Goal: Task Accomplishment & Management: Complete application form

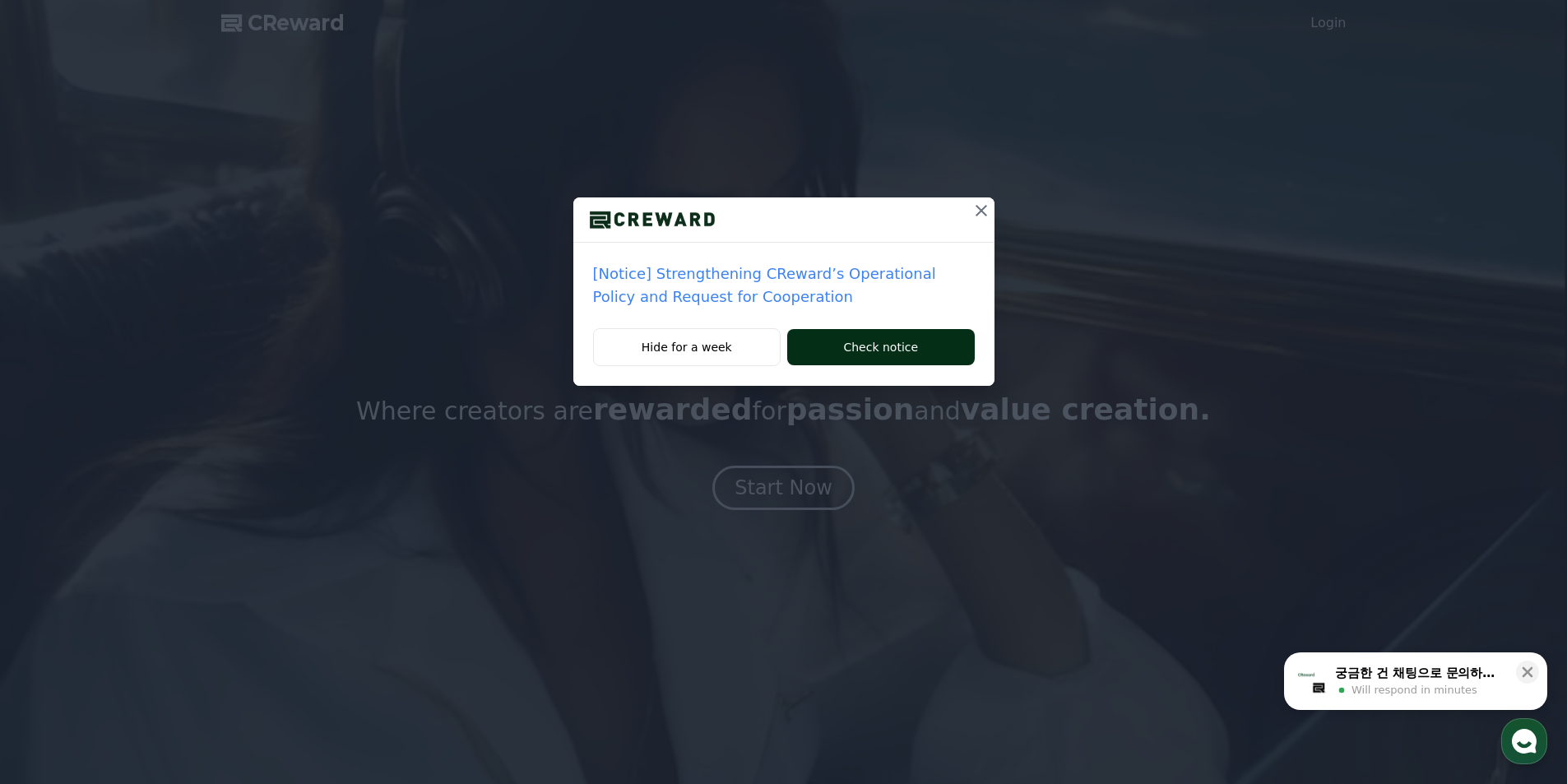
click at [873, 346] on button "Check notice" at bounding box center [881, 347] width 186 height 36
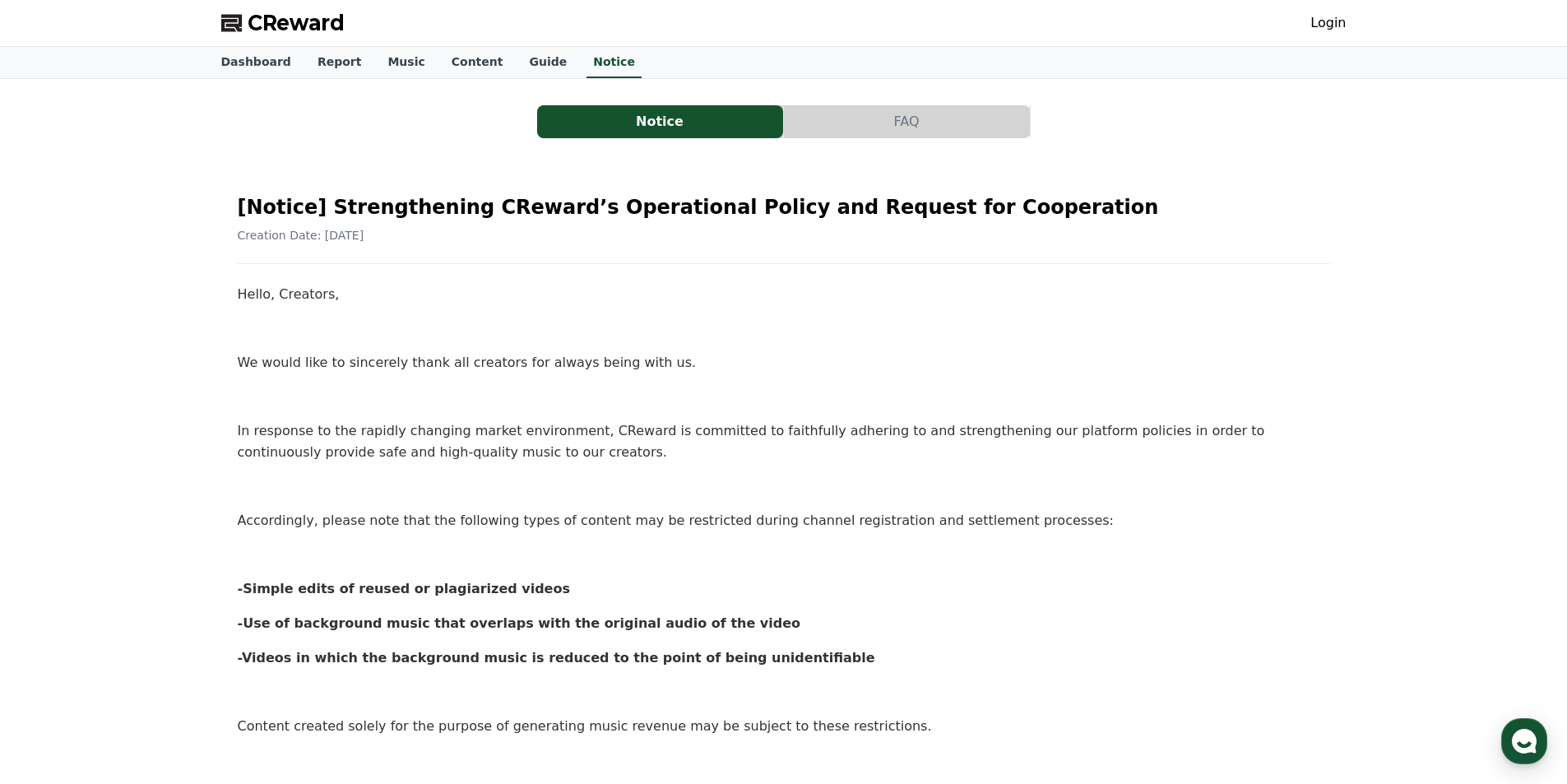
drag, startPoint x: 228, startPoint y: 591, endPoint x: 805, endPoint y: 667, distance: 582.0
click at [805, 667] on div "[Notice] Strengthening CReward’s Operational Policy and Request for Cooperation…" at bounding box center [784, 723] width 1112 height 1104
copy div "-Simple edits of reused or plagiarized videos -Use of background music that ove…"
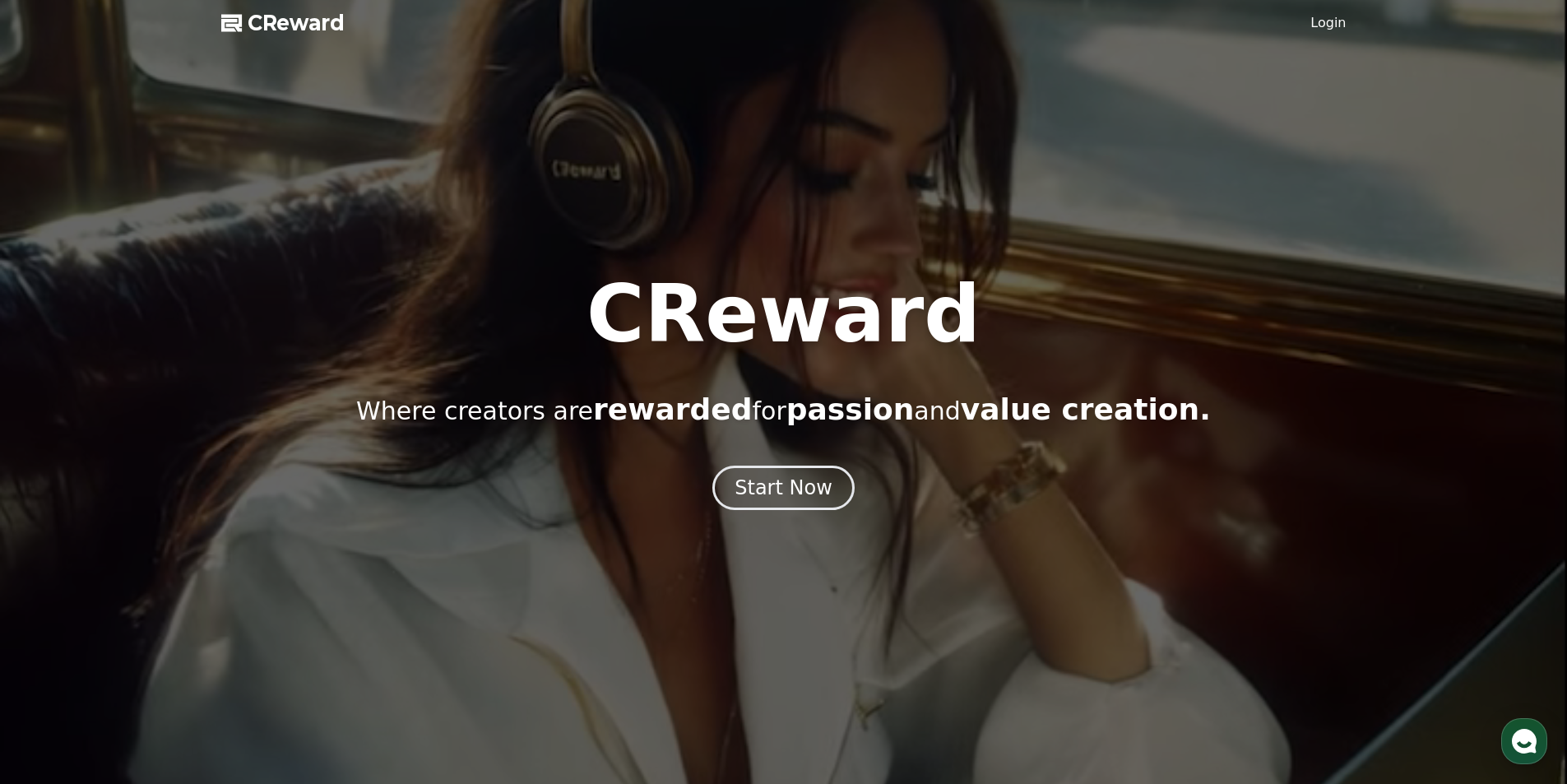
click at [290, 36] on div at bounding box center [784, 392] width 1567 height 784
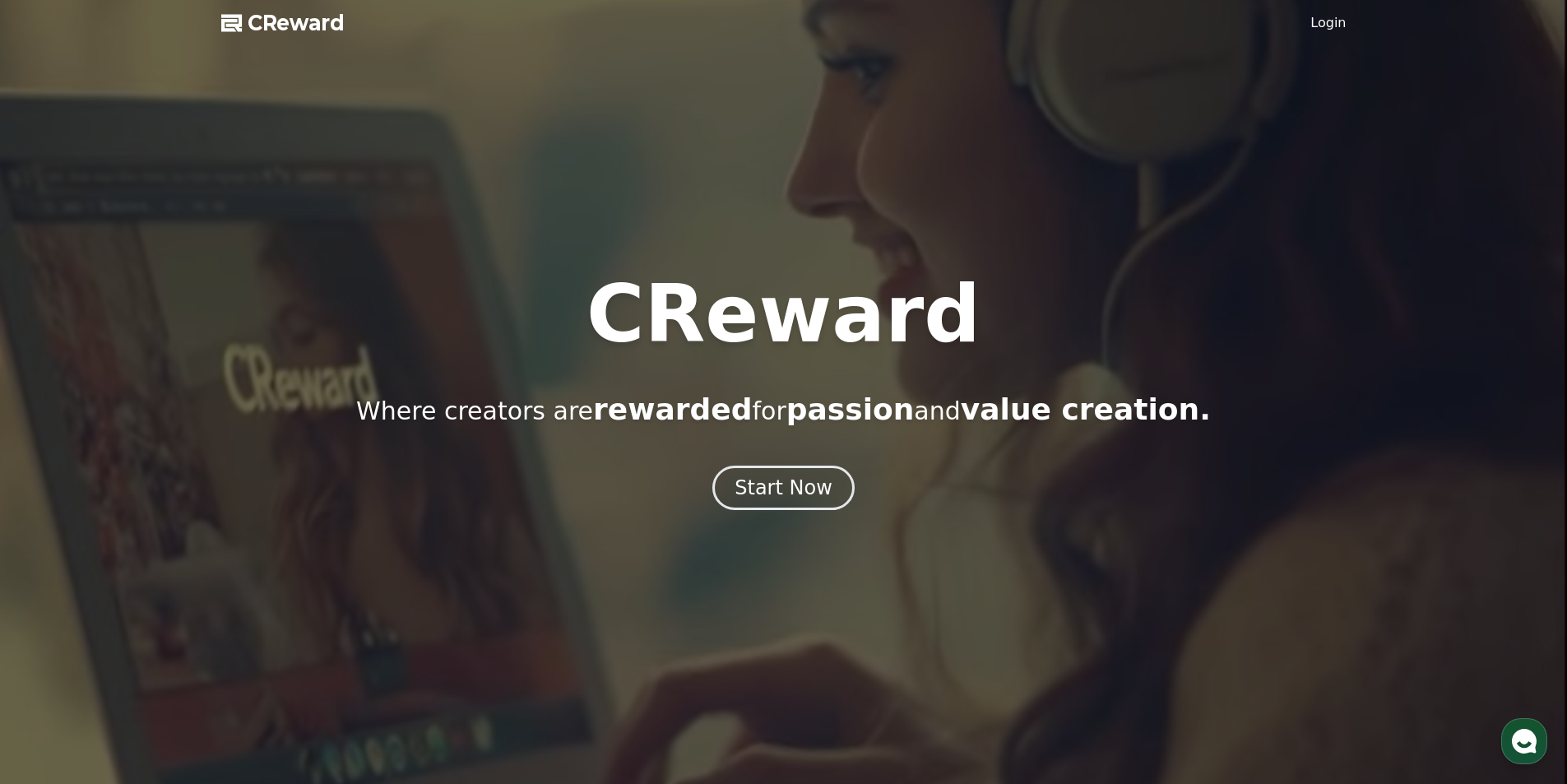
click at [1327, 27] on link "Login" at bounding box center [1328, 22] width 35 height 20
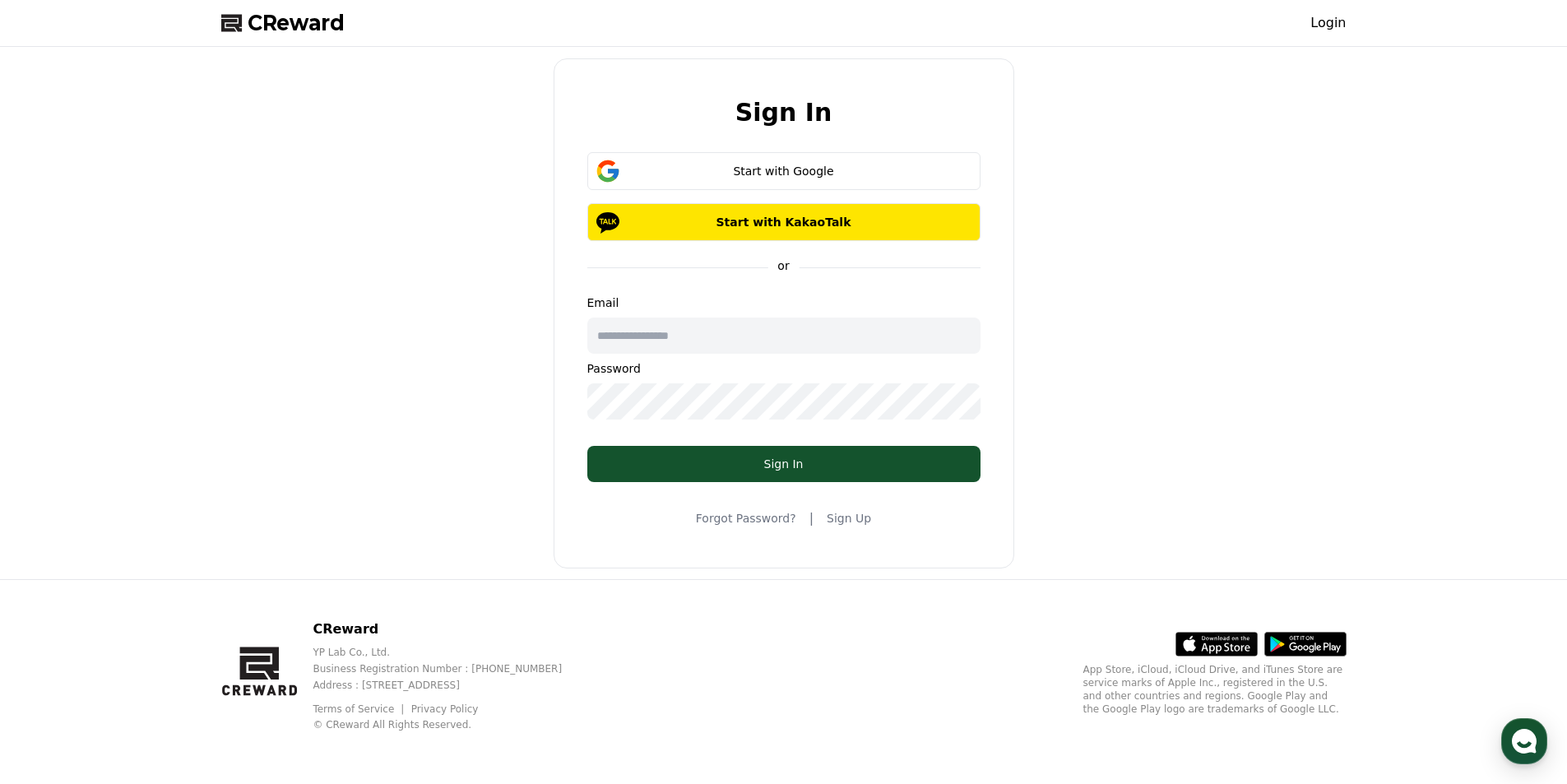
click at [846, 522] on link "Sign Up" at bounding box center [848, 517] width 44 height 16
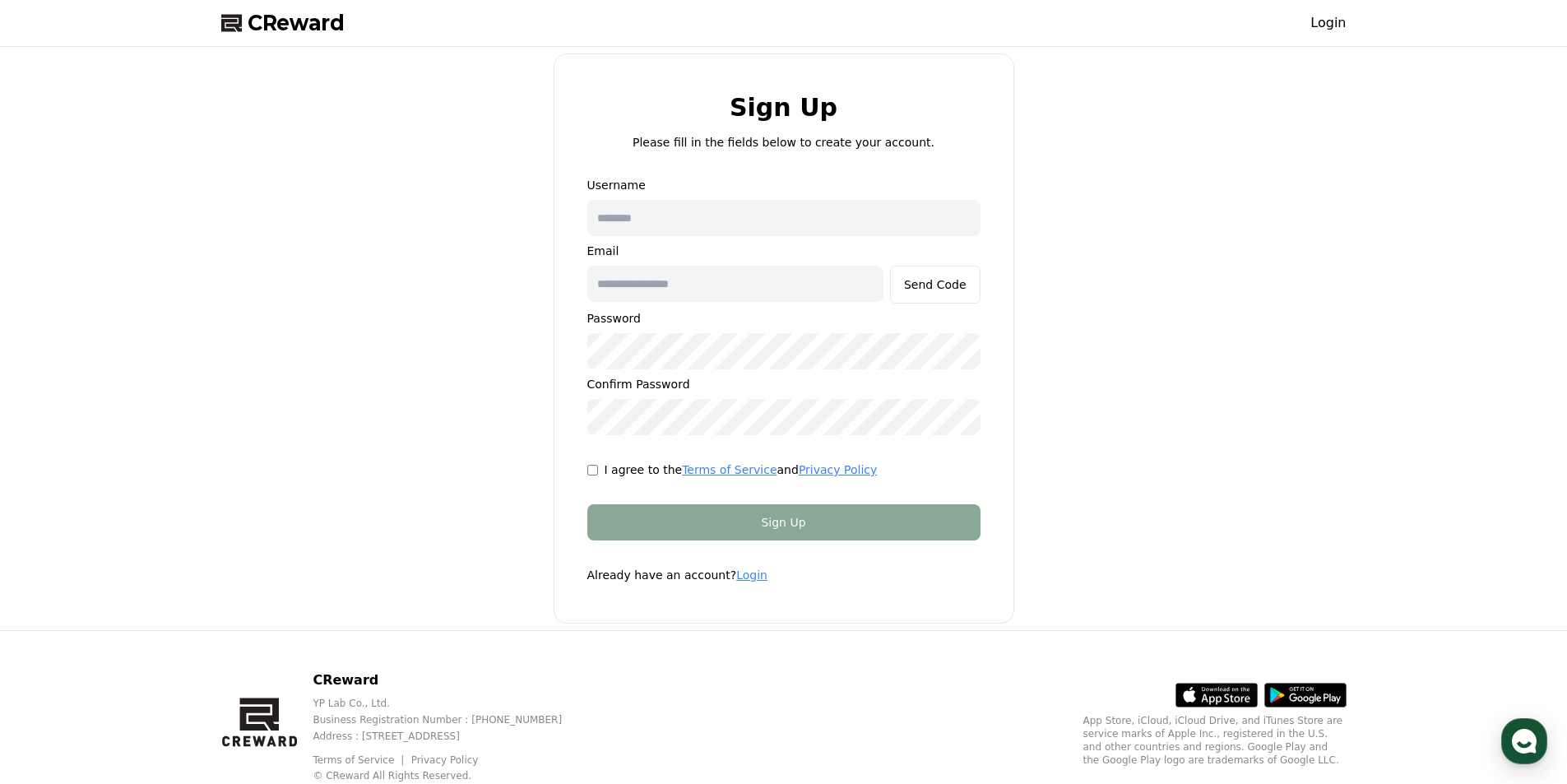
click at [292, 28] on span "CReward" at bounding box center [296, 22] width 98 height 27
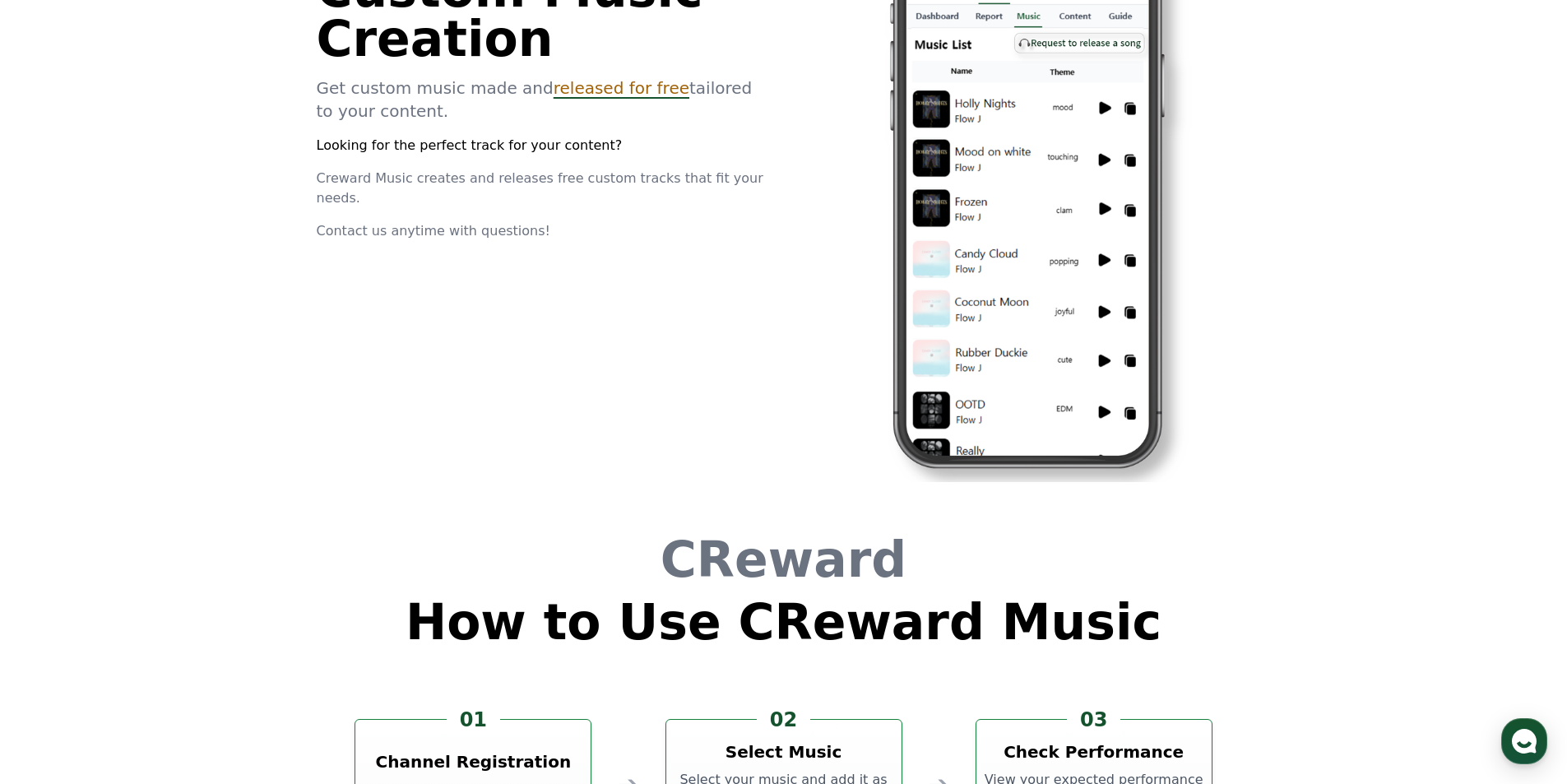
scroll to position [4456, 0]
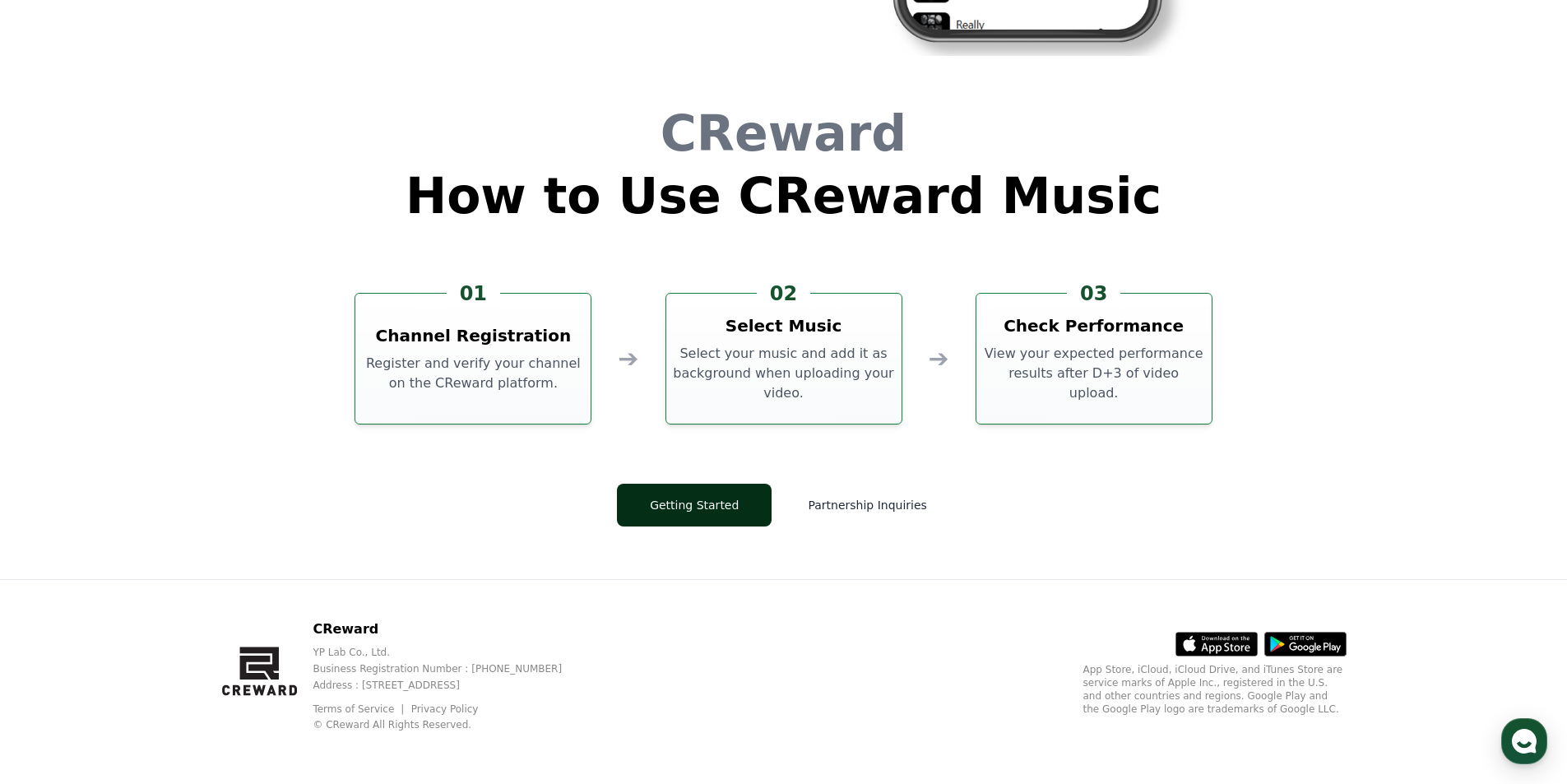
click at [713, 504] on button "Getting Started" at bounding box center [694, 505] width 154 height 43
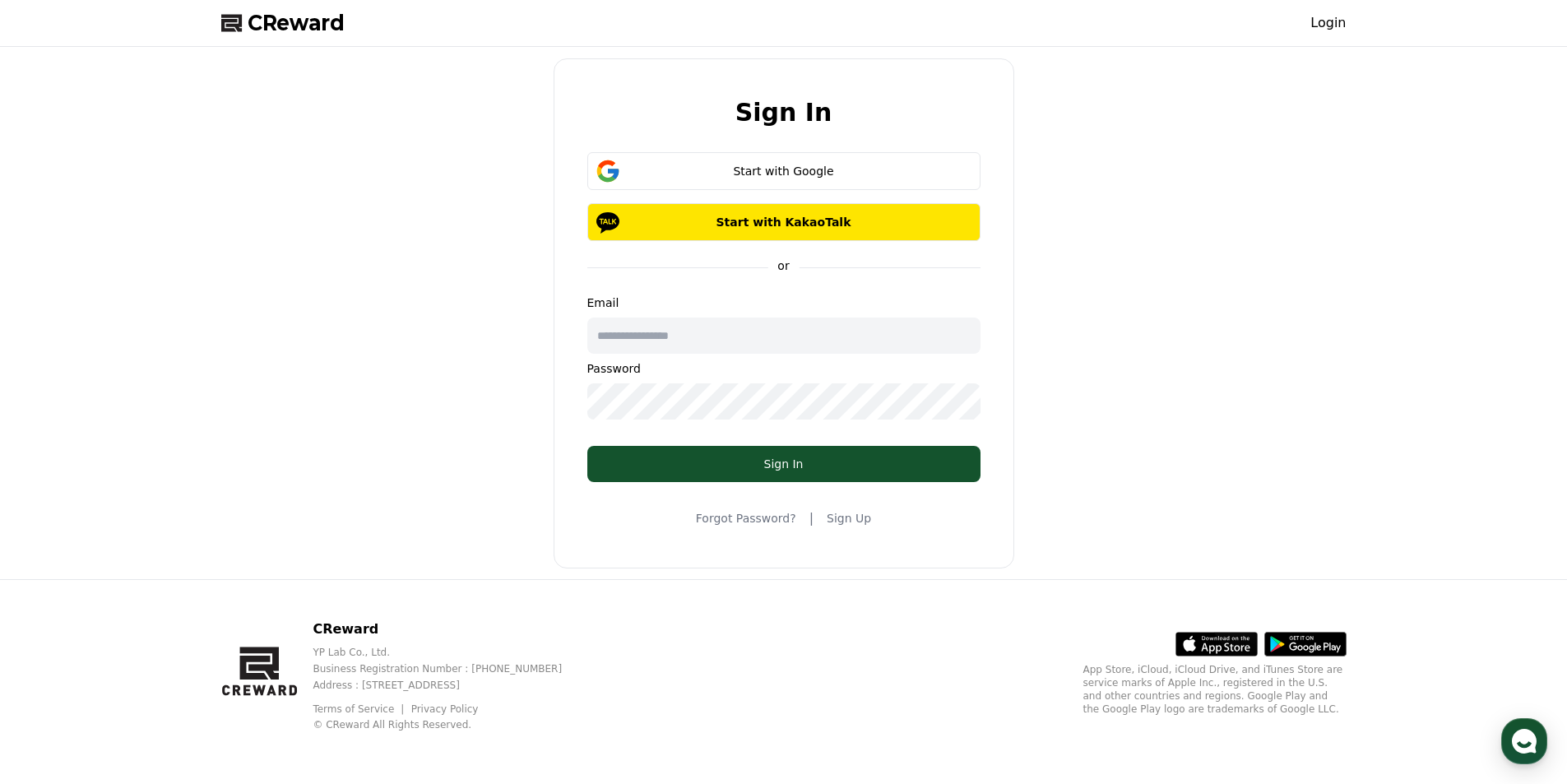
click at [839, 515] on link "Sign Up" at bounding box center [848, 517] width 44 height 16
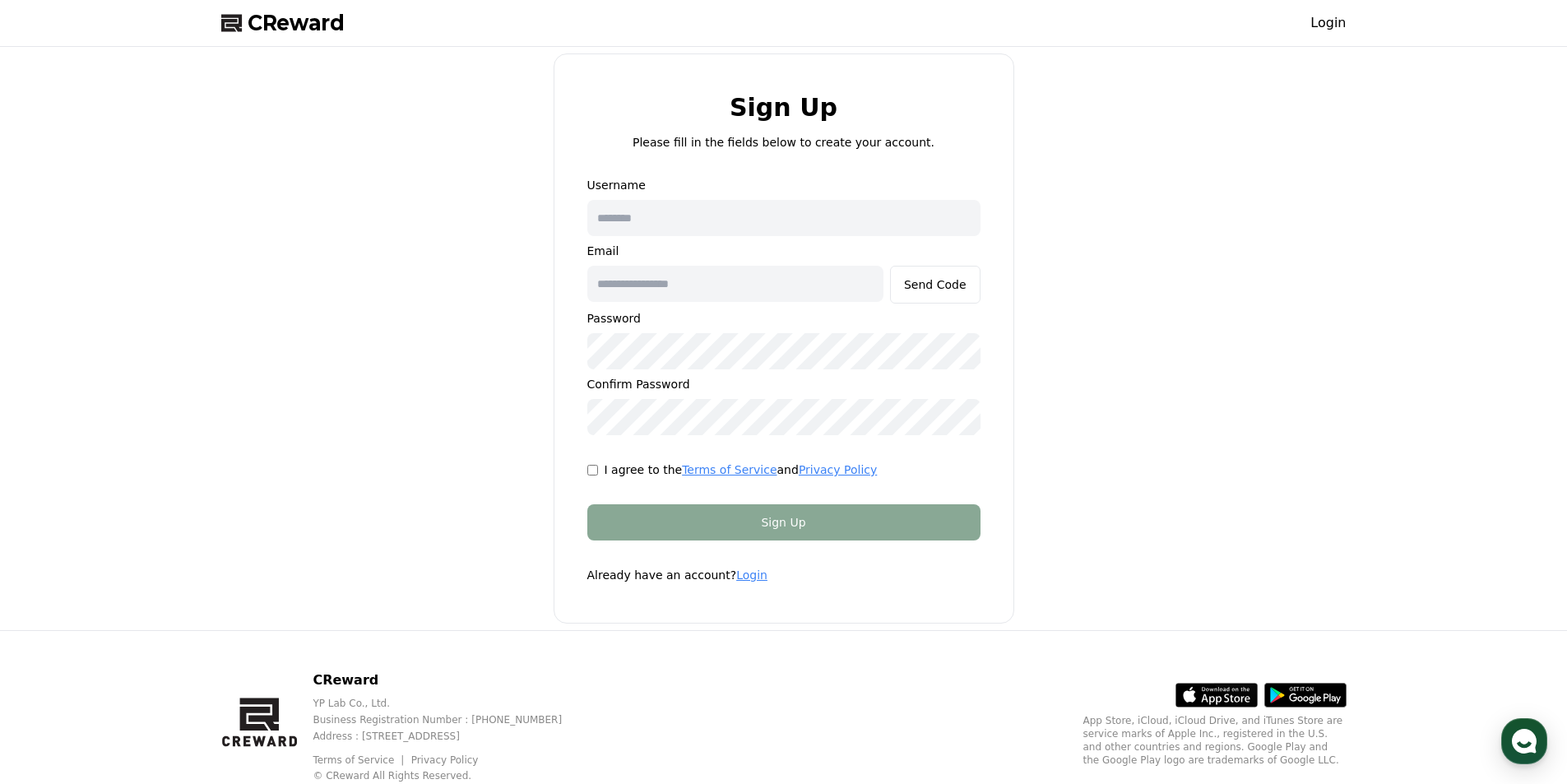
click at [707, 212] on input "text" at bounding box center [784, 218] width 393 height 36
type input "*"
type input "***"
click at [666, 295] on input "text" at bounding box center [735, 284] width 296 height 36
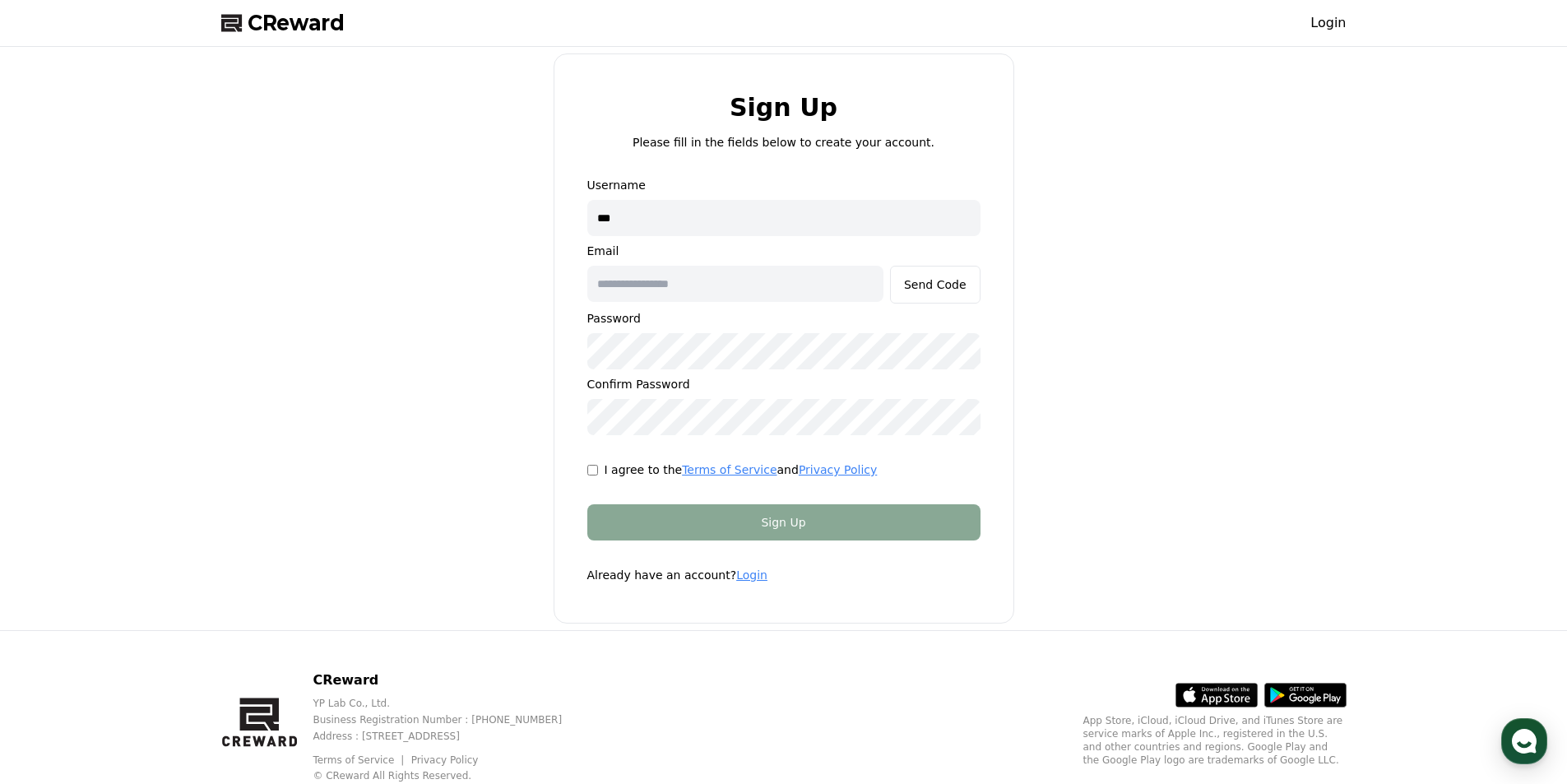
type input "**********"
click at [924, 285] on div "Send Code" at bounding box center [935, 284] width 62 height 16
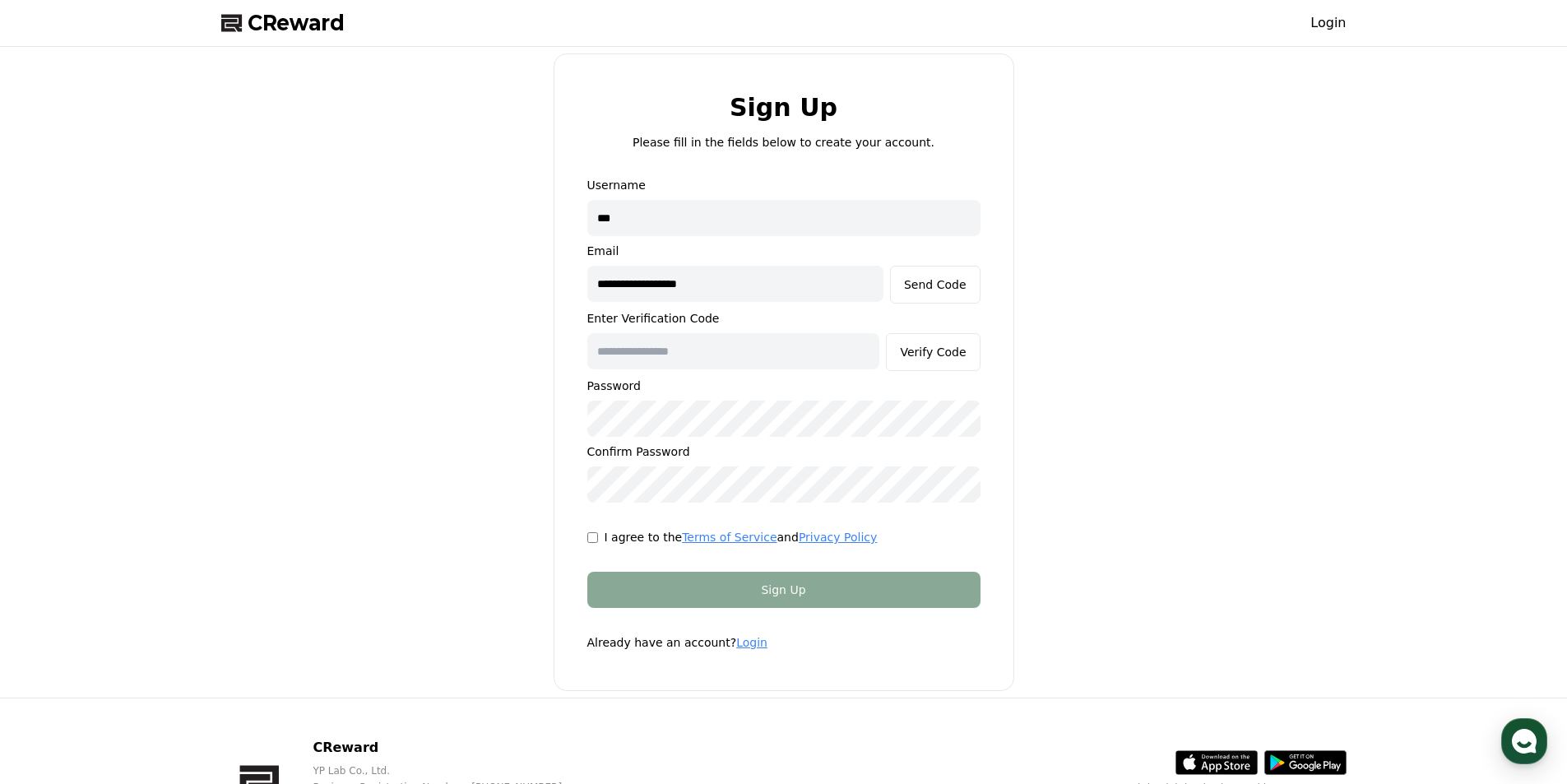
click at [668, 345] on input "text" at bounding box center [733, 351] width 293 height 36
paste input "******"
type input "******"
click at [618, 552] on form "**********" at bounding box center [784, 413] width 446 height 474
click at [619, 544] on p "I agree to the Terms of Service and Privacy Policy" at bounding box center [741, 536] width 274 height 16
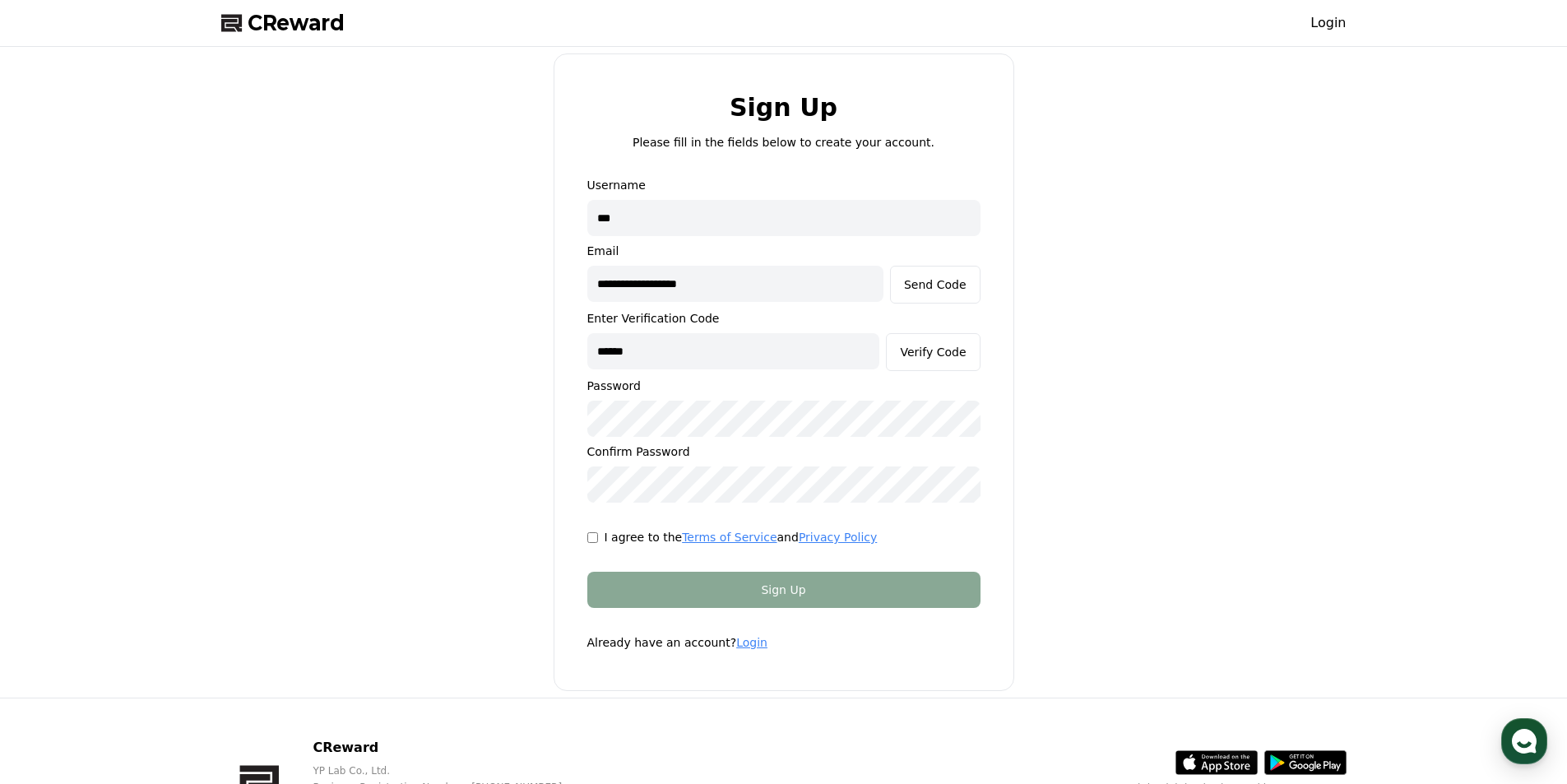
click at [614, 540] on p "I agree to the Terms of Service and Privacy Policy" at bounding box center [741, 536] width 274 height 16
click at [642, 561] on form "**********" at bounding box center [784, 413] width 446 height 474
drag, startPoint x: 755, startPoint y: 280, endPoint x: 562, endPoint y: 292, distance: 193.4
click at [562, 292] on form "**********" at bounding box center [784, 413] width 446 height 474
drag, startPoint x: 616, startPoint y: 221, endPoint x: 444, endPoint y: 226, distance: 172.1
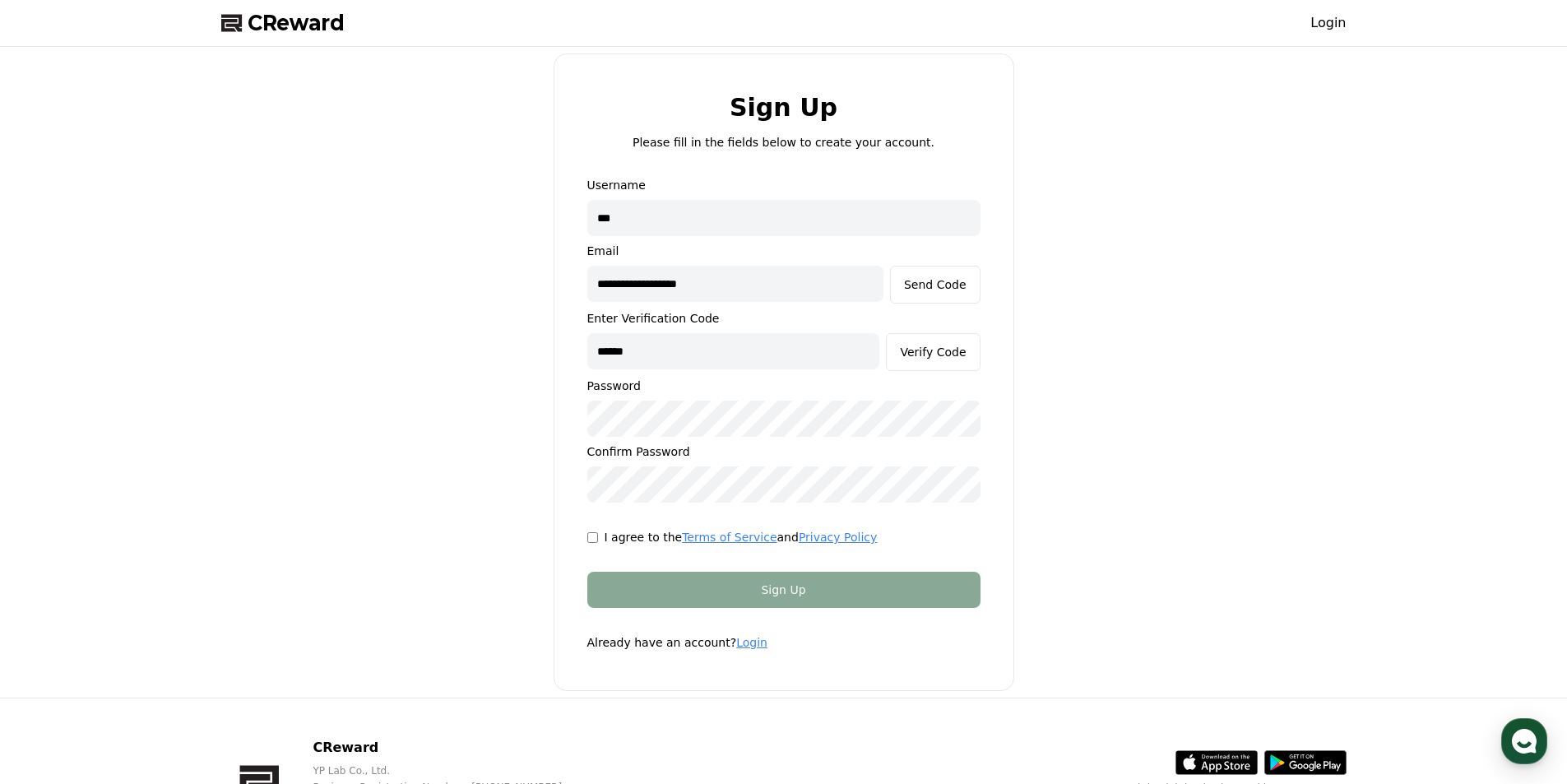
click at [444, 226] on div "**********" at bounding box center [784, 372] width 1139 height 637
click at [926, 366] on button "Verify Code" at bounding box center [933, 352] width 94 height 38
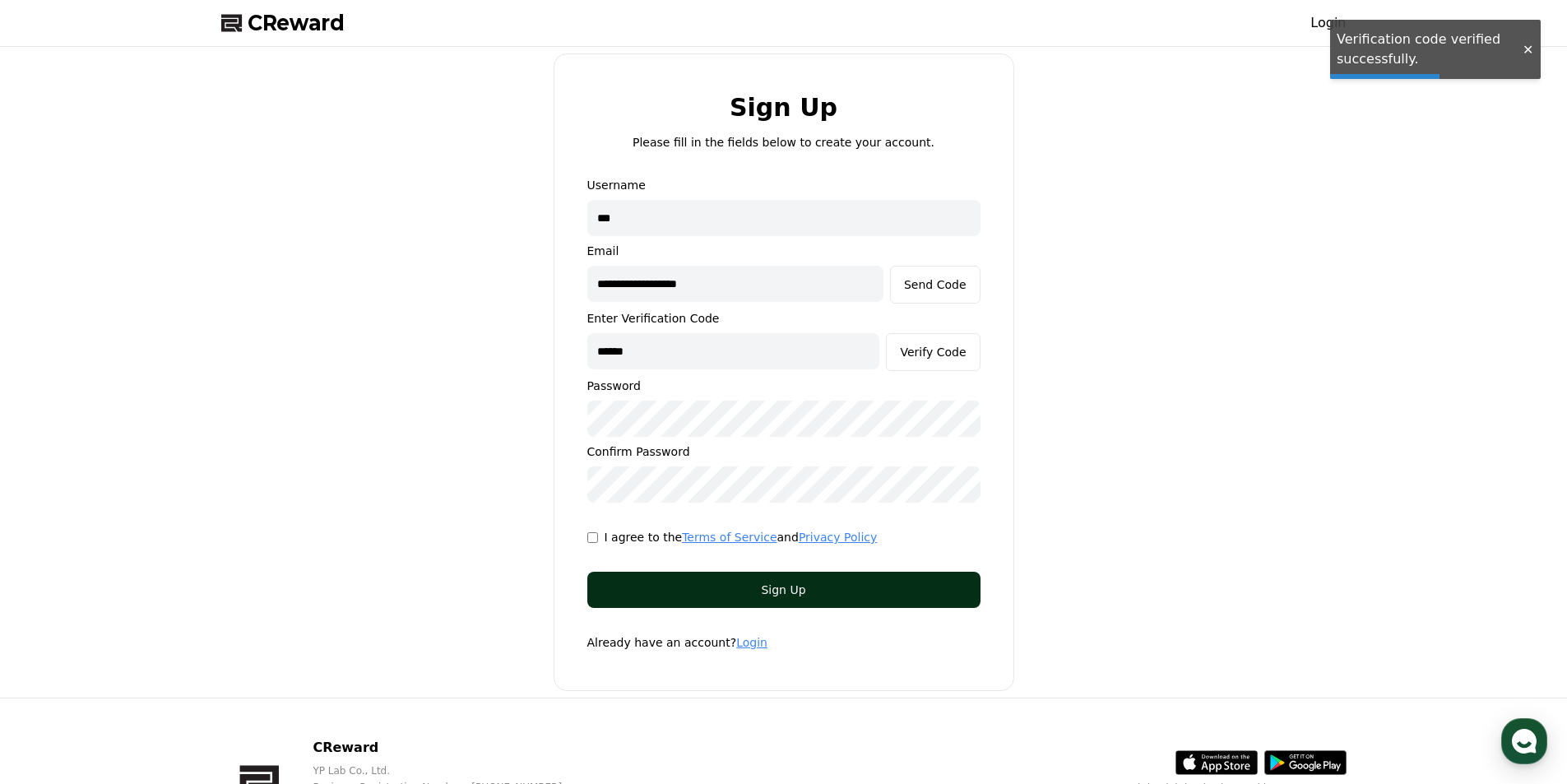
click at [770, 592] on div "Sign Up" at bounding box center [784, 589] width 327 height 16
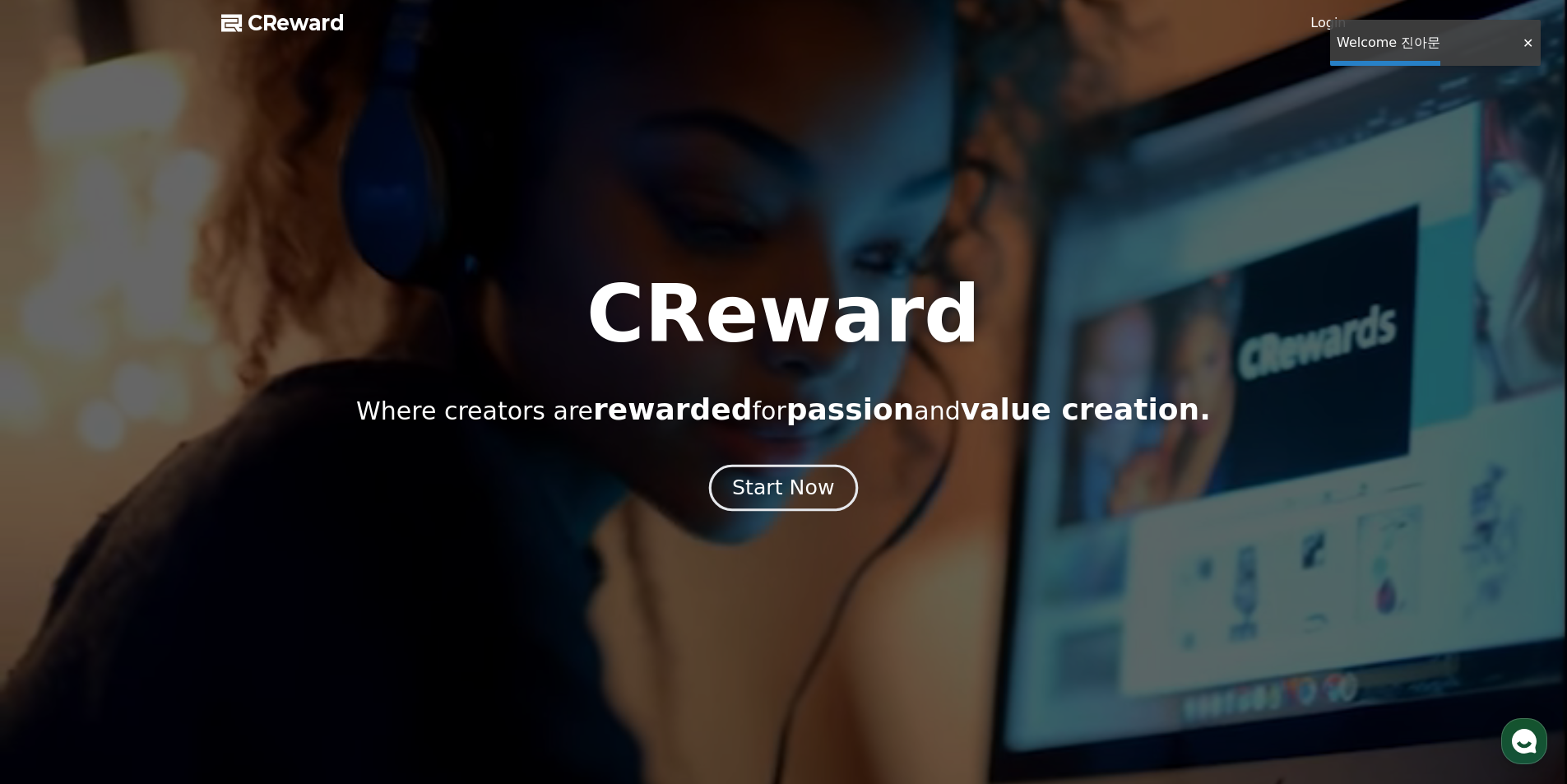
click at [815, 476] on div "Start Now" at bounding box center [784, 487] width 102 height 28
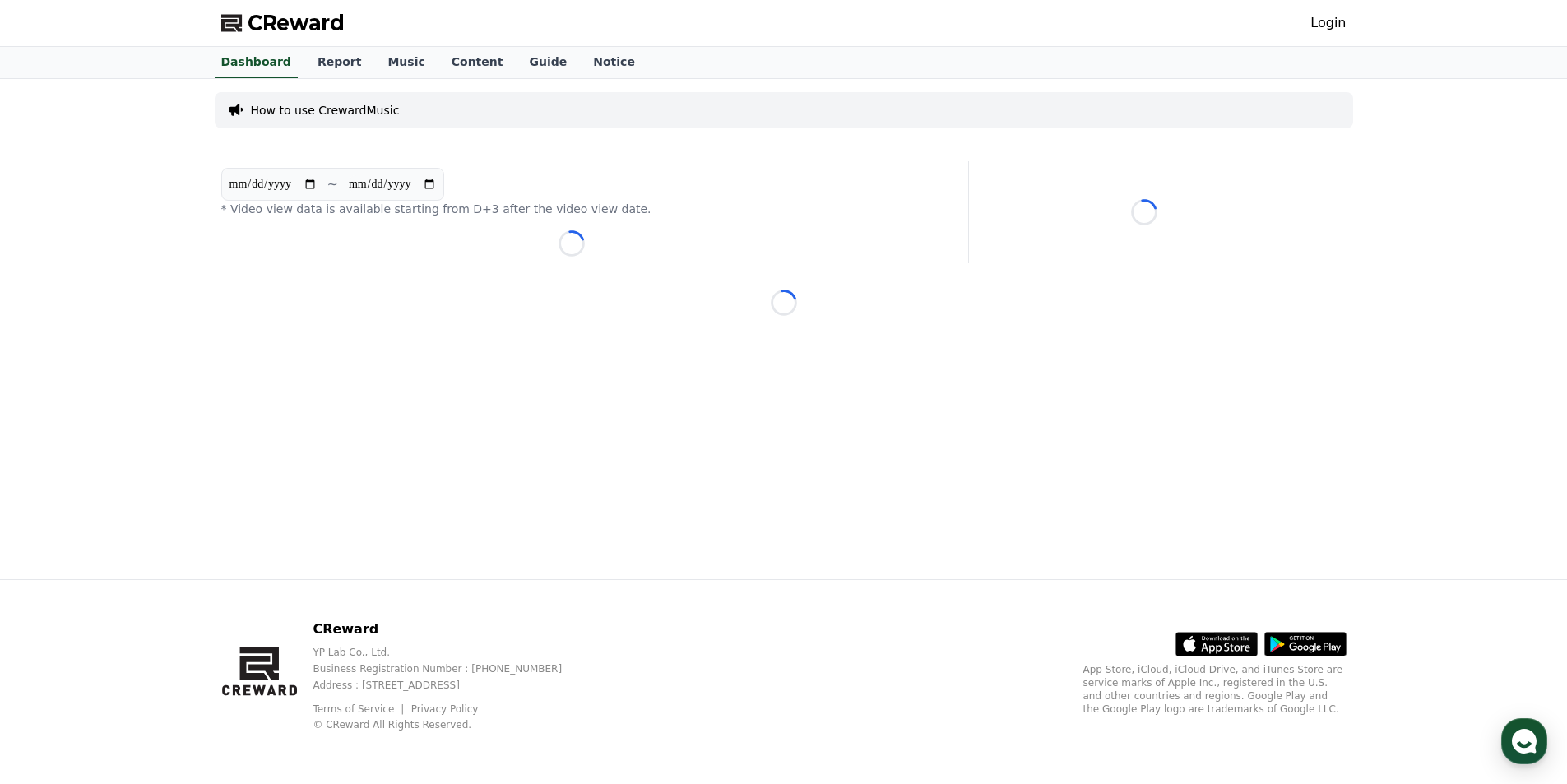
click at [276, 24] on span "CReward" at bounding box center [296, 22] width 98 height 27
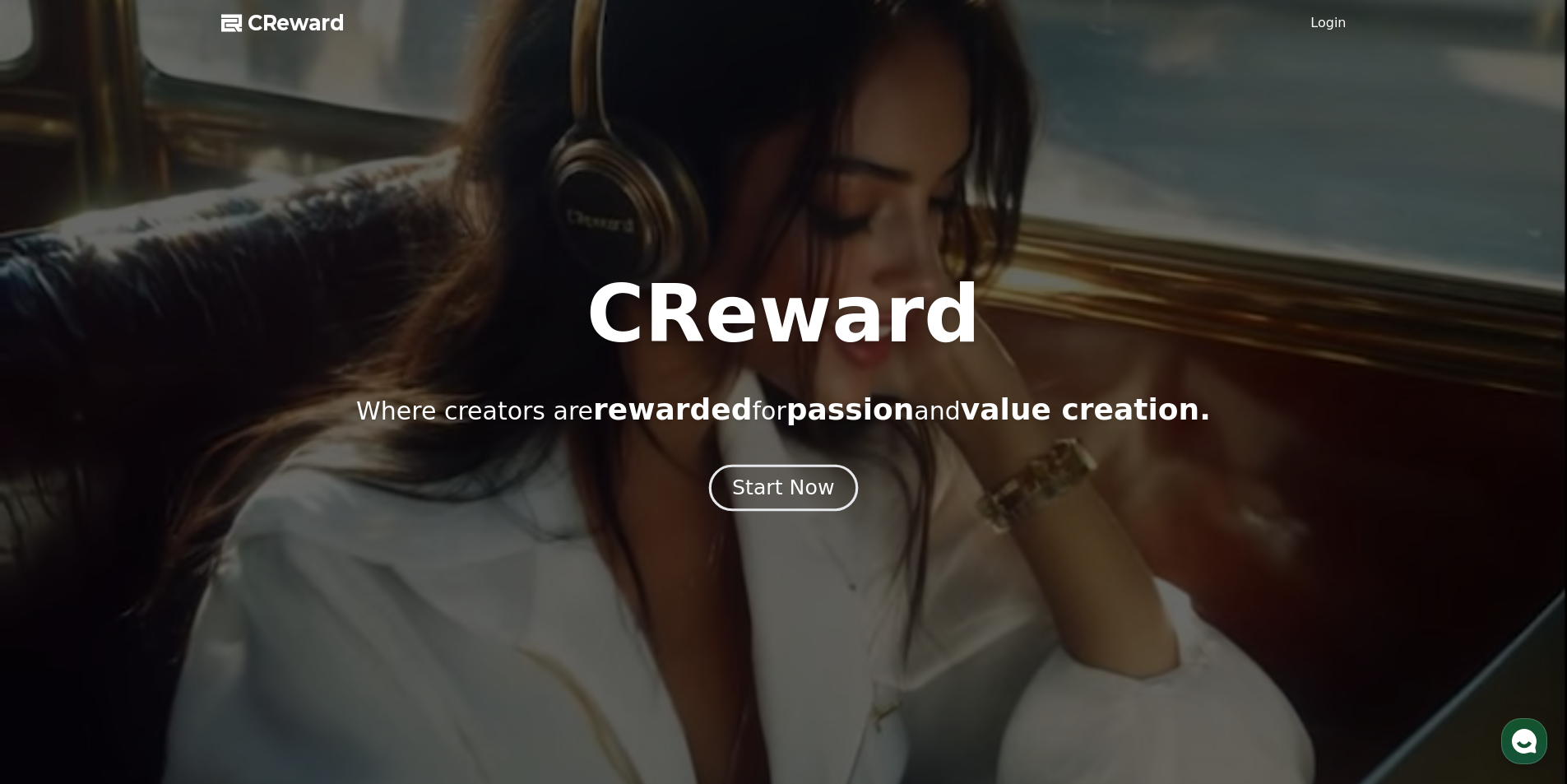
click at [784, 497] on div "Start Now" at bounding box center [784, 487] width 102 height 28
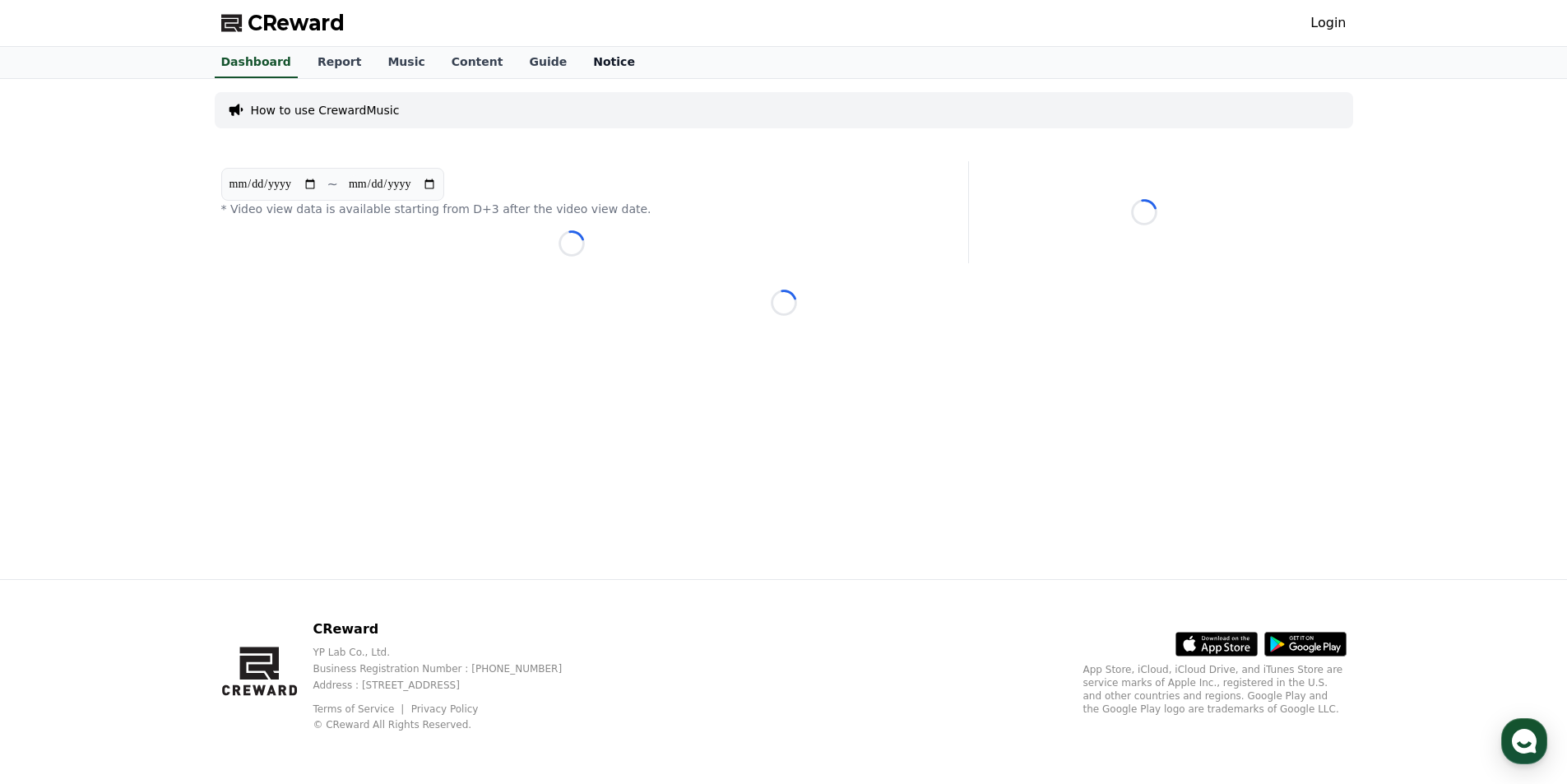
click at [580, 64] on link "Notice" at bounding box center [614, 62] width 68 height 31
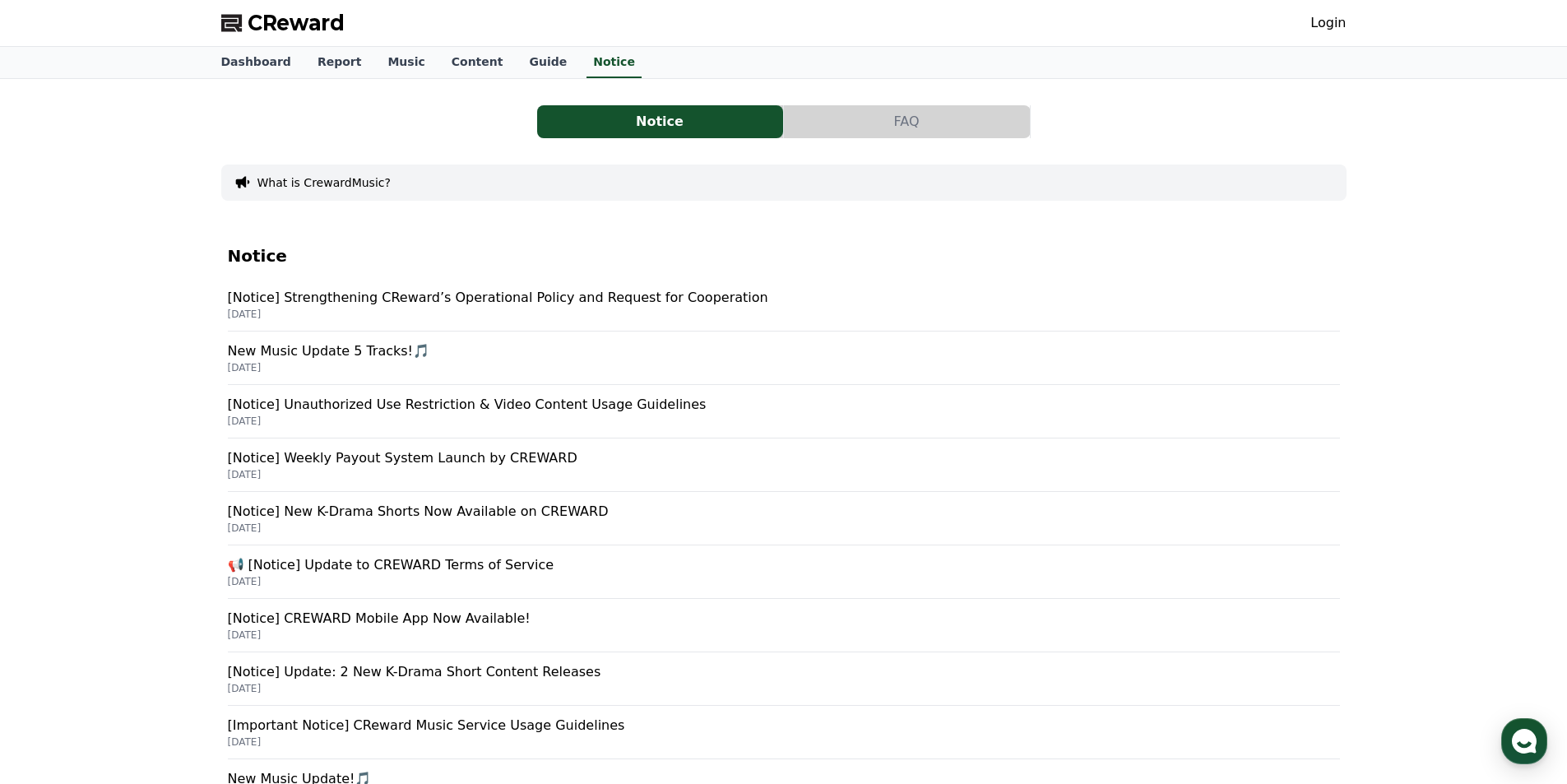
click at [884, 110] on button "FAQ" at bounding box center [907, 122] width 246 height 33
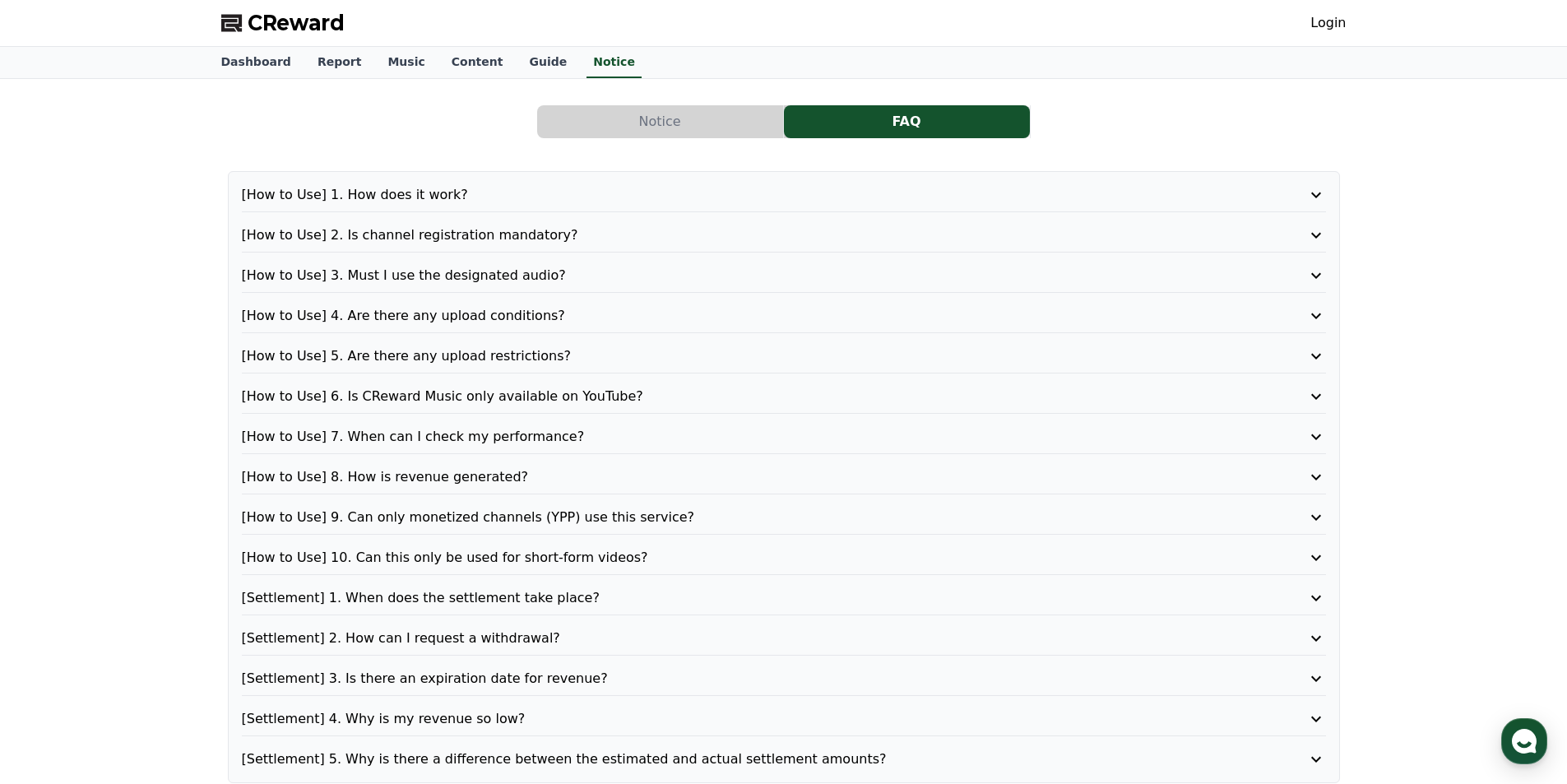
click at [708, 126] on button "Notice" at bounding box center [660, 122] width 246 height 33
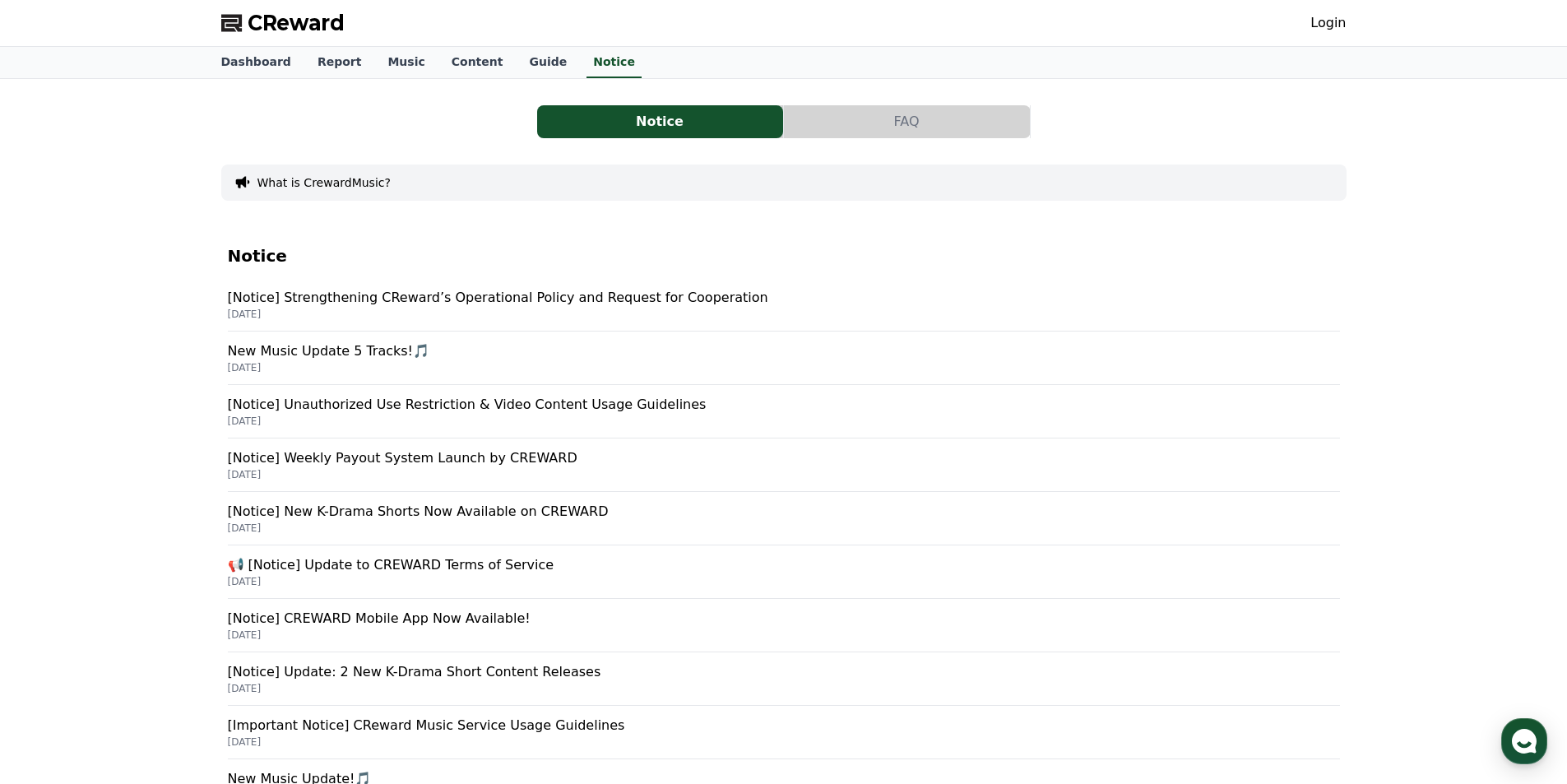
click at [339, 134] on div "Notice FAQ" at bounding box center [784, 122] width 1125 height 33
click at [318, 60] on link "Report" at bounding box center [340, 62] width 71 height 31
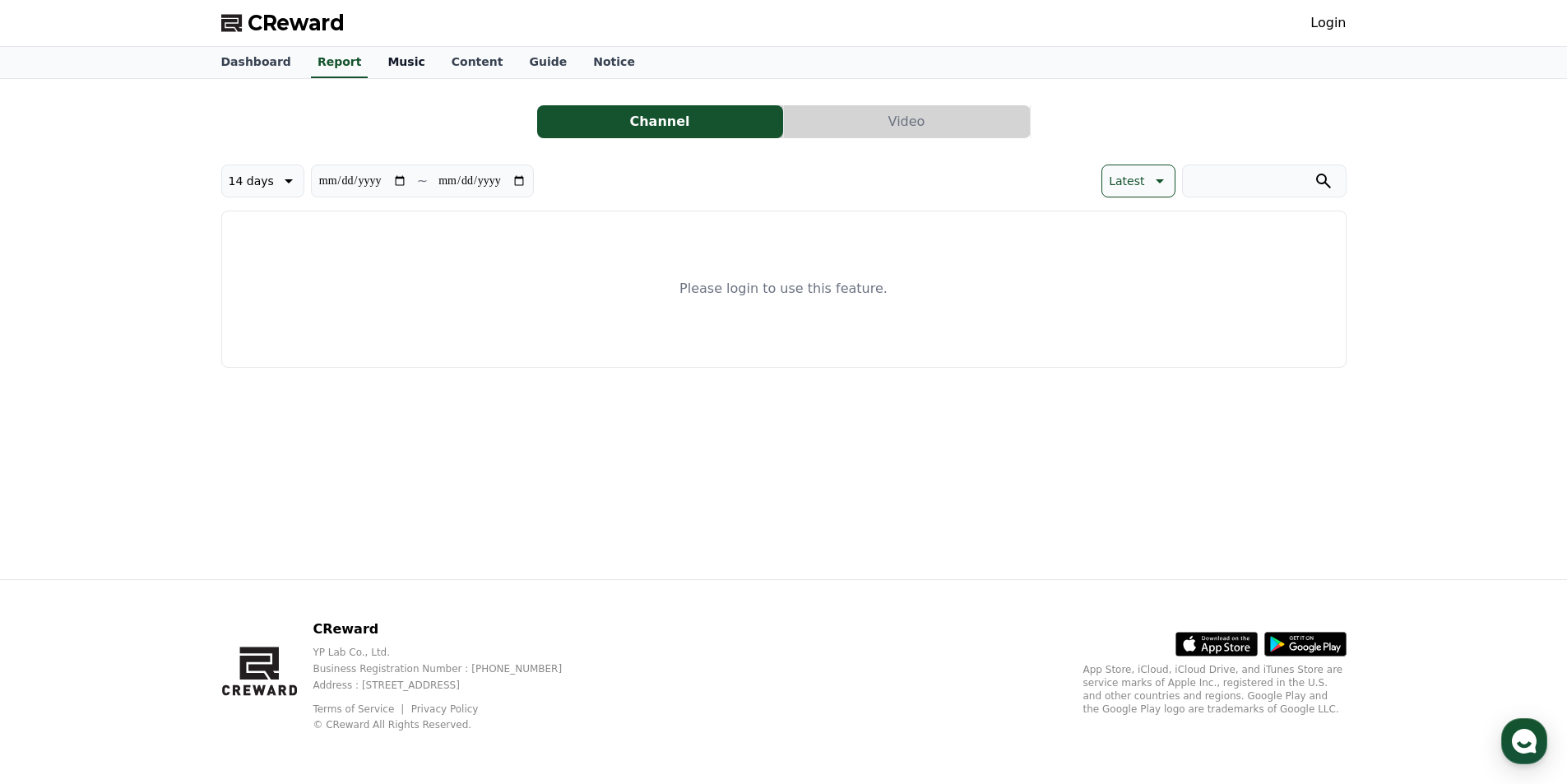
click at [380, 68] on link "Music" at bounding box center [406, 62] width 63 height 31
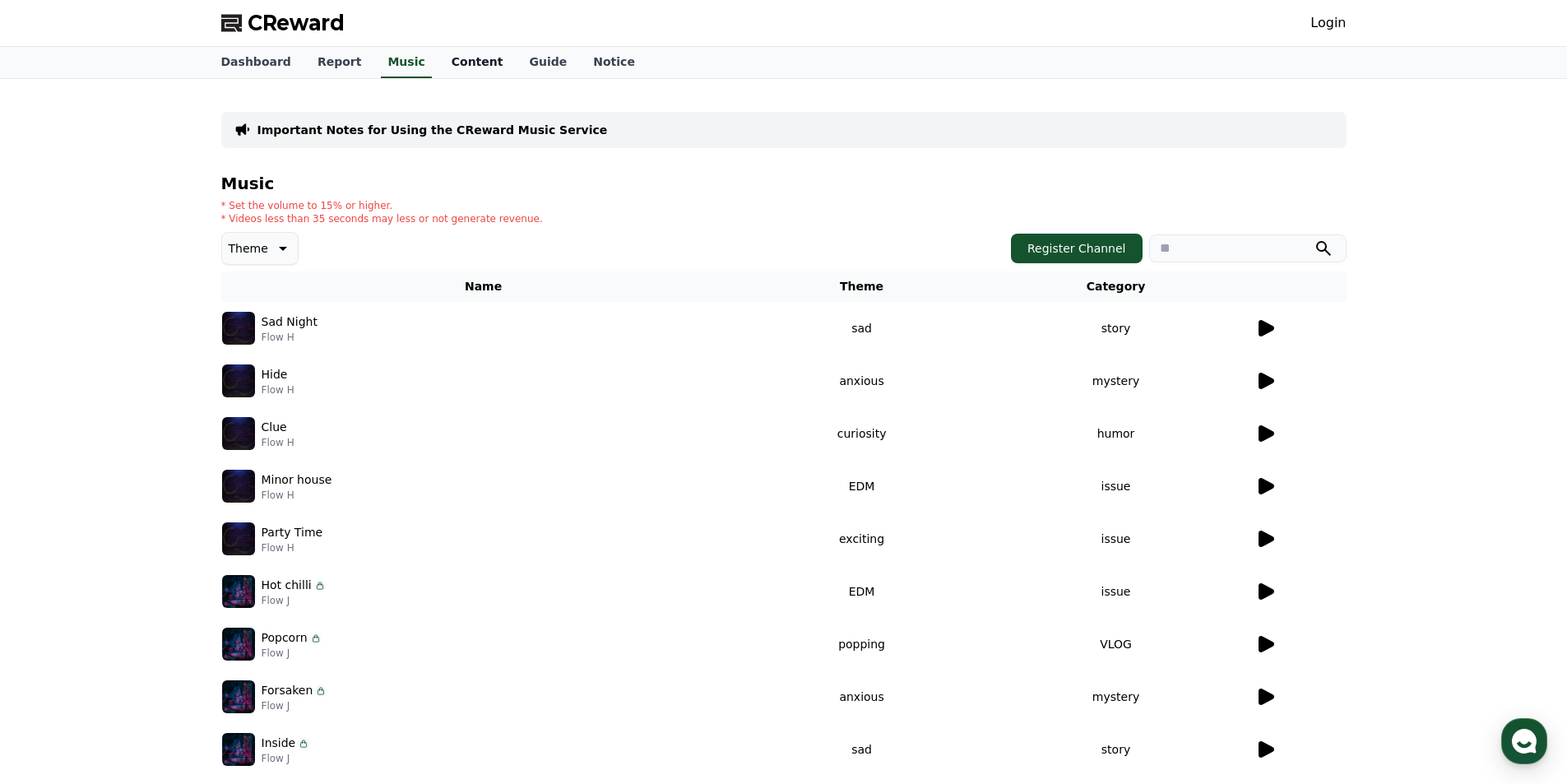
click at [440, 60] on link "Content" at bounding box center [477, 62] width 79 height 31
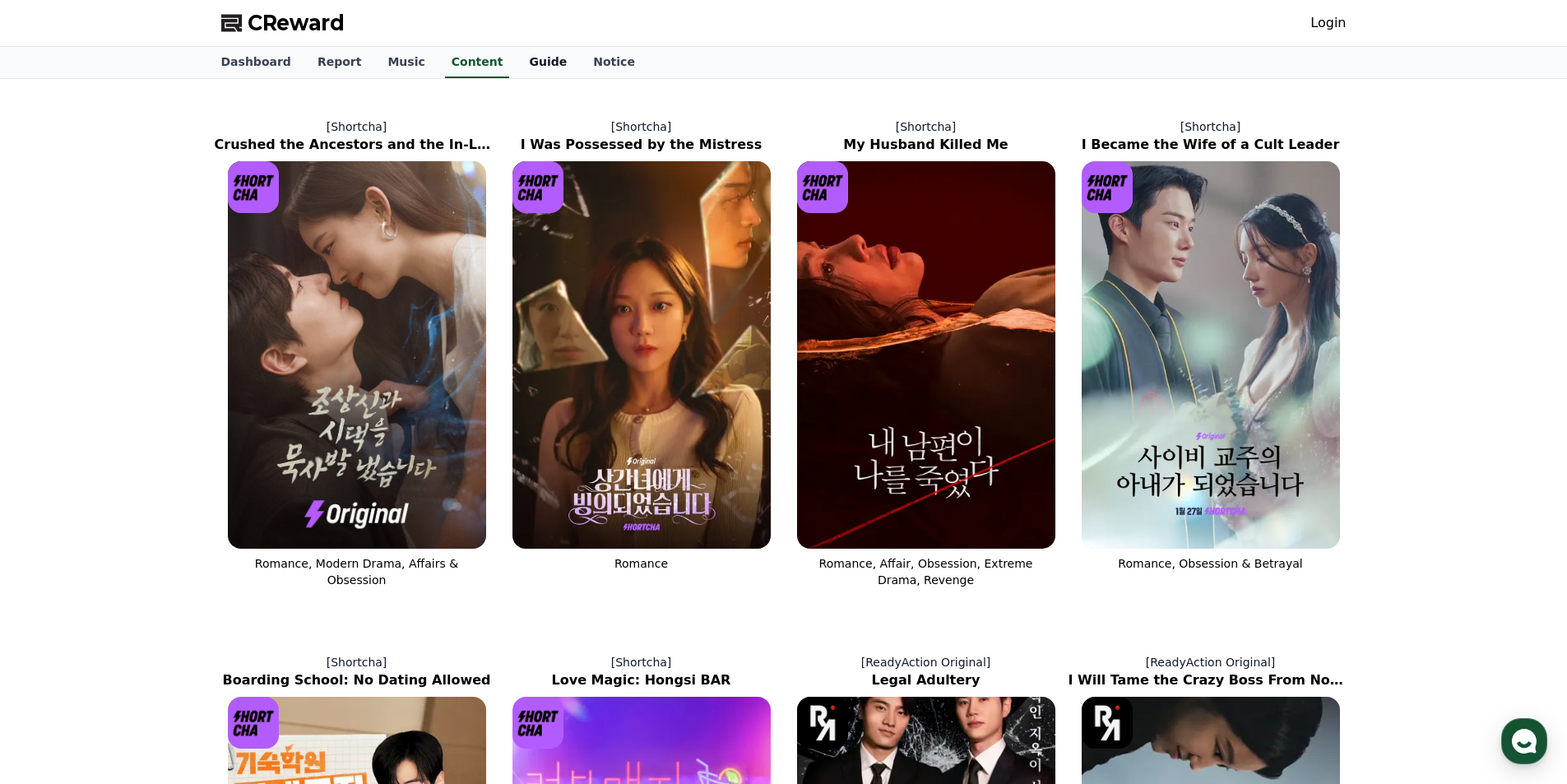
click at [520, 57] on link "Guide" at bounding box center [548, 62] width 64 height 31
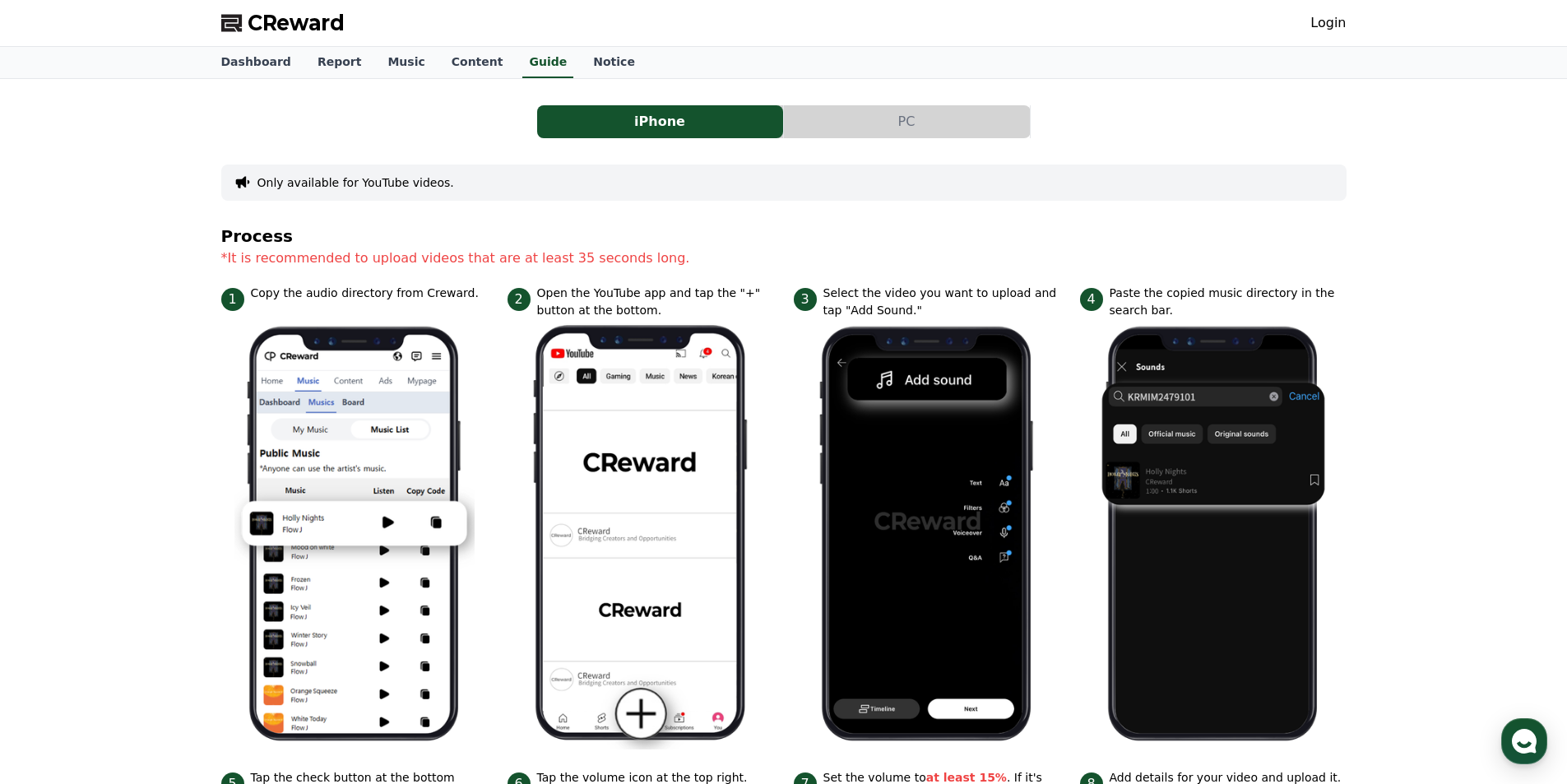
click at [298, 27] on span "CReward" at bounding box center [296, 22] width 98 height 27
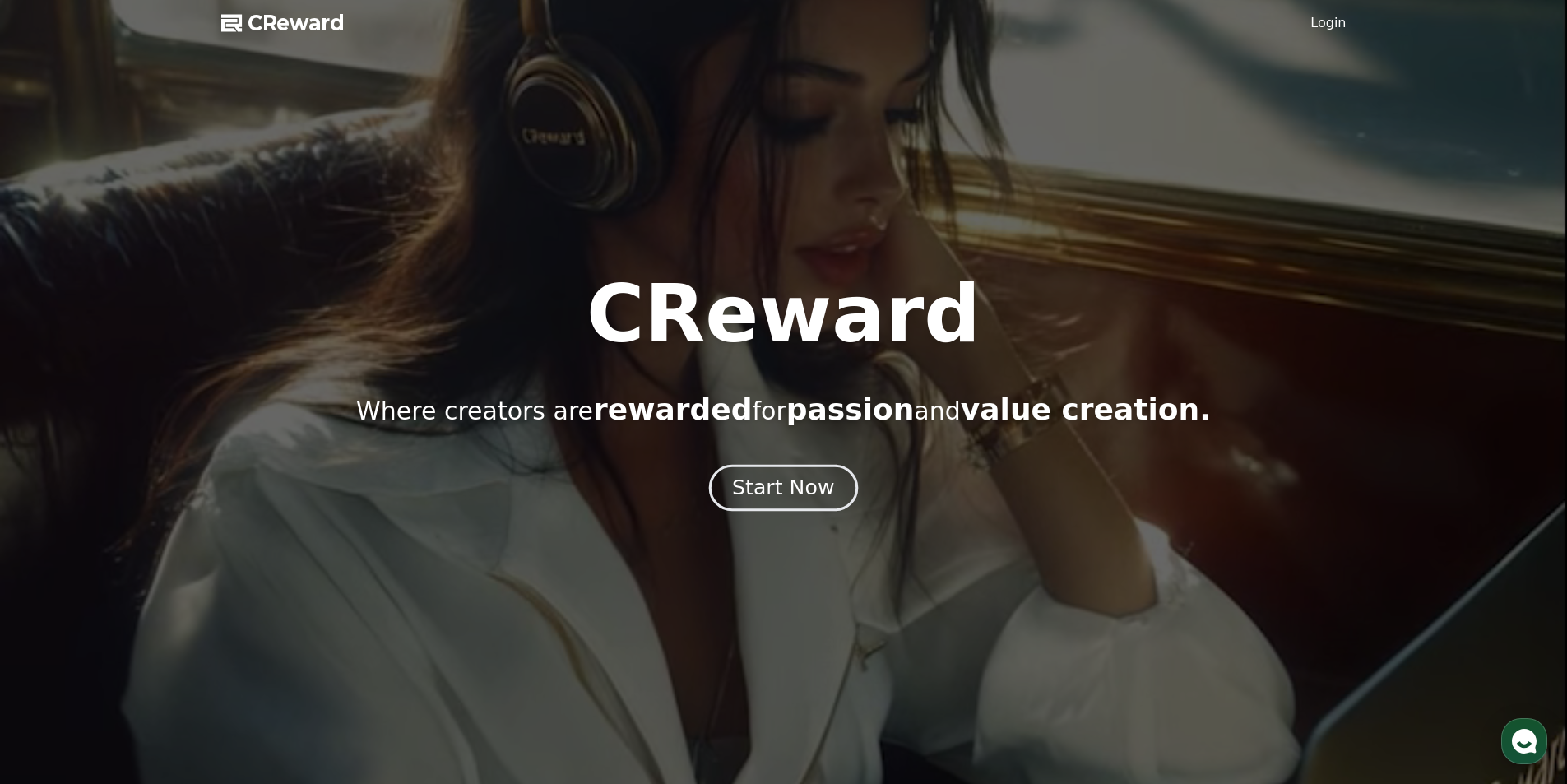
click at [790, 471] on button "Start Now" at bounding box center [784, 487] width 149 height 47
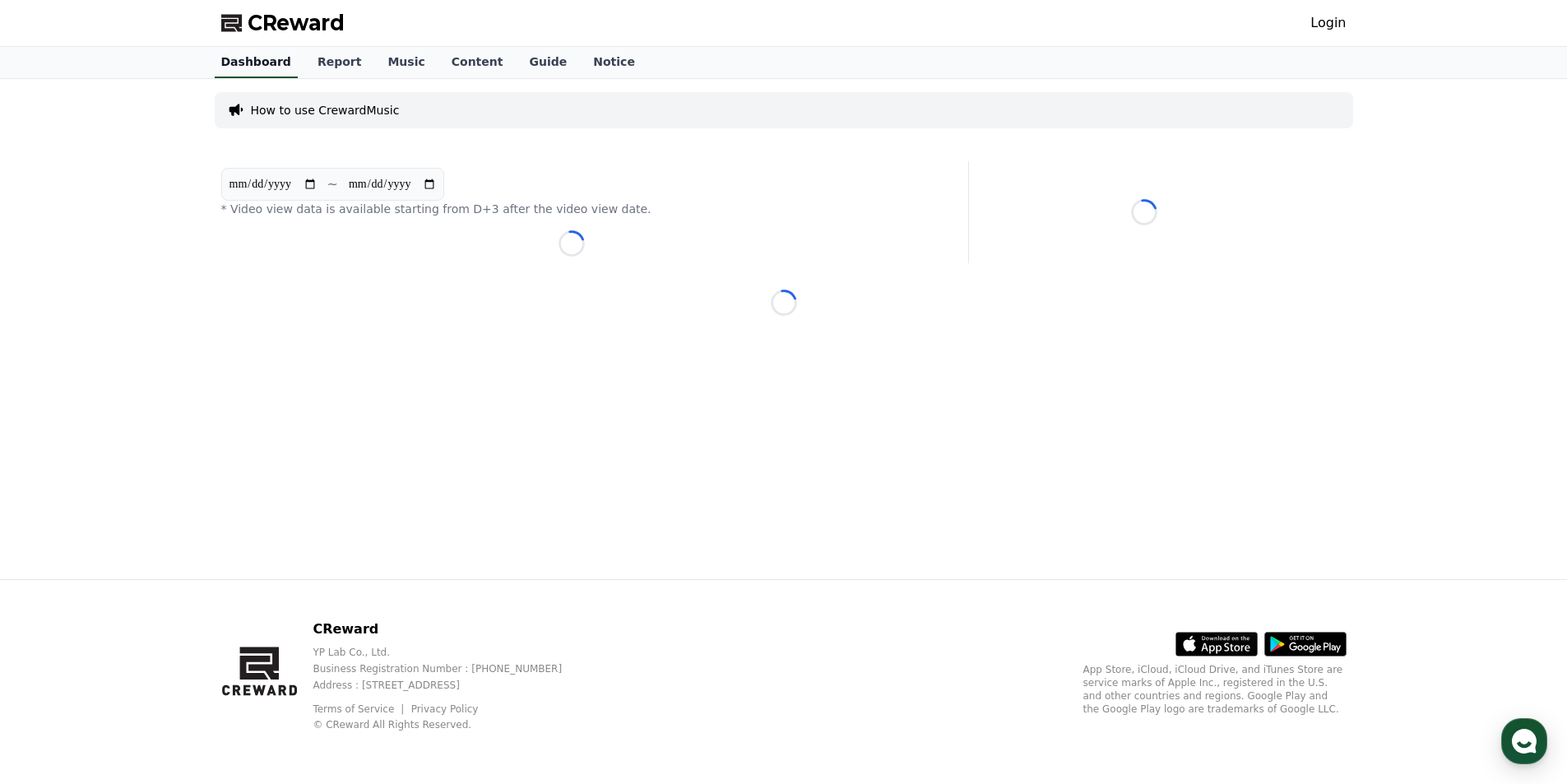
click at [249, 65] on link "Dashboard" at bounding box center [256, 62] width 83 height 31
click at [334, 57] on link "Report" at bounding box center [340, 62] width 71 height 31
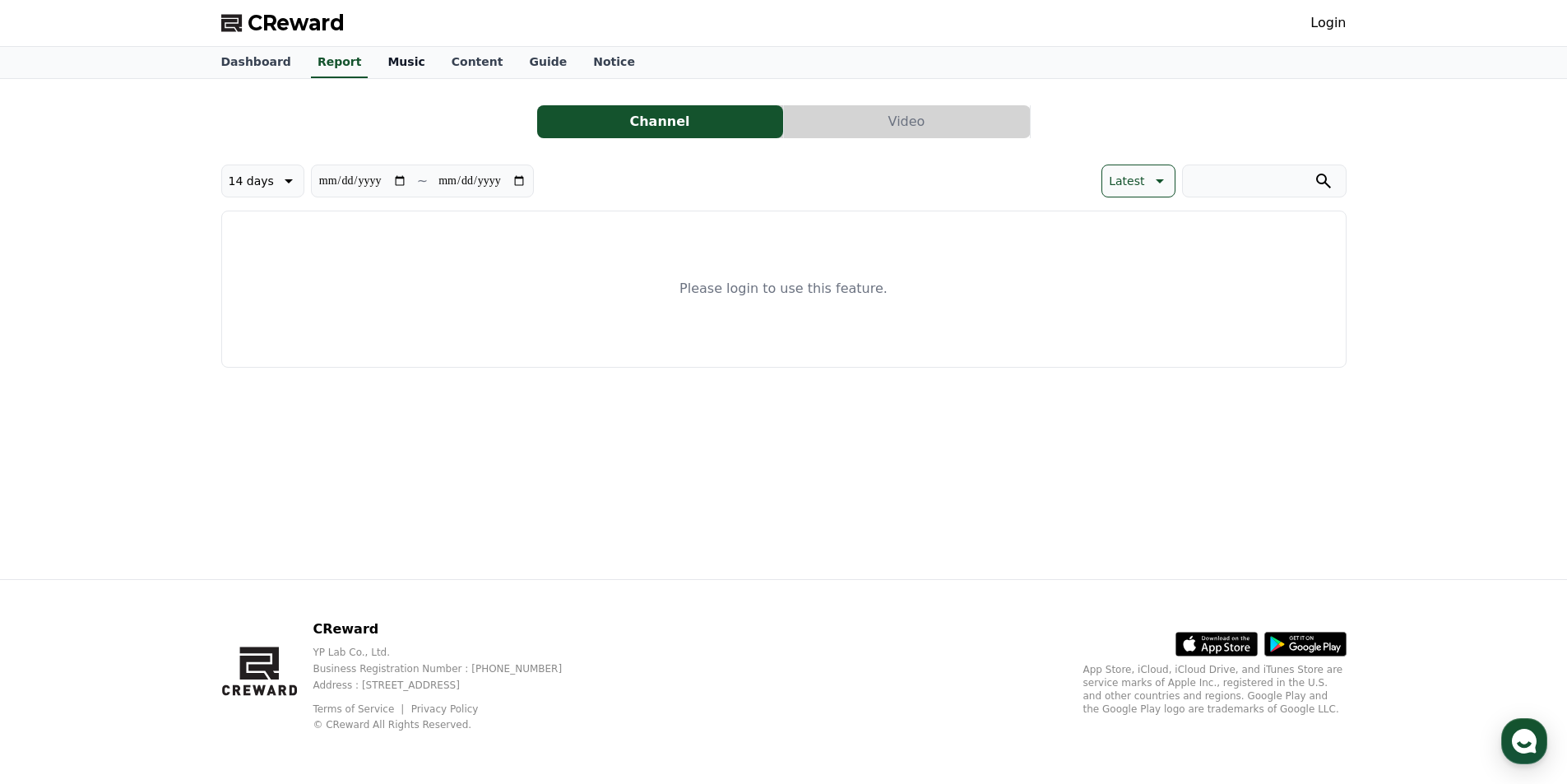
click at [396, 63] on link "Music" at bounding box center [406, 62] width 63 height 31
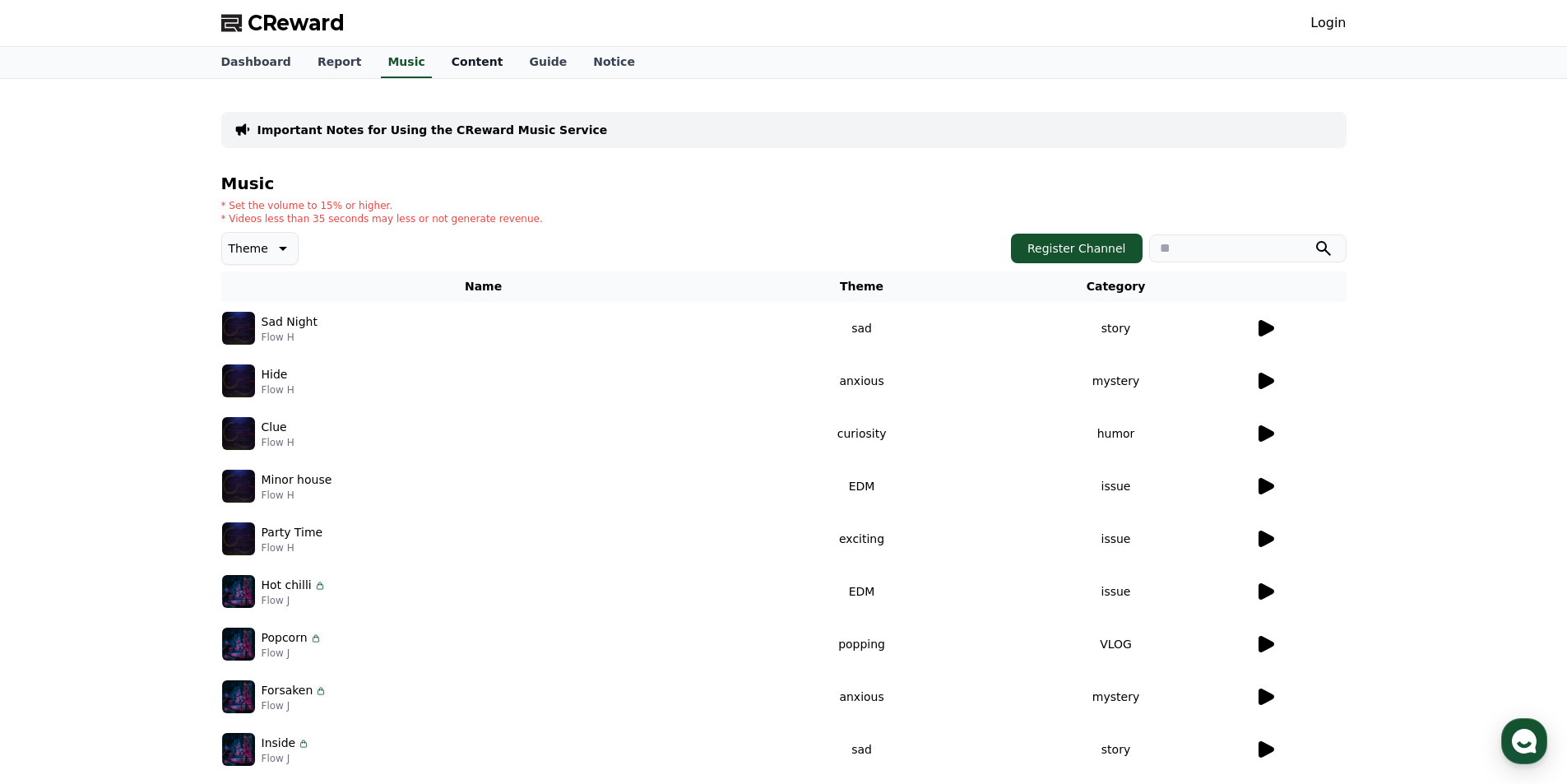
click at [447, 61] on link "Content" at bounding box center [477, 62] width 79 height 31
click at [516, 60] on link "Guide" at bounding box center [548, 62] width 64 height 31
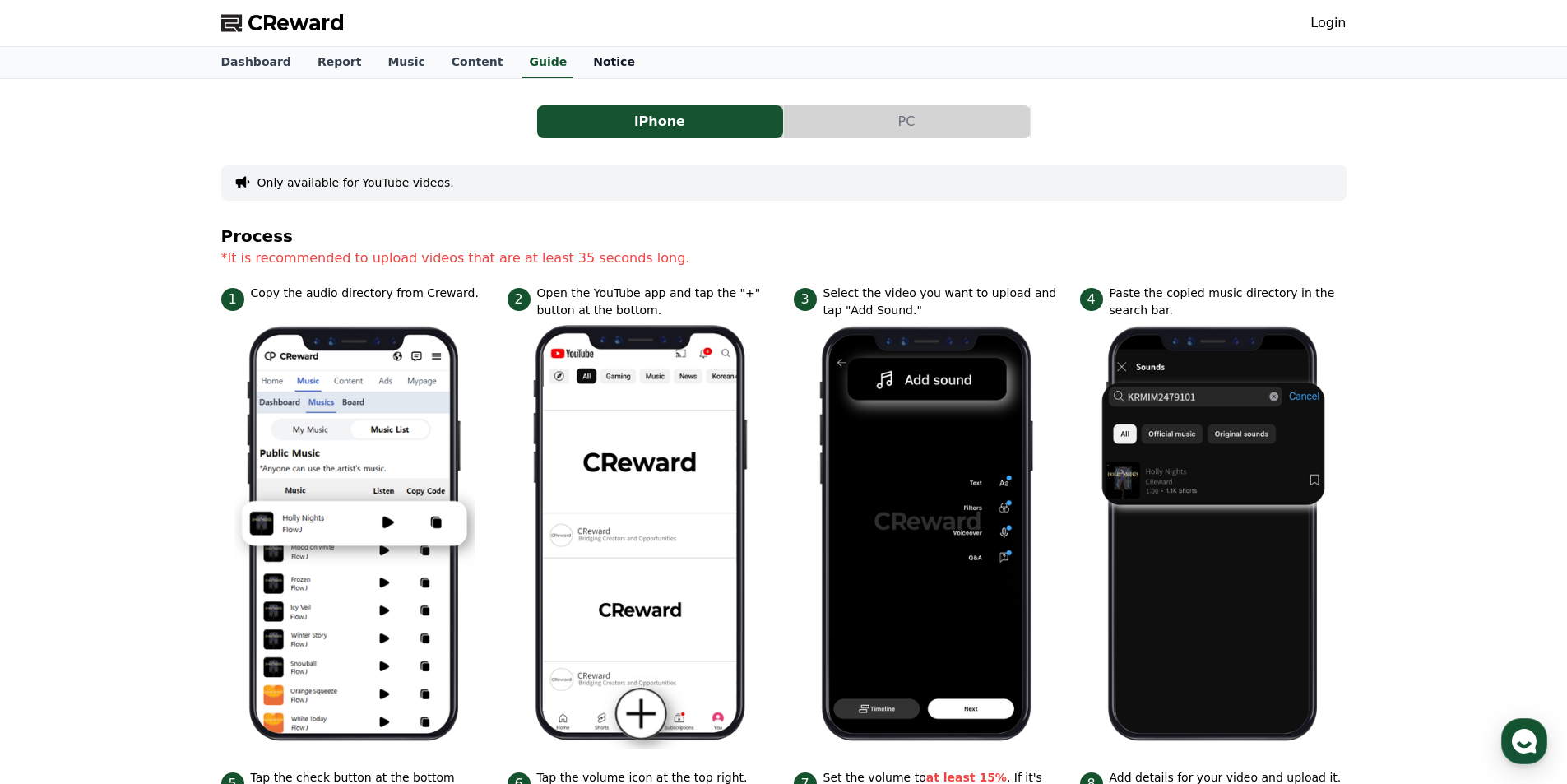
click at [589, 59] on link "Notice" at bounding box center [614, 62] width 68 height 31
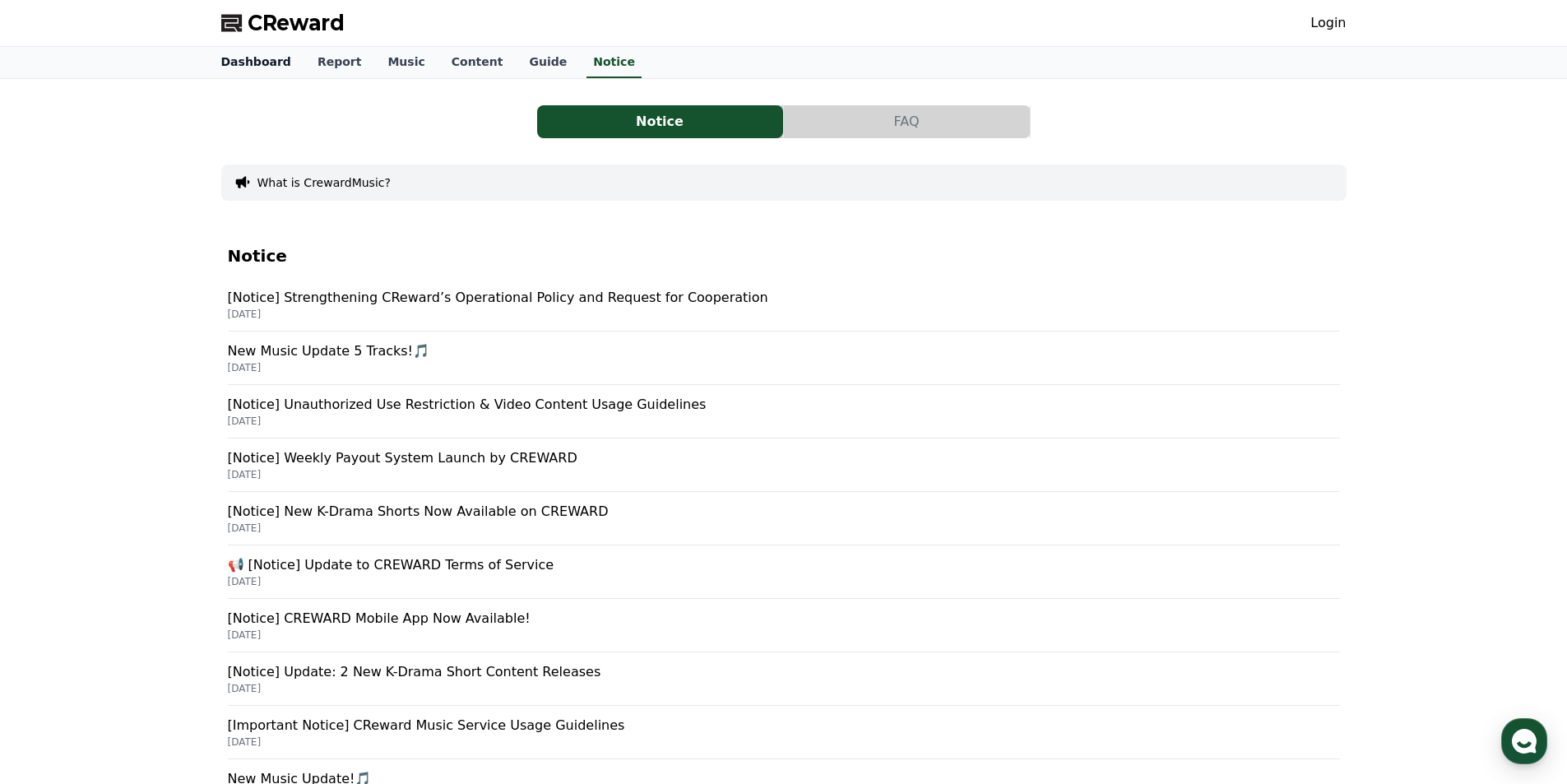
click at [256, 73] on link "Dashboard" at bounding box center [256, 62] width 97 height 31
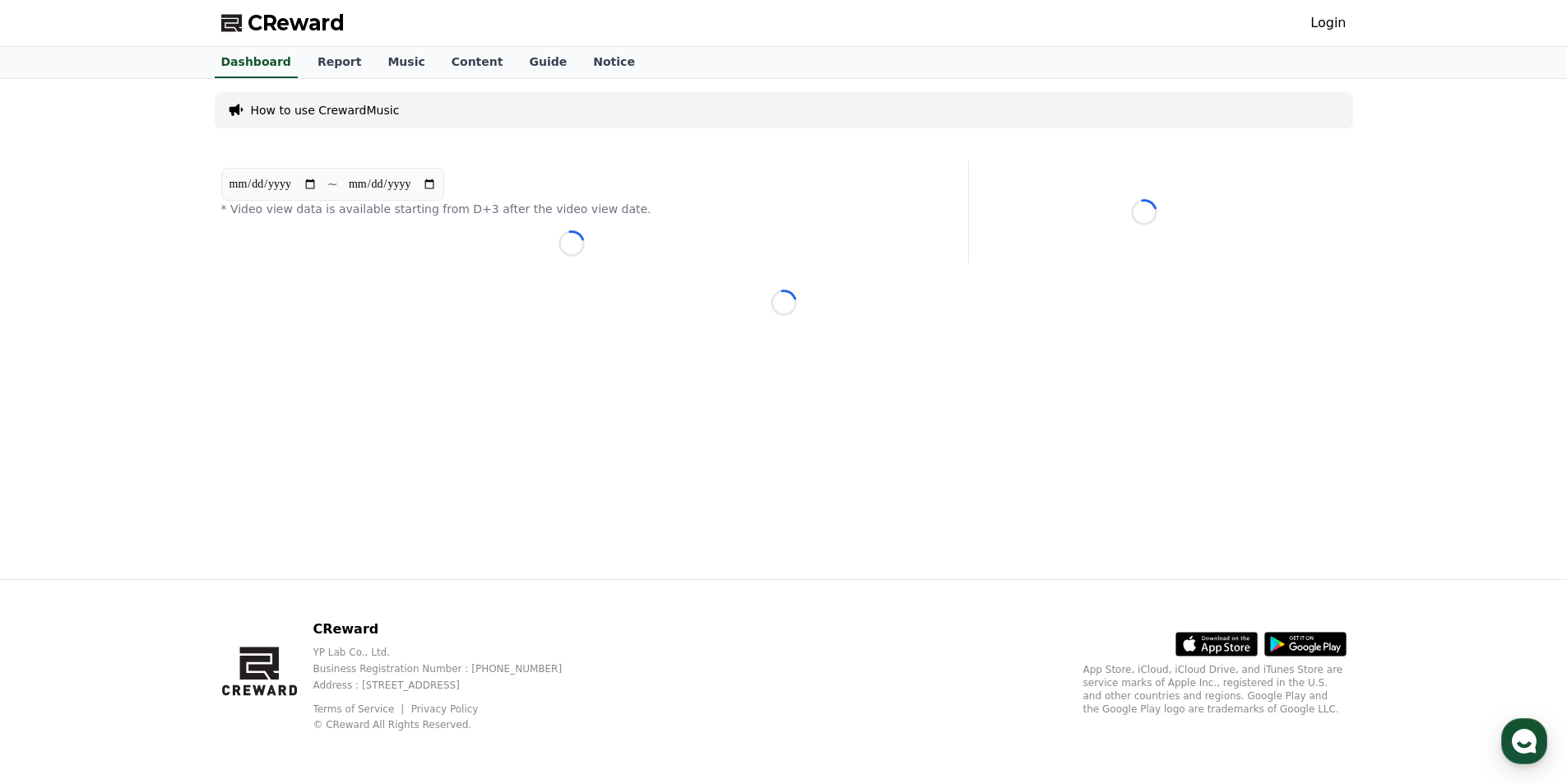
click at [263, 41] on div "CReward Login" at bounding box center [784, 22] width 1152 height 46
click at [335, 63] on link "Report" at bounding box center [340, 62] width 71 height 31
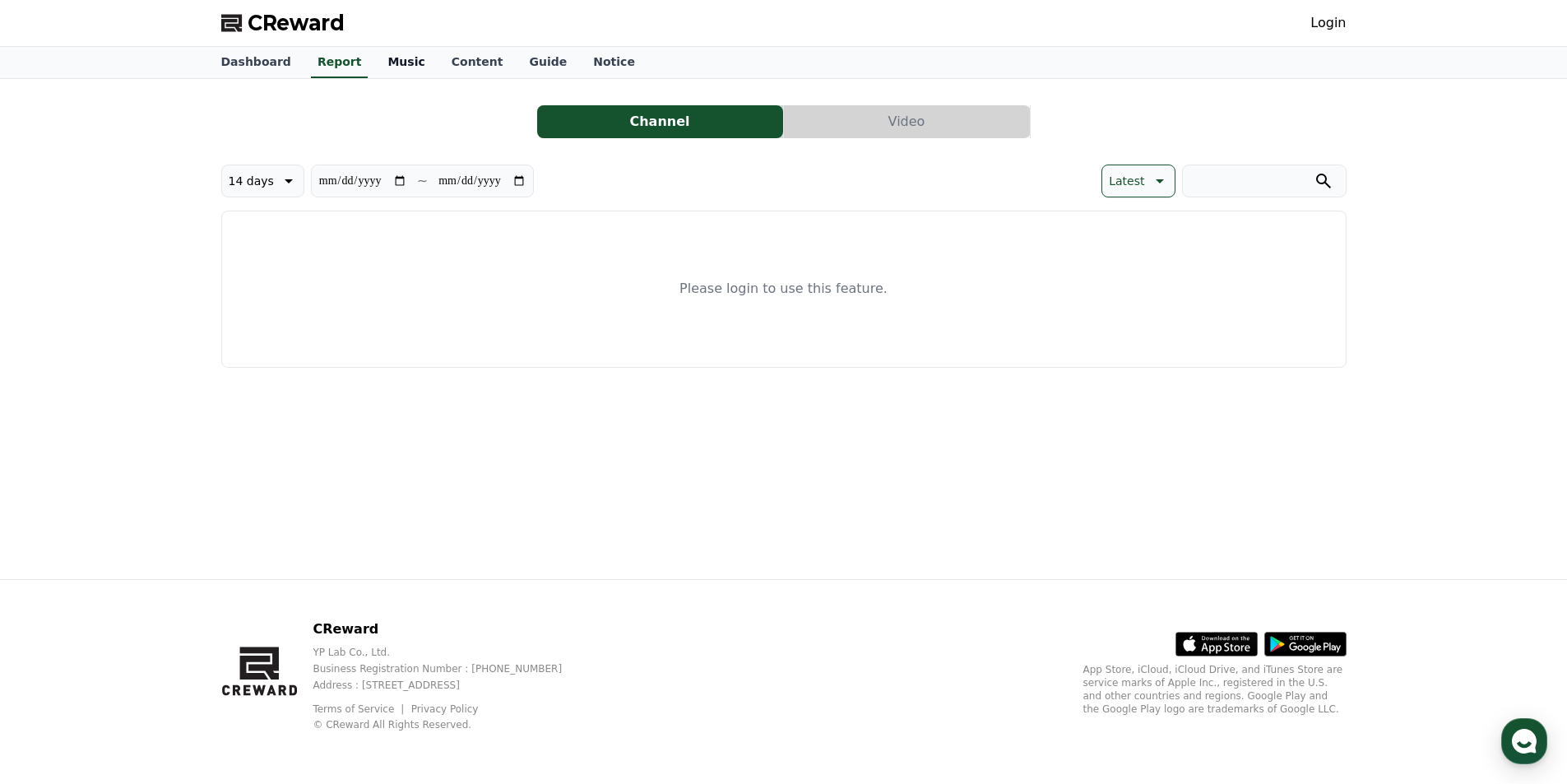
click at [375, 62] on link "Music" at bounding box center [406, 62] width 63 height 31
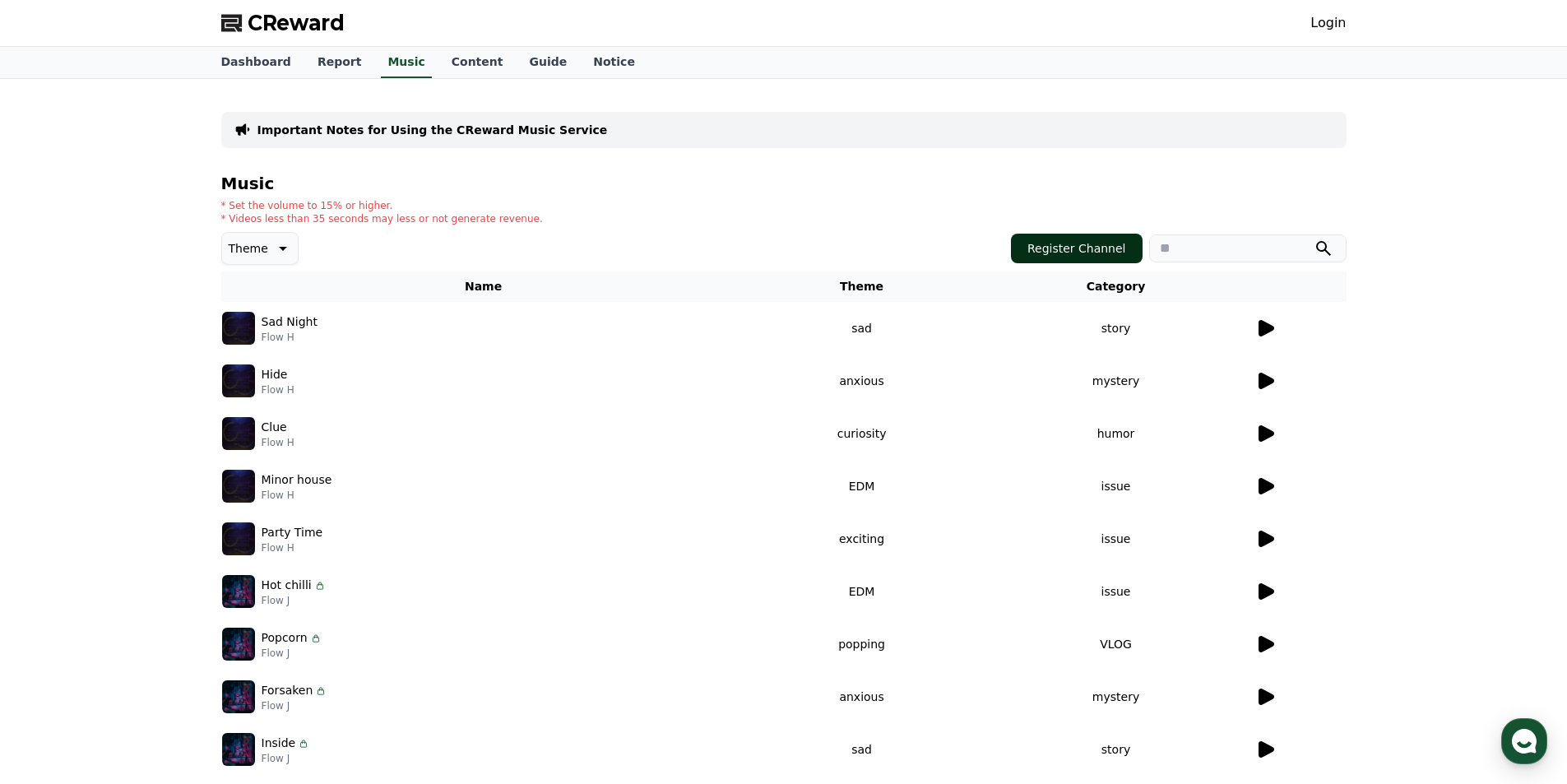
click at [1086, 248] on button "Register Channel" at bounding box center [1077, 248] width 132 height 29
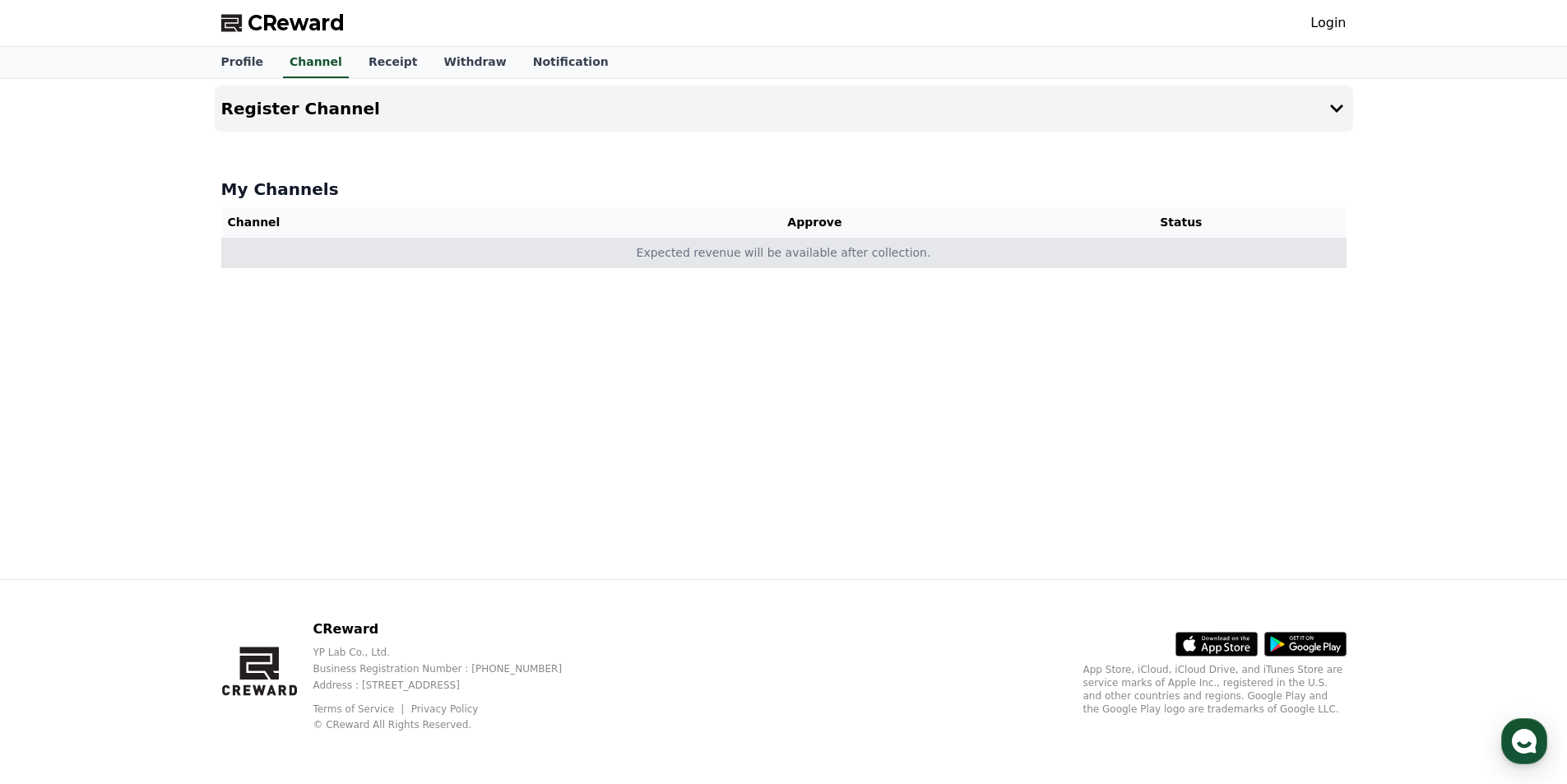
drag, startPoint x: 649, startPoint y: 260, endPoint x: 931, endPoint y: 240, distance: 282.7
click at [931, 240] on td "Expected revenue will be available after collection." at bounding box center [784, 253] width 1125 height 30
copy td "Expected revenue will be available after collection."
click at [931, 239] on td "Expected revenue will be available after collection." at bounding box center [784, 253] width 1125 height 30
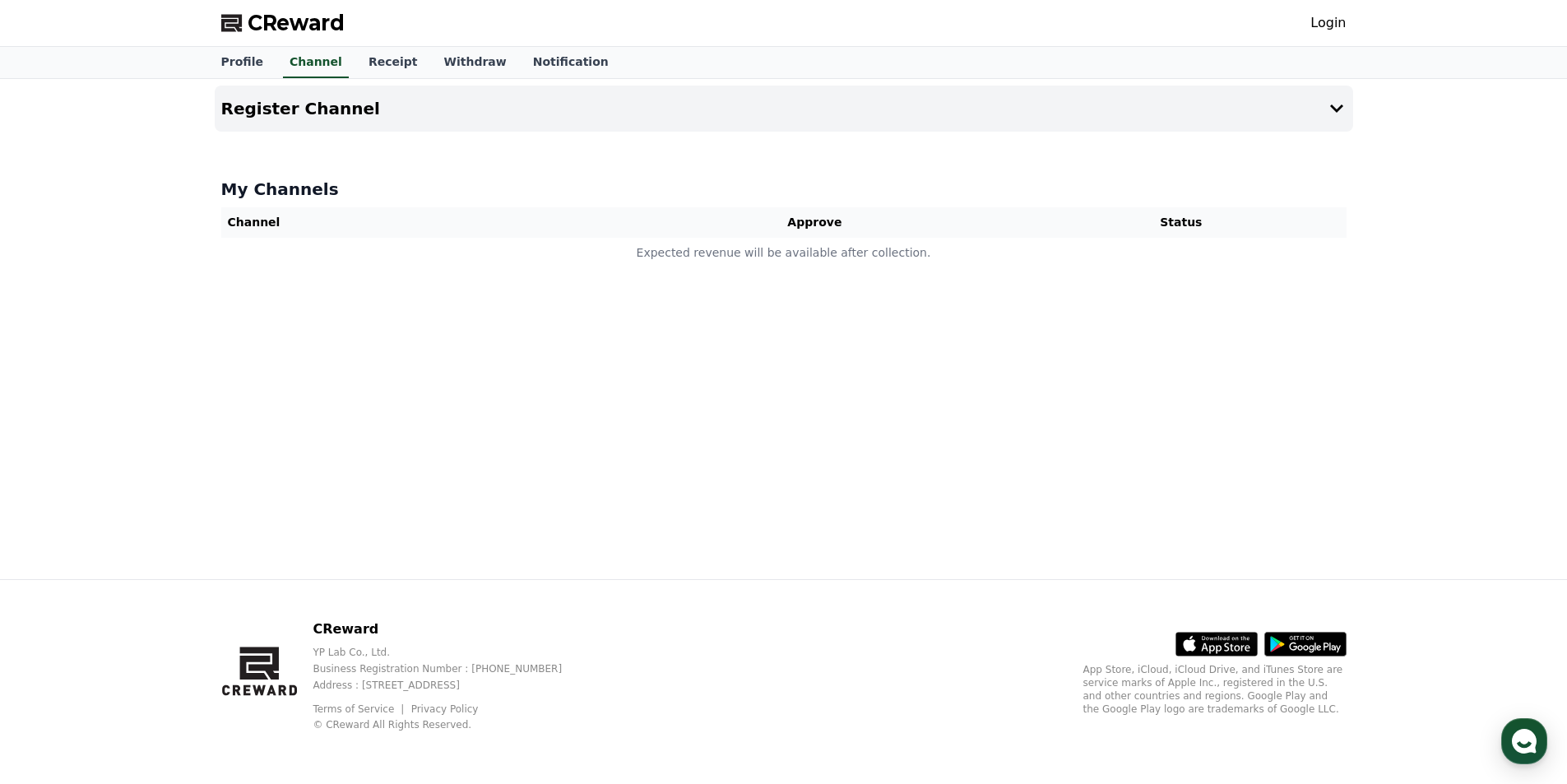
click at [831, 225] on th "Approve" at bounding box center [815, 222] width 403 height 30
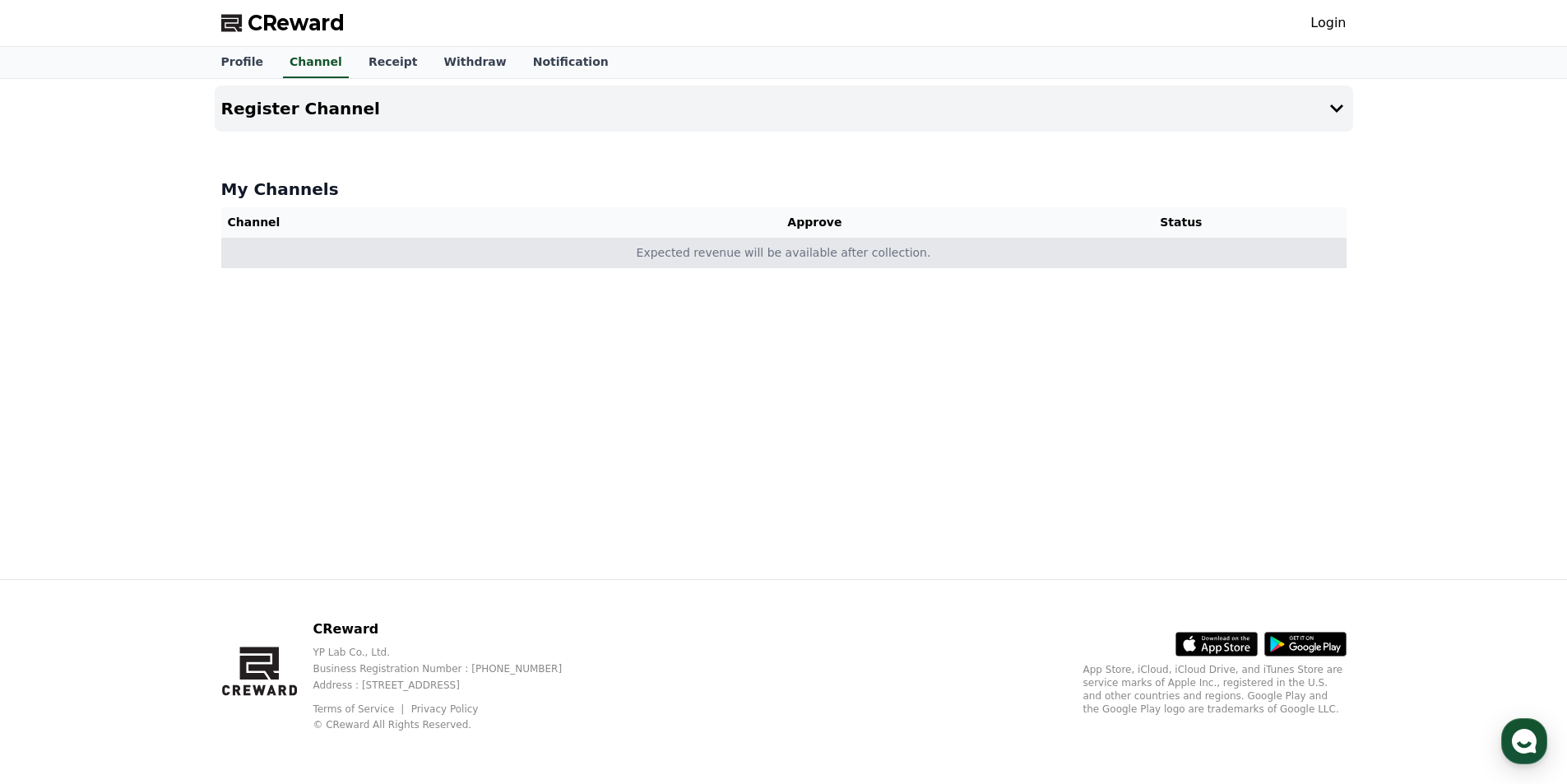
click at [788, 241] on td "Expected revenue will be available after collection." at bounding box center [784, 253] width 1125 height 30
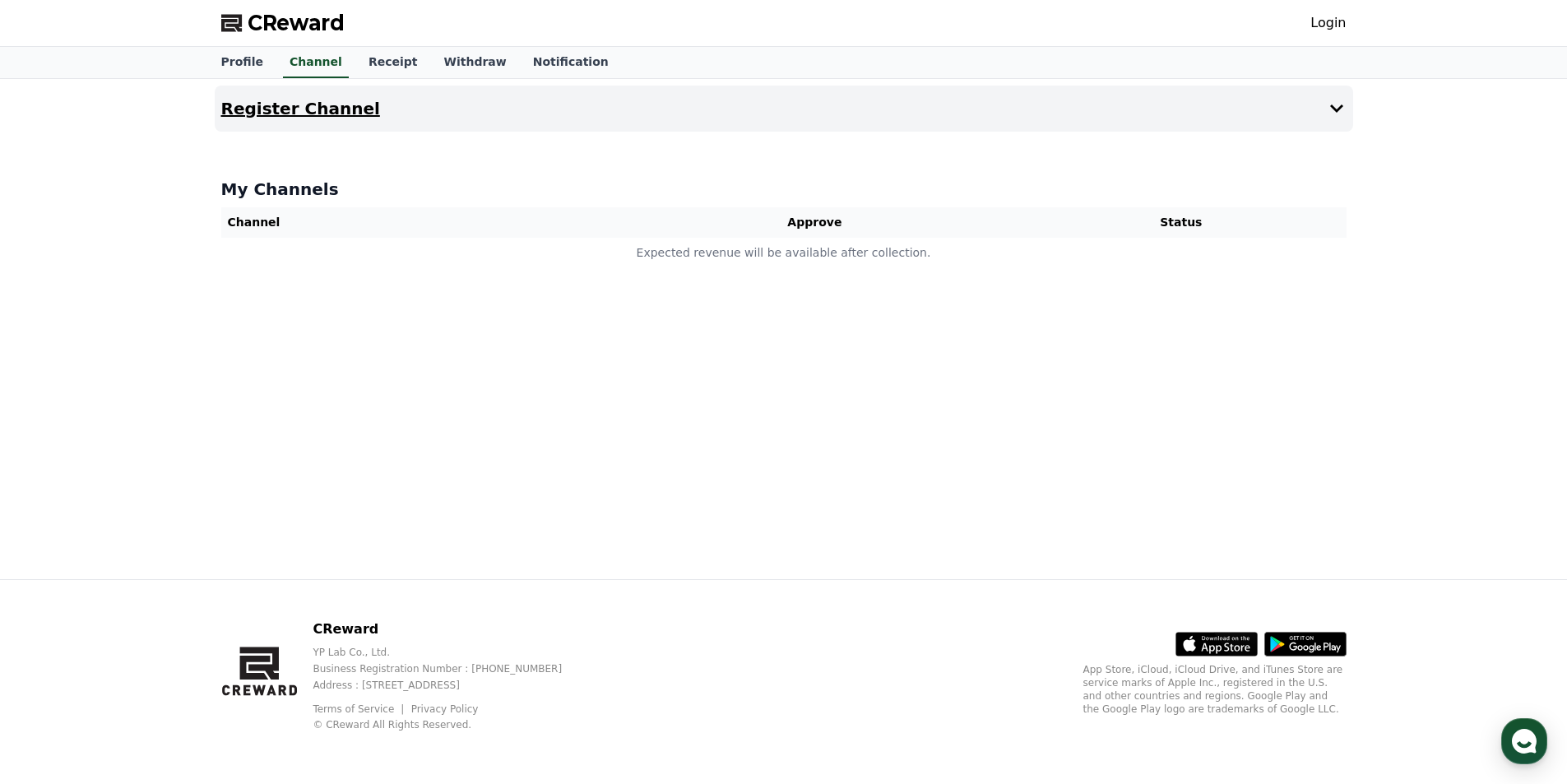
click at [700, 131] on button "Register Channel" at bounding box center [784, 108] width 1139 height 46
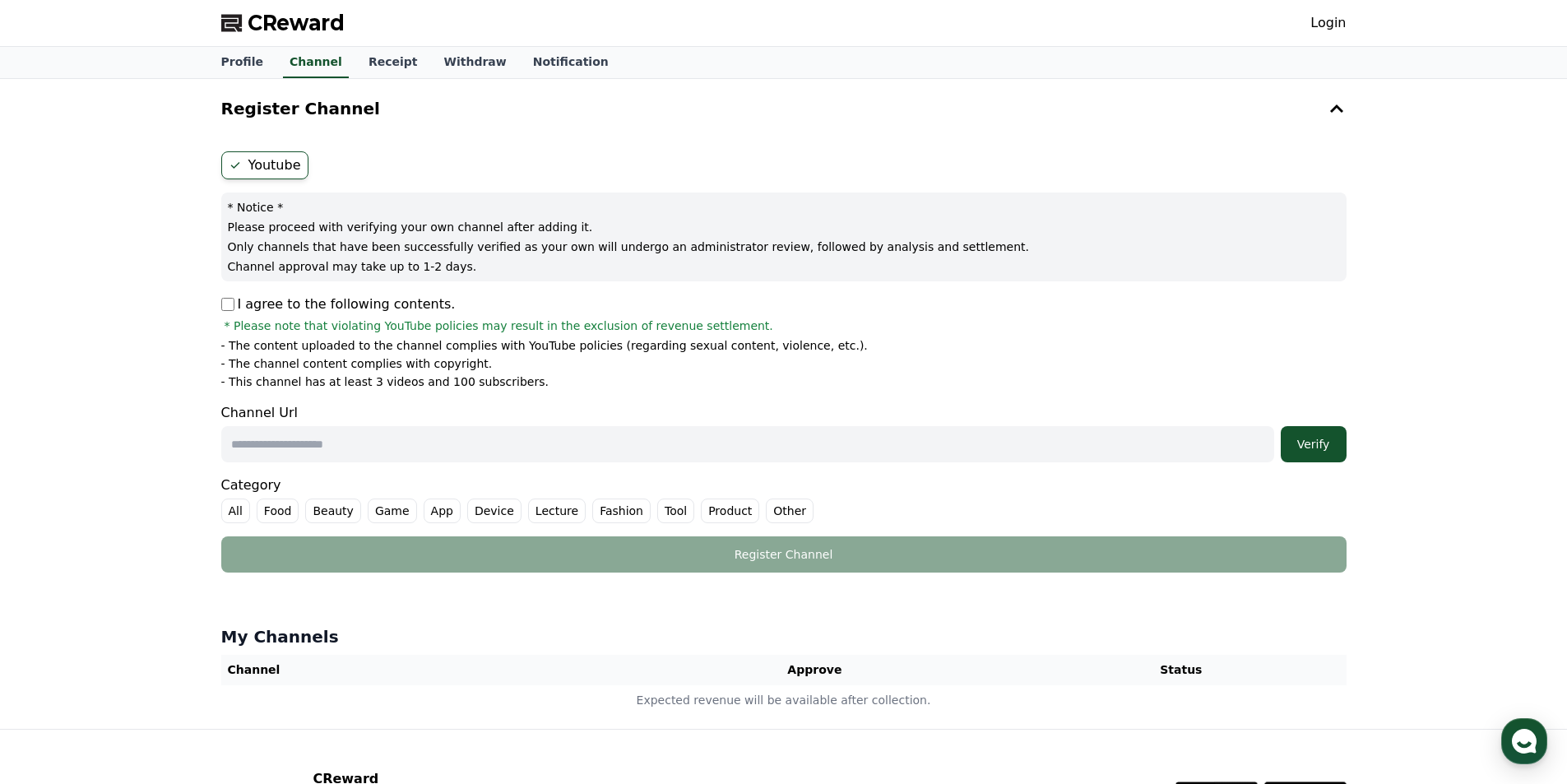
click at [264, 173] on label "Youtube" at bounding box center [264, 165] width 87 height 28
click at [337, 443] on input "text" at bounding box center [747, 444] width 1054 height 36
paste input "**********"
click at [142, 503] on div "**********" at bounding box center [784, 404] width 1567 height 649
click at [536, 517] on label "Lecture" at bounding box center [557, 511] width 58 height 25
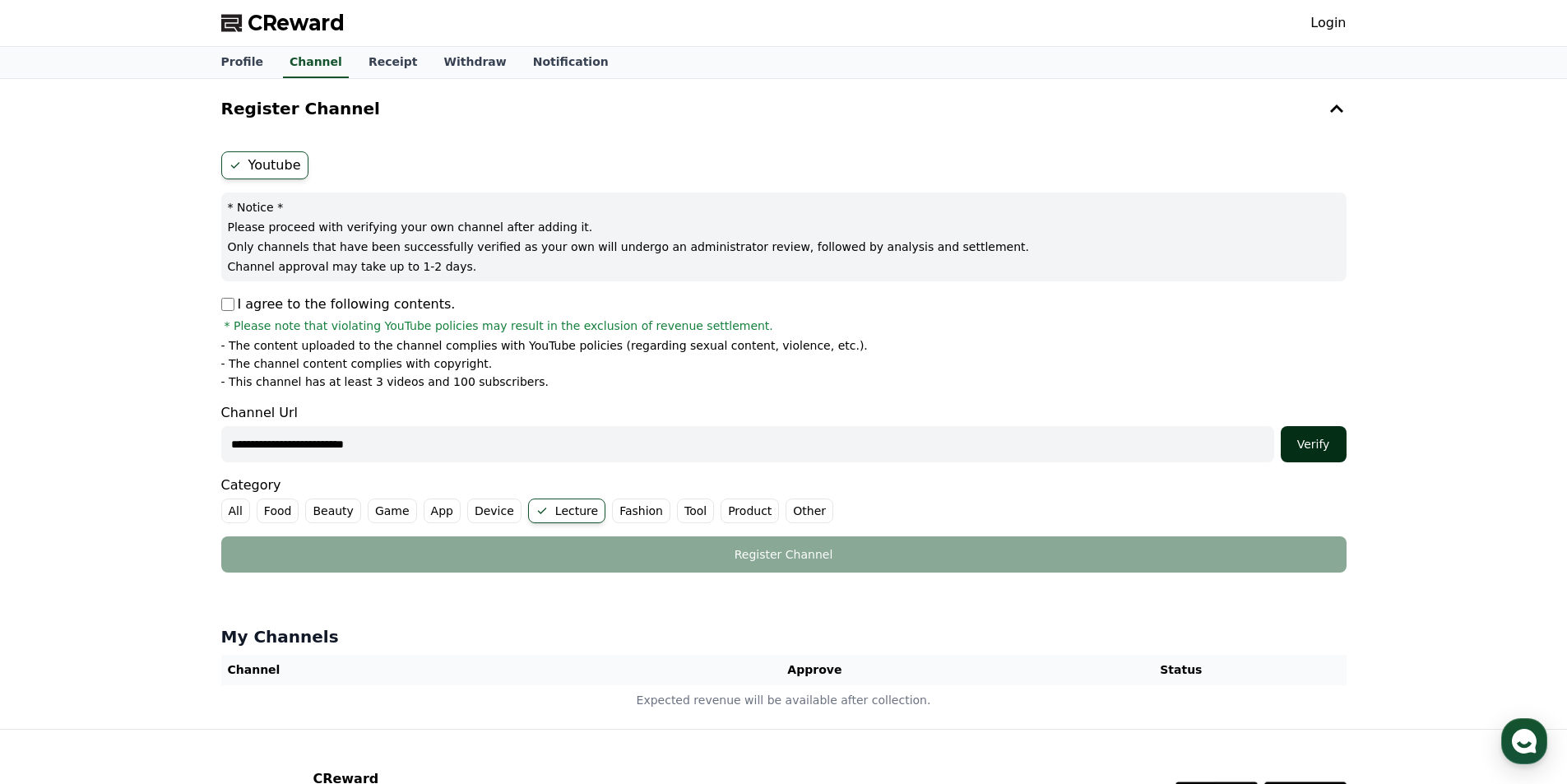
click at [1318, 437] on div "Verify" at bounding box center [1313, 443] width 53 height 16
drag, startPoint x: 336, startPoint y: 345, endPoint x: 576, endPoint y: 380, distance: 242.5
click at [576, 380] on ul "- The content uploaded to the channel complies with YouTube policies (regarding…" at bounding box center [784, 363] width 1125 height 53
click at [575, 380] on li "- This channel has at least 3 videos and 100 subscribers." at bounding box center [784, 381] width 1125 height 16
drag, startPoint x: 531, startPoint y: 380, endPoint x: 317, endPoint y: 363, distance: 214.7
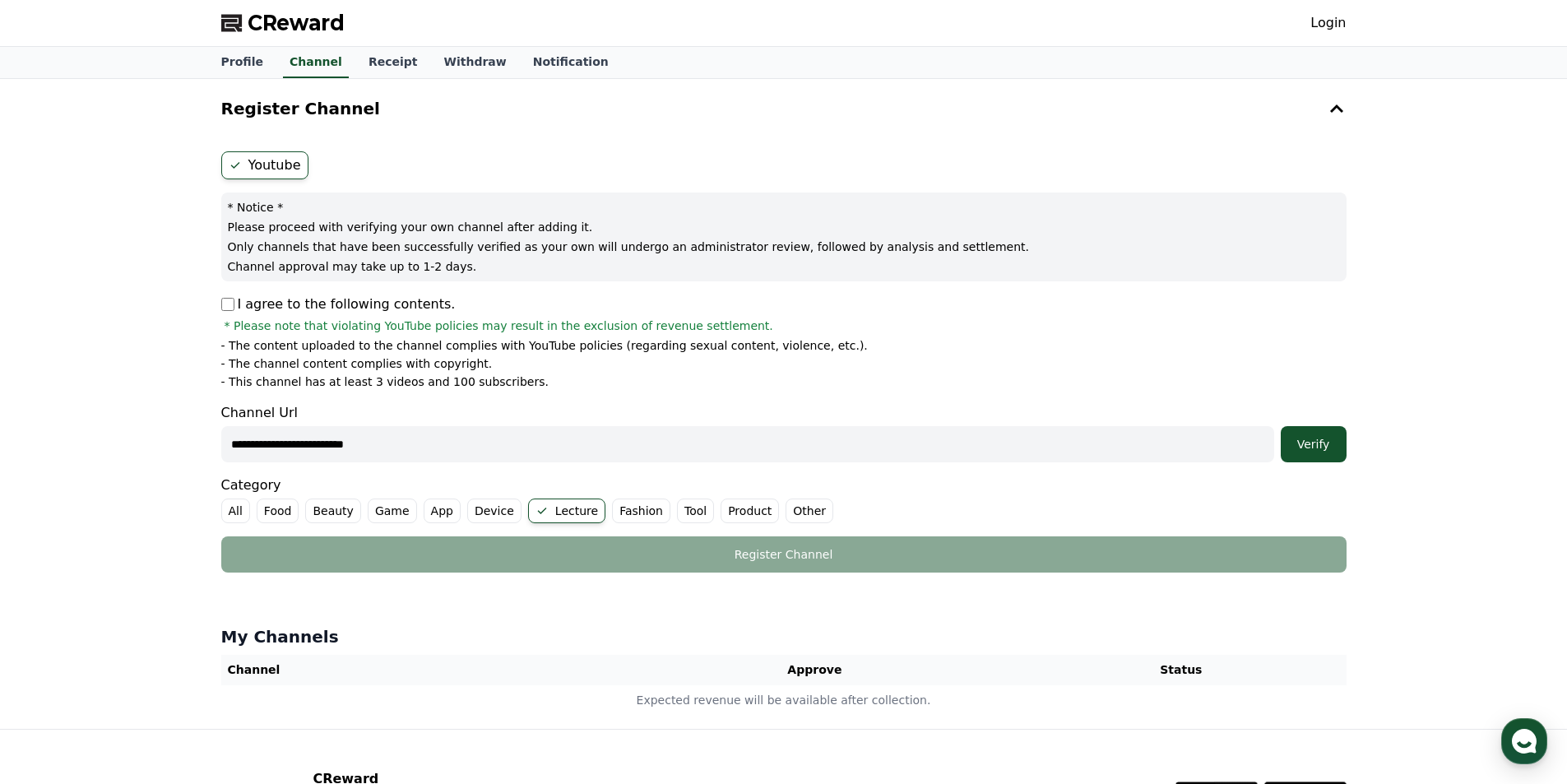
click at [322, 353] on ul "- The content uploaded to the channel complies with YouTube policies (regarding…" at bounding box center [784, 363] width 1125 height 53
click at [429, 369] on p "- The channel content complies with copyright." at bounding box center [356, 363] width 272 height 16
drag, startPoint x: 385, startPoint y: 444, endPoint x: -105, endPoint y: 442, distance: 490.0
click at [0, 442] on html "**********" at bounding box center [784, 467] width 1567 height 933
paste input "********"
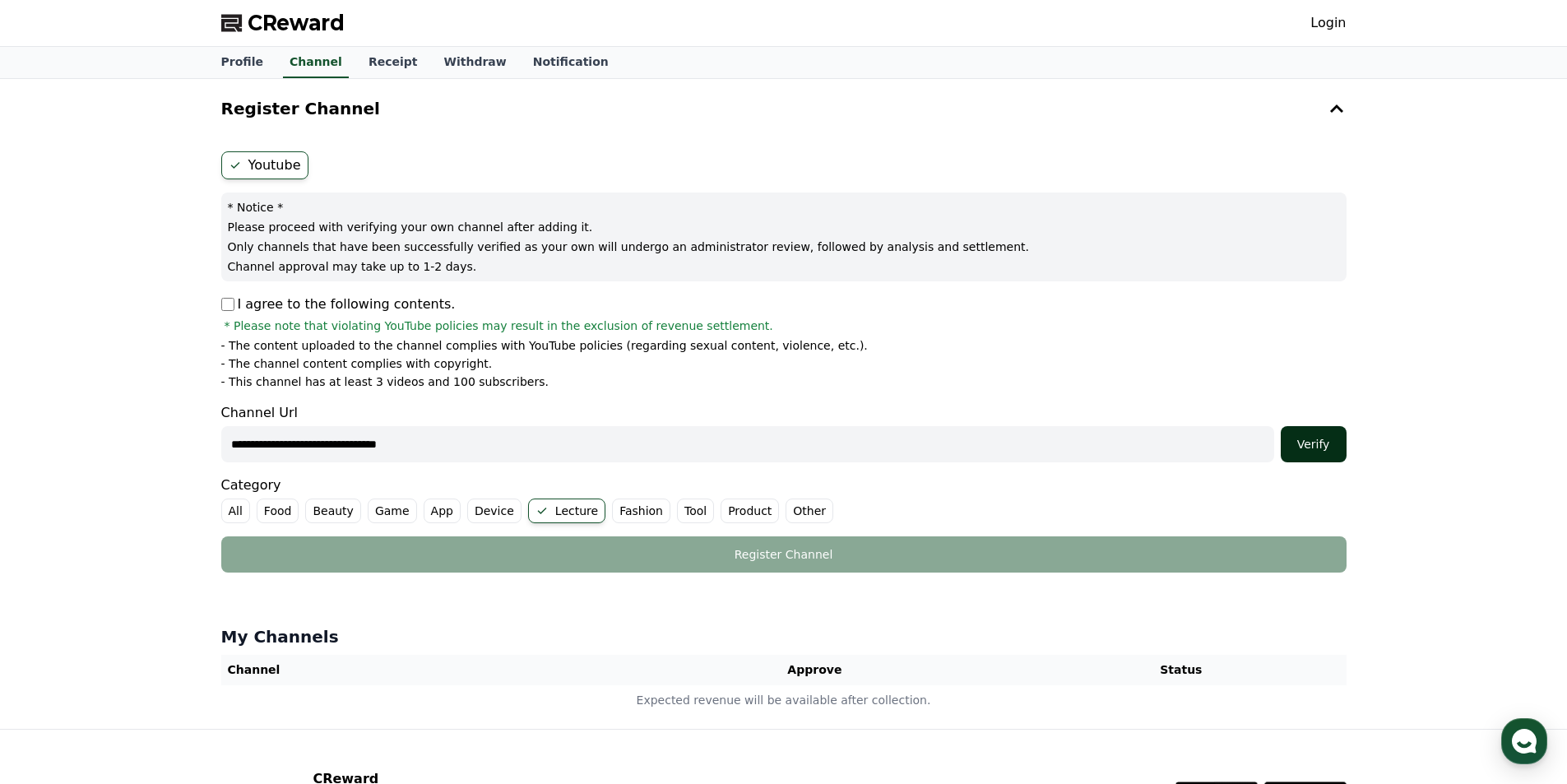
type input "**********"
click at [1320, 439] on div "Verify" at bounding box center [1313, 443] width 53 height 16
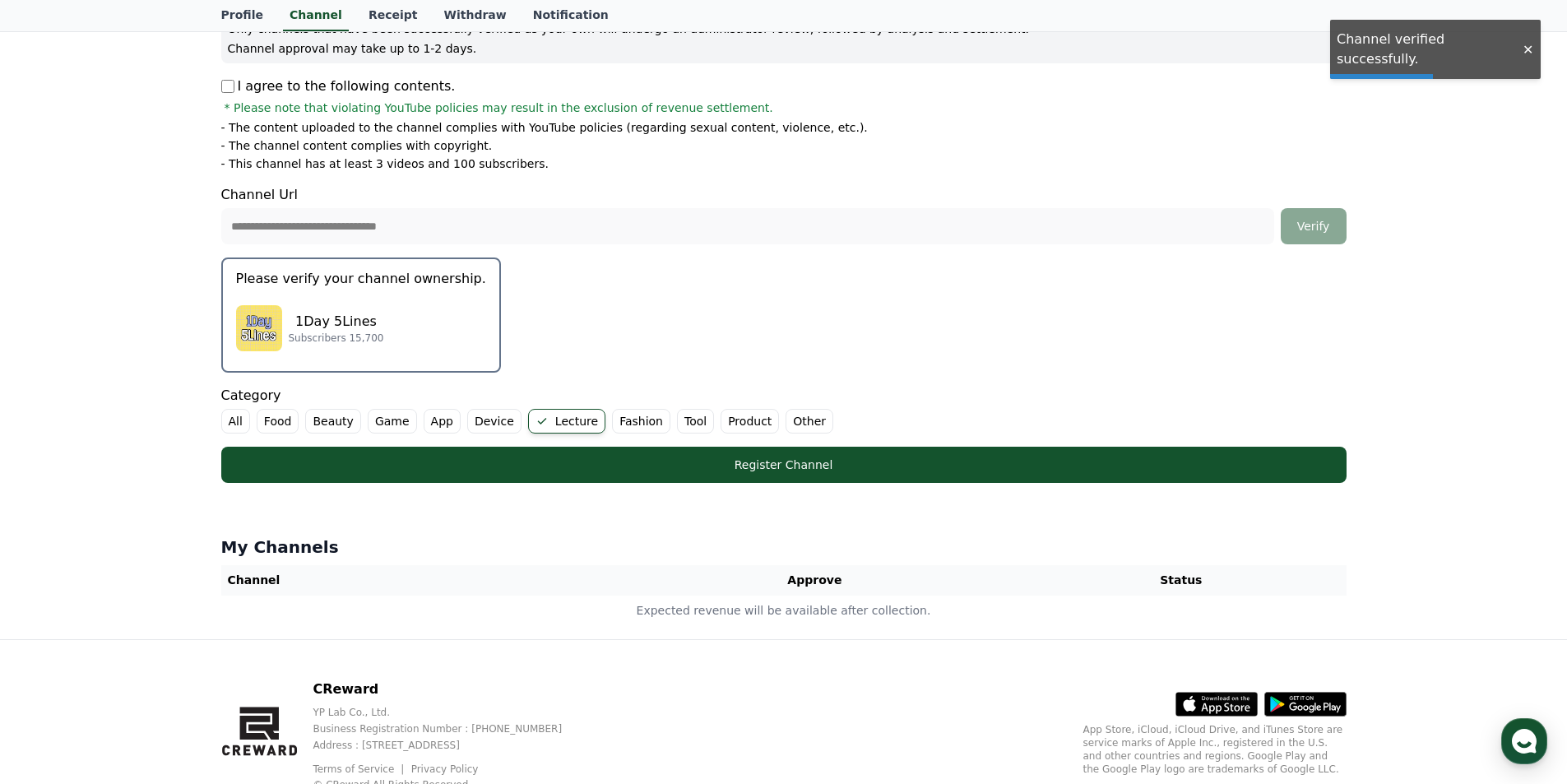
scroll to position [247, 0]
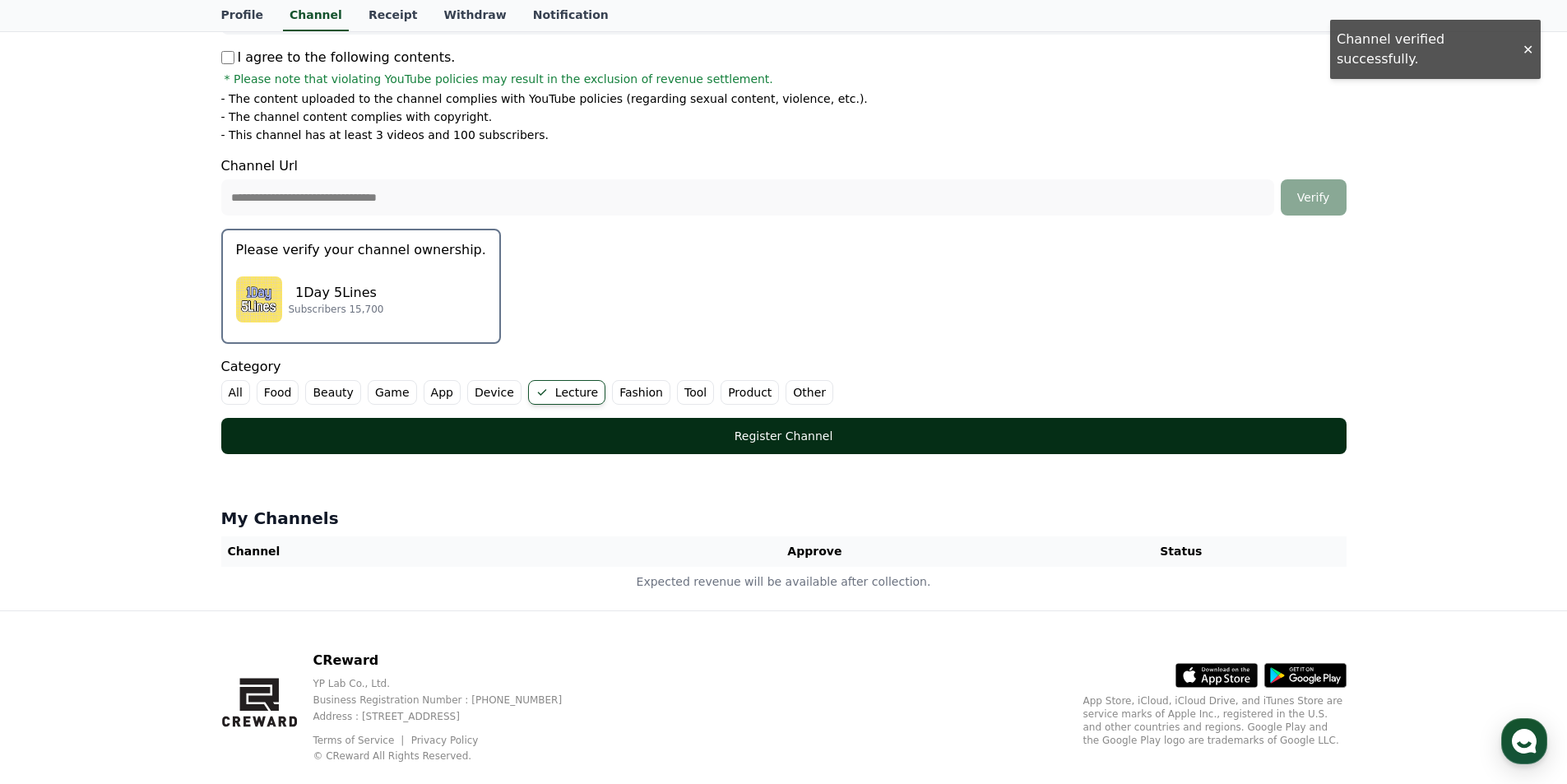
click at [660, 442] on div "Register Channel" at bounding box center [784, 436] width 1060 height 16
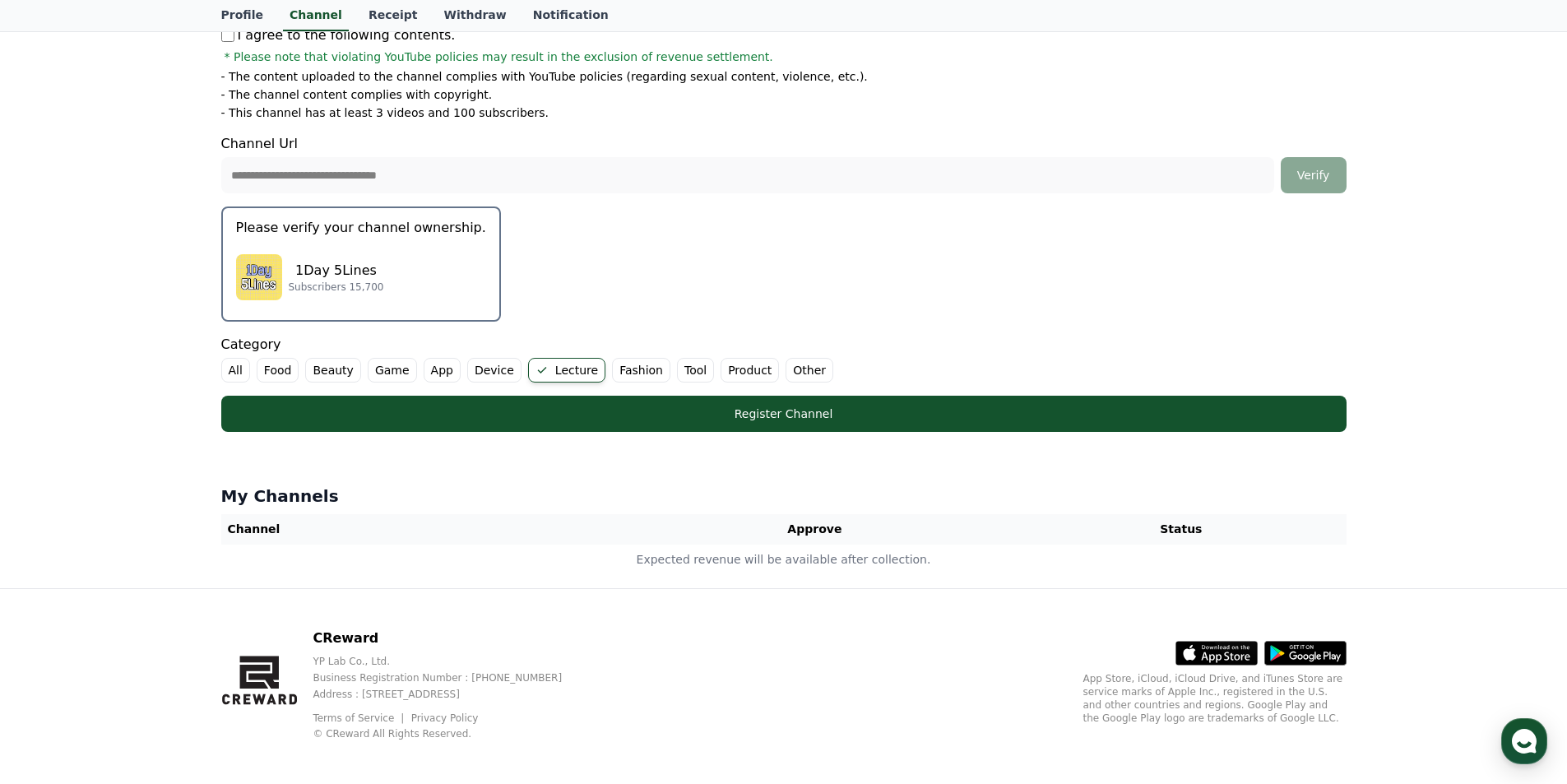
scroll to position [278, 0]
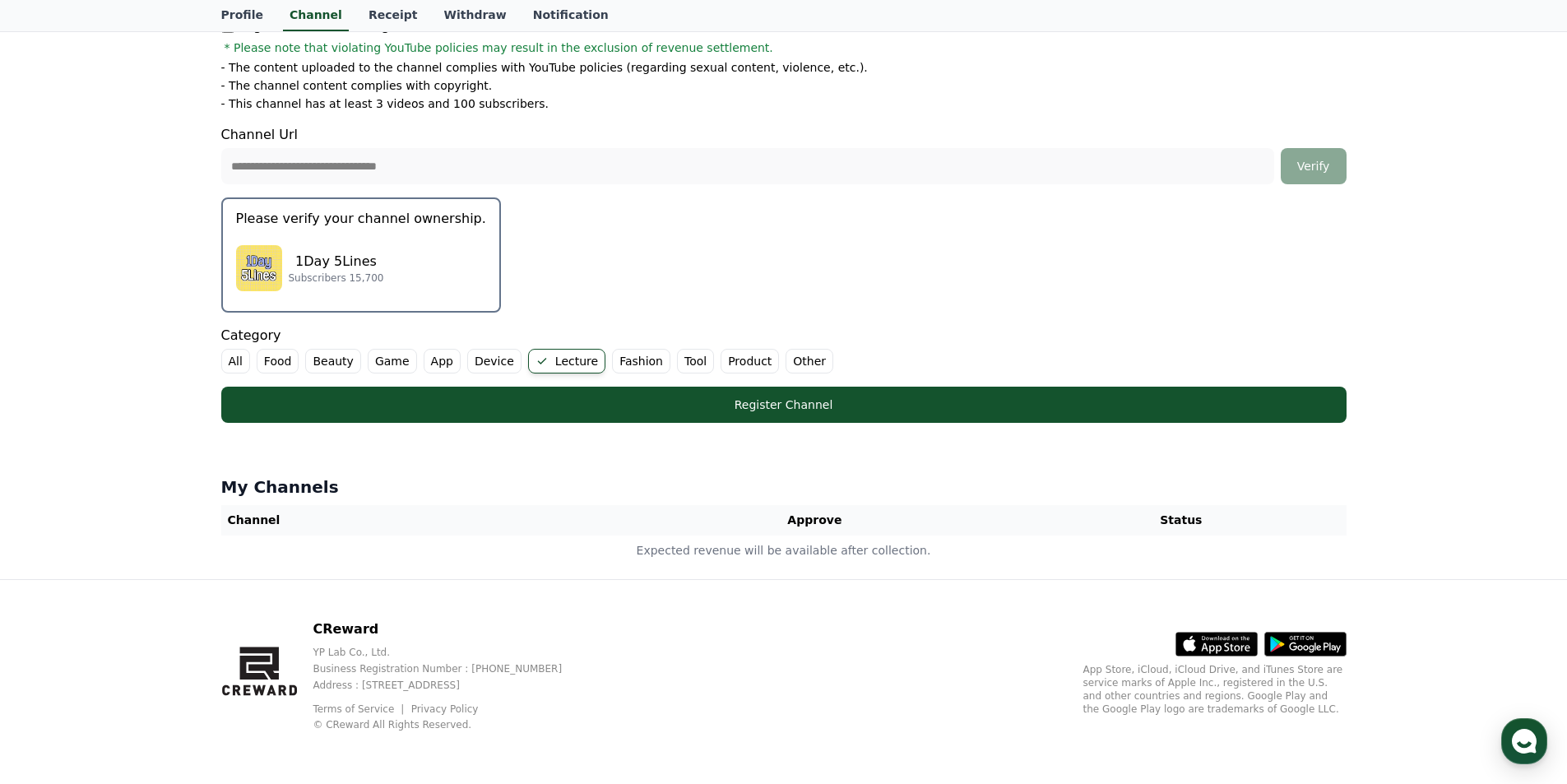
click at [431, 291] on div "1Day 5Lines Subscribers 15,700" at bounding box center [362, 268] width 250 height 66
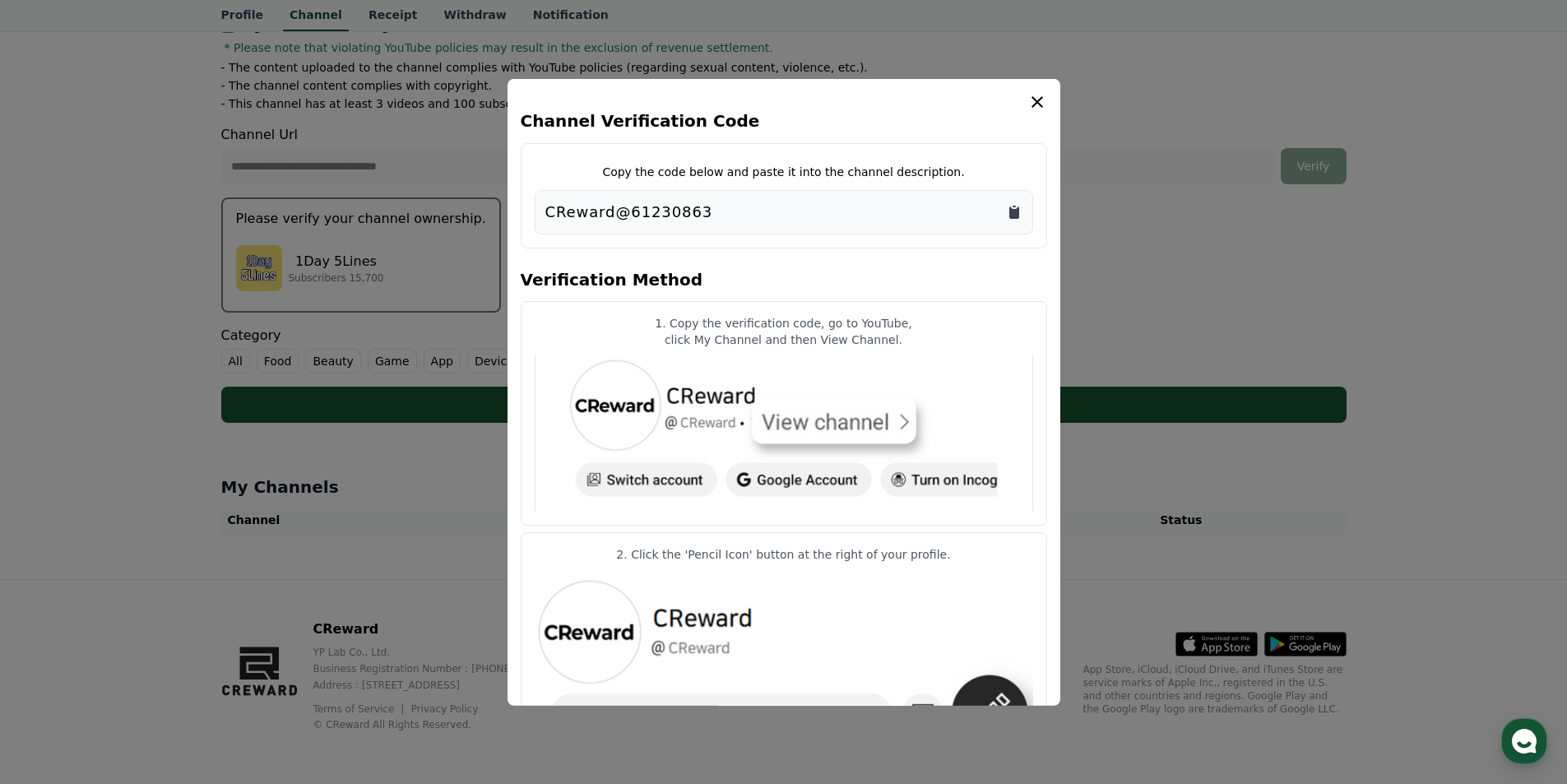
click at [1012, 210] on icon "Copy to clipboard" at bounding box center [1014, 211] width 9 height 12
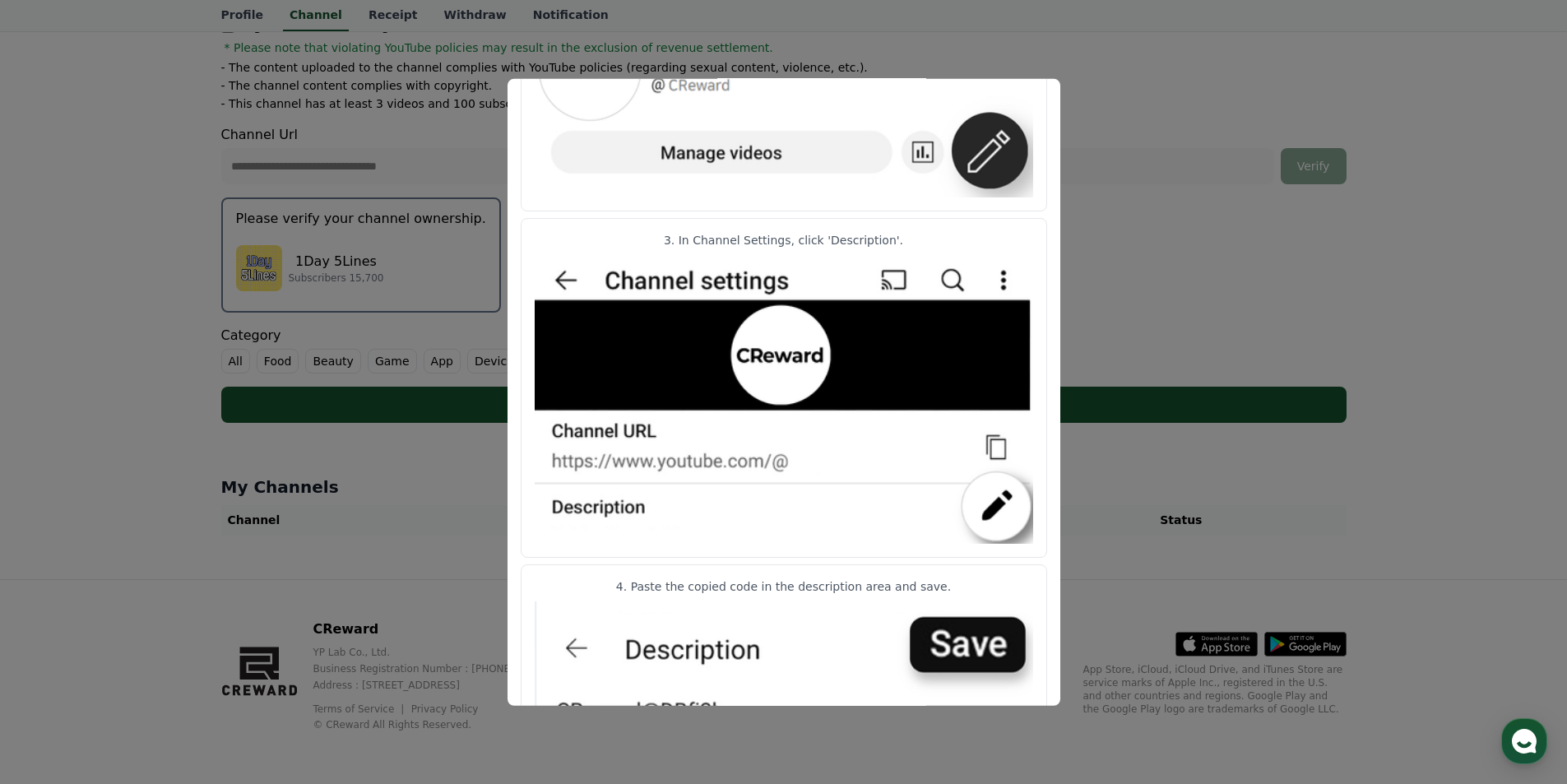
scroll to position [718, 0]
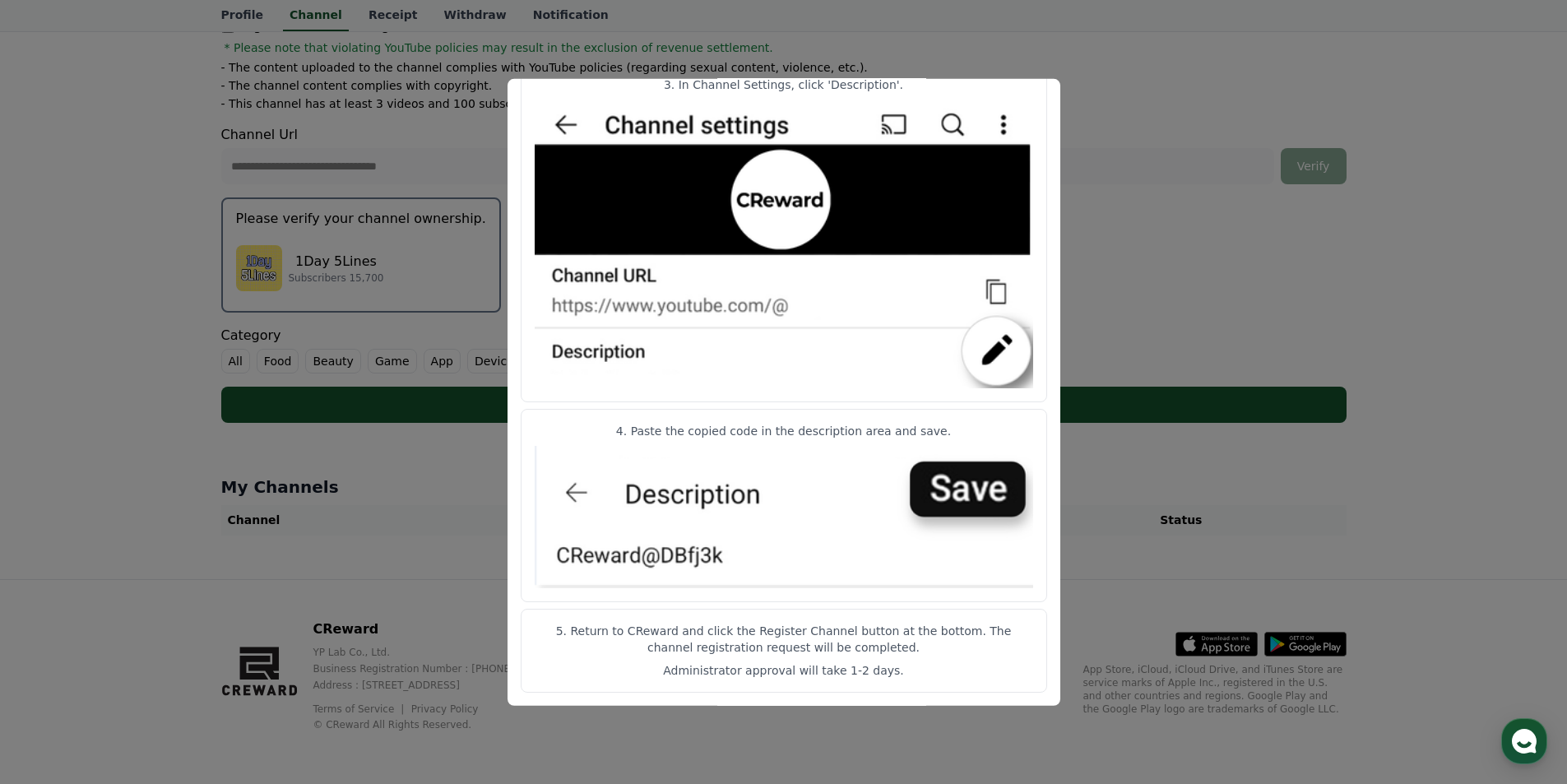
click at [557, 125] on img "modal" at bounding box center [784, 243] width 499 height 289
click at [1107, 139] on button "close modal" at bounding box center [784, 392] width 1567 height 784
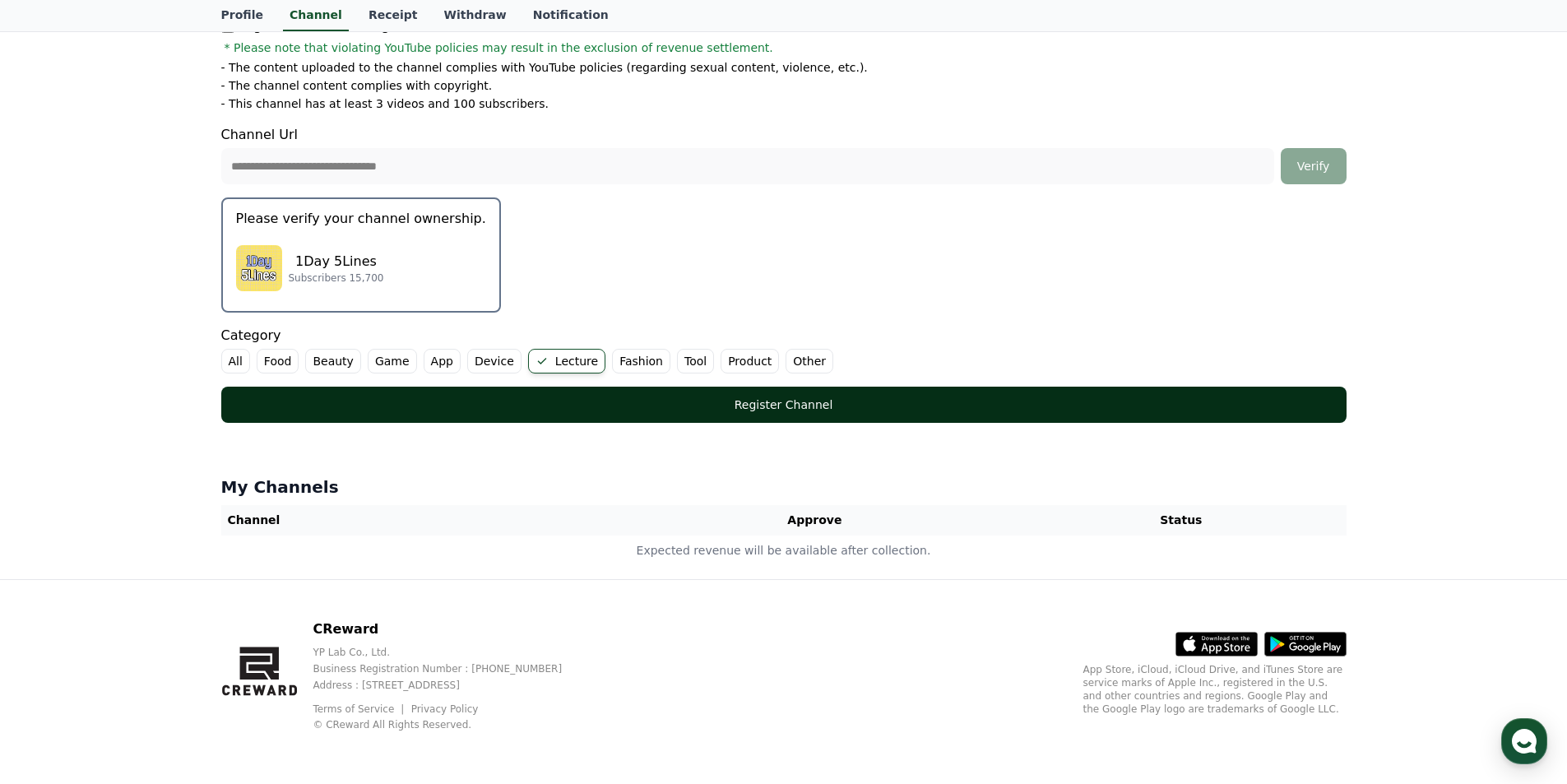
click at [800, 413] on button "Register Channel" at bounding box center [784, 405] width 1125 height 36
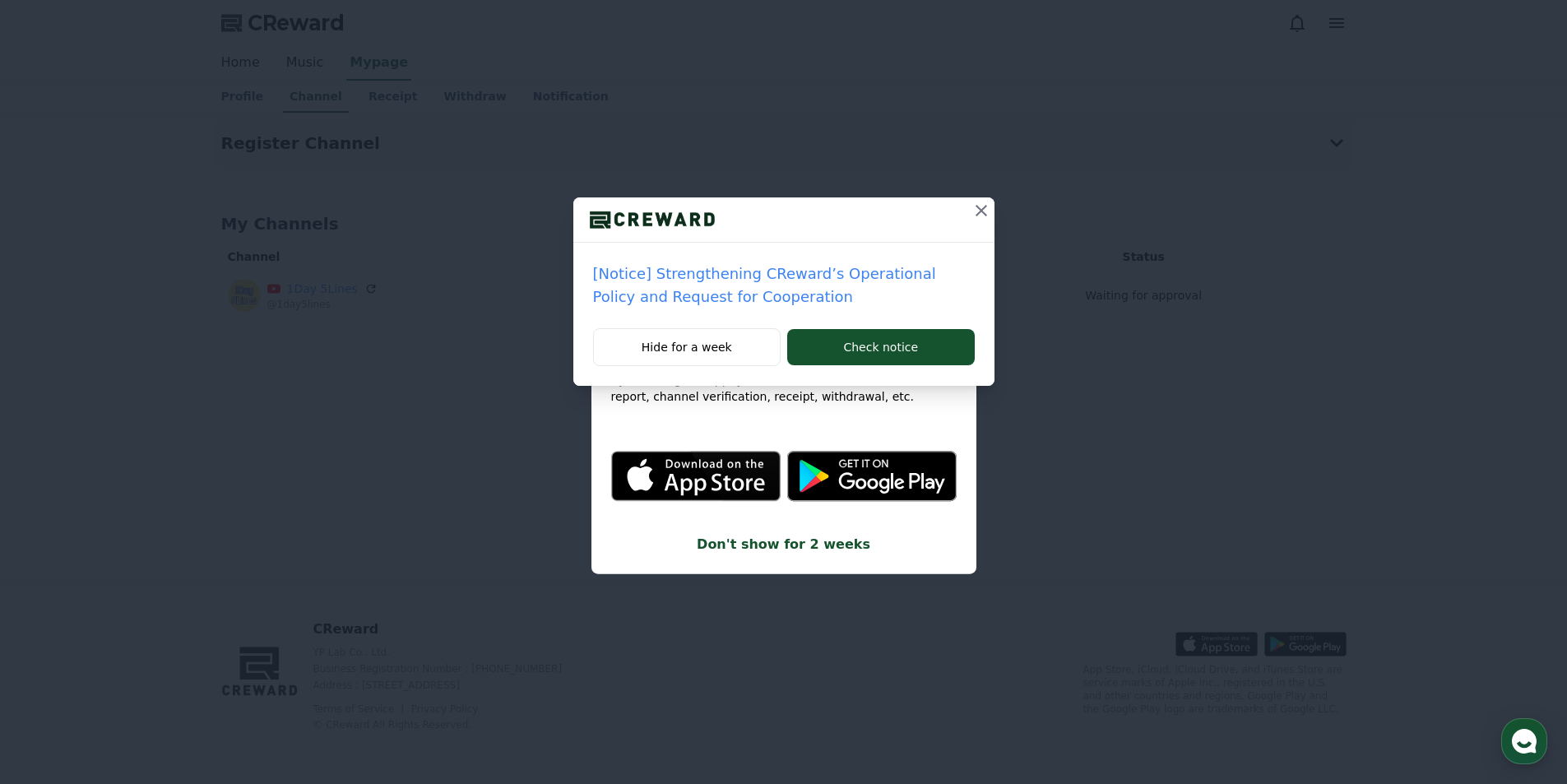
click at [978, 219] on icon at bounding box center [981, 210] width 20 height 20
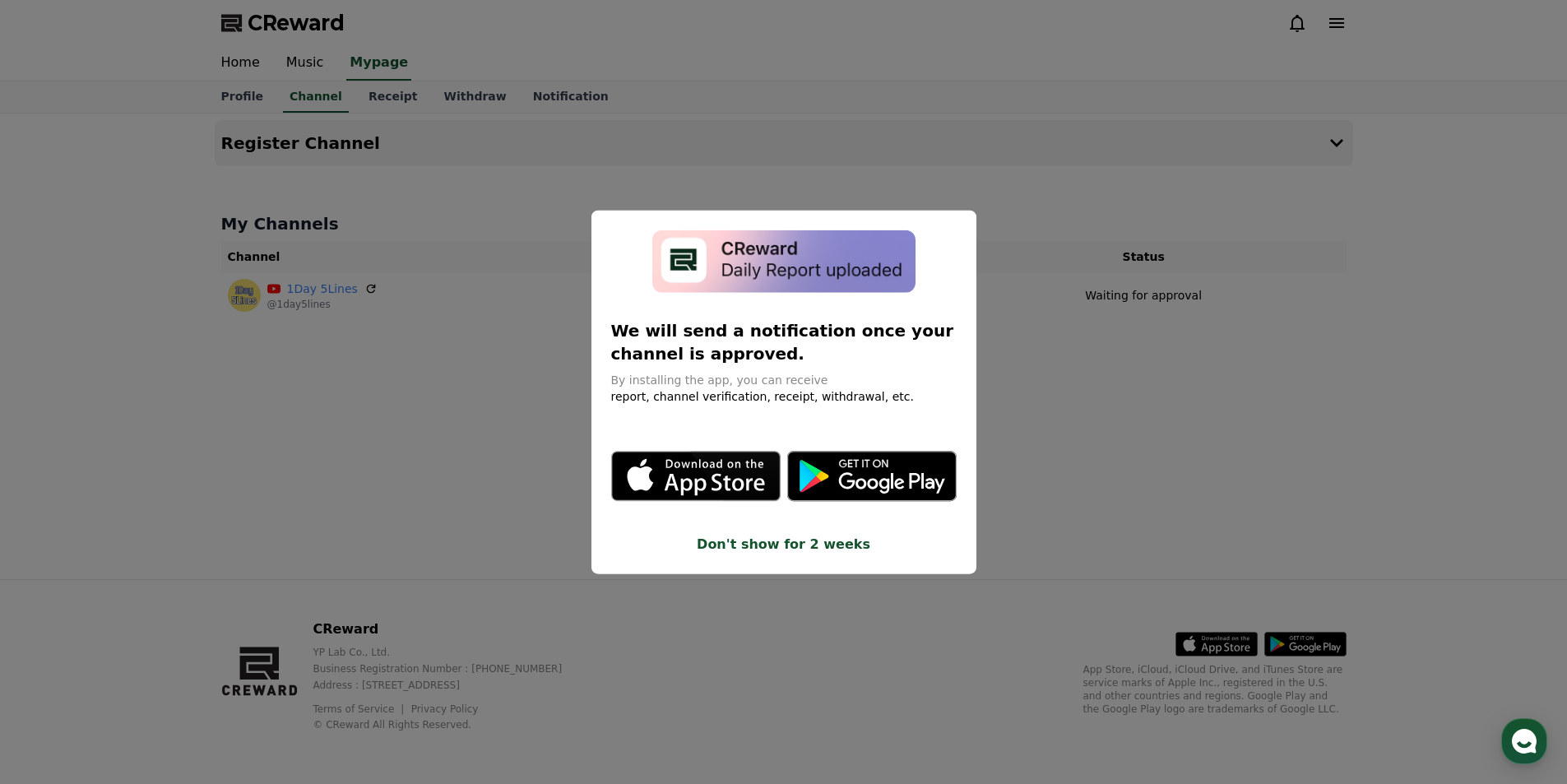
click at [1035, 445] on button "close modal" at bounding box center [784, 392] width 1567 height 784
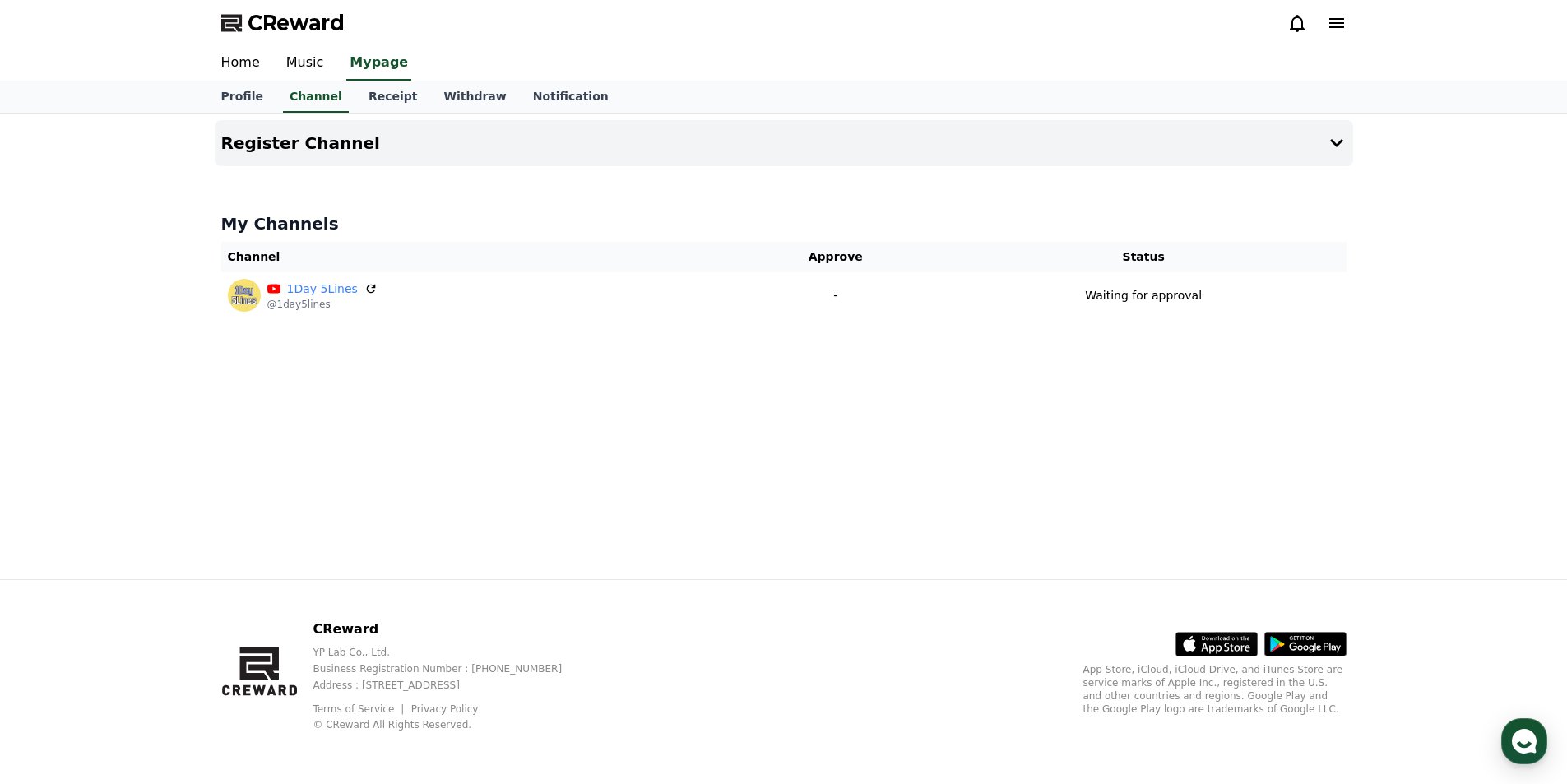
click at [823, 399] on div "Register Channel My Channels Channel Approve Status 1Day 5Lines @1day5lines - W…" at bounding box center [784, 347] width 1152 height 466
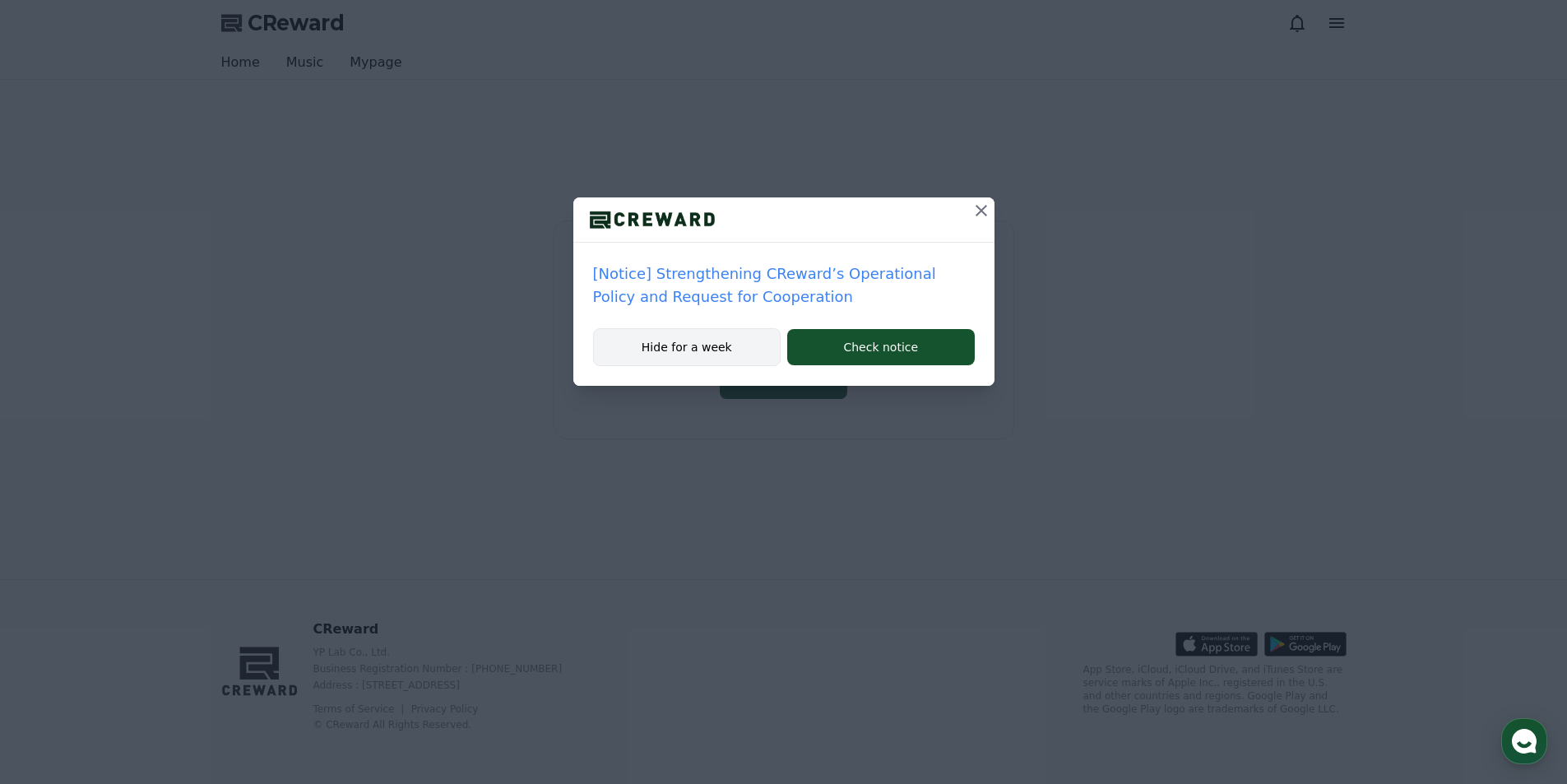
click at [662, 356] on button "Hide for a week" at bounding box center [687, 347] width 188 height 38
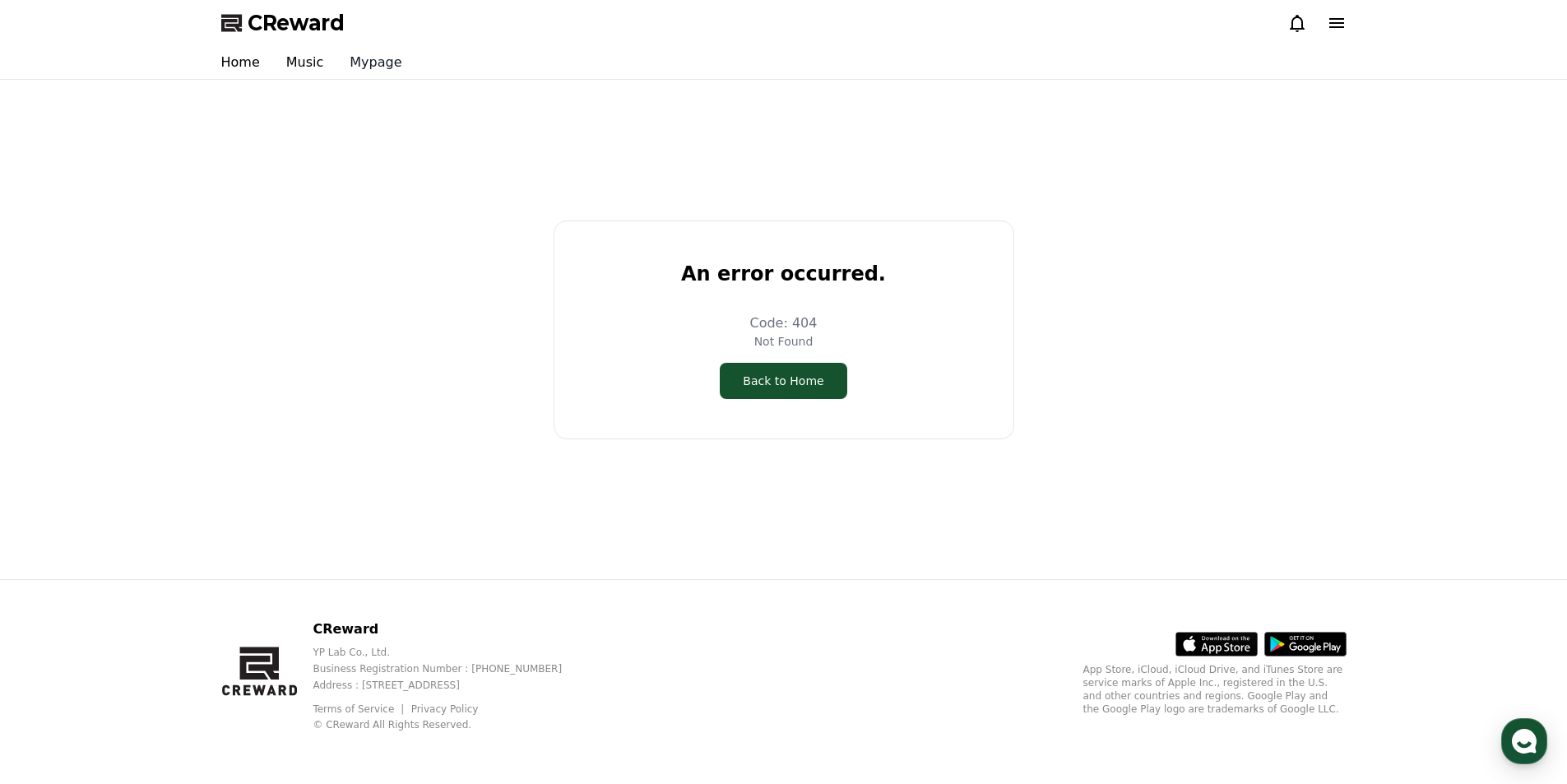
click at [365, 72] on link "Mypage" at bounding box center [375, 62] width 79 height 33
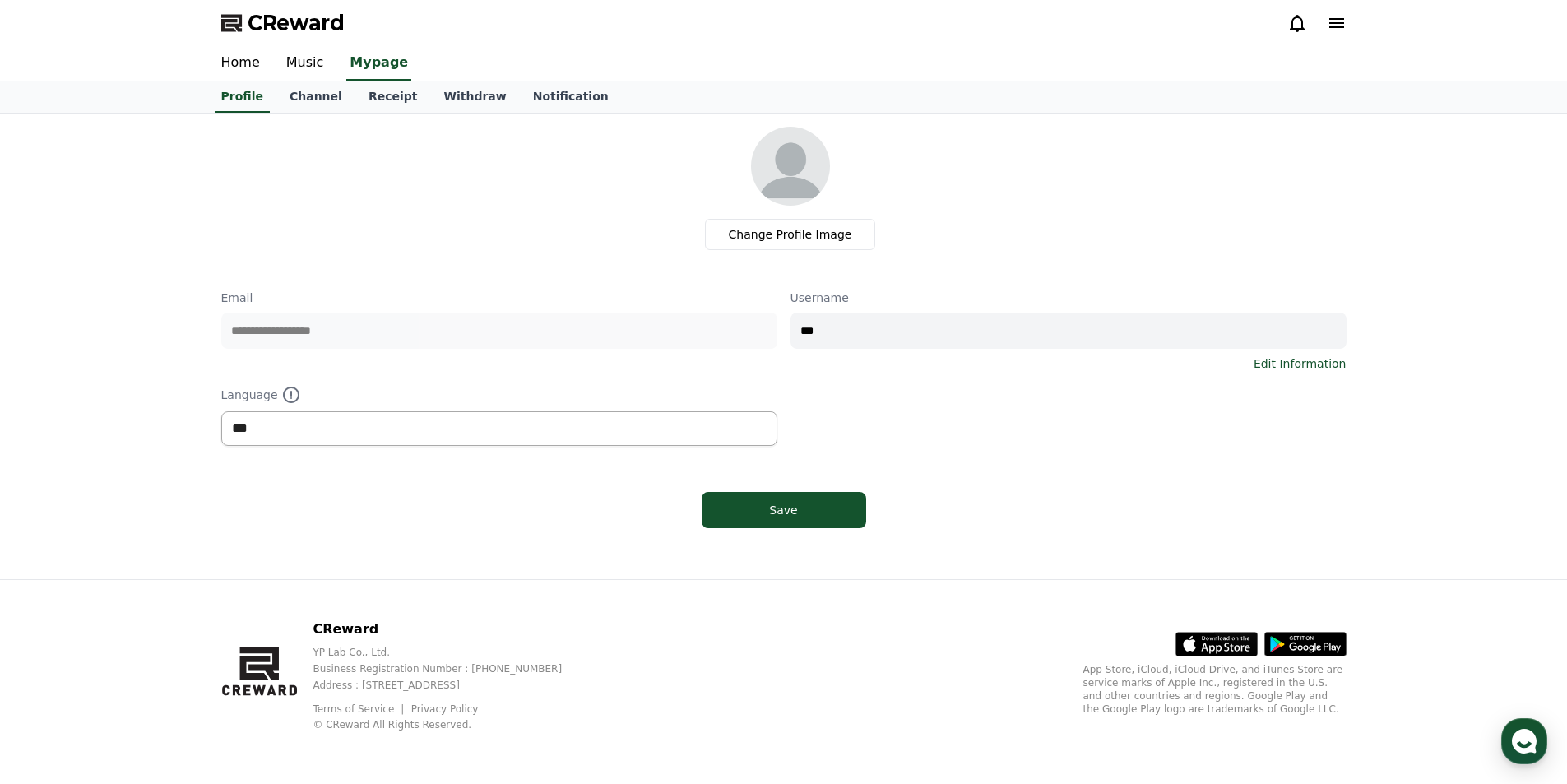
click at [348, 417] on select "*** ******* ***" at bounding box center [499, 429] width 557 height 34
select select "**********"
click at [221, 411] on select "*** ******* ***" at bounding box center [499, 429] width 557 height 34
click at [733, 505] on button "Save" at bounding box center [784, 510] width 165 height 36
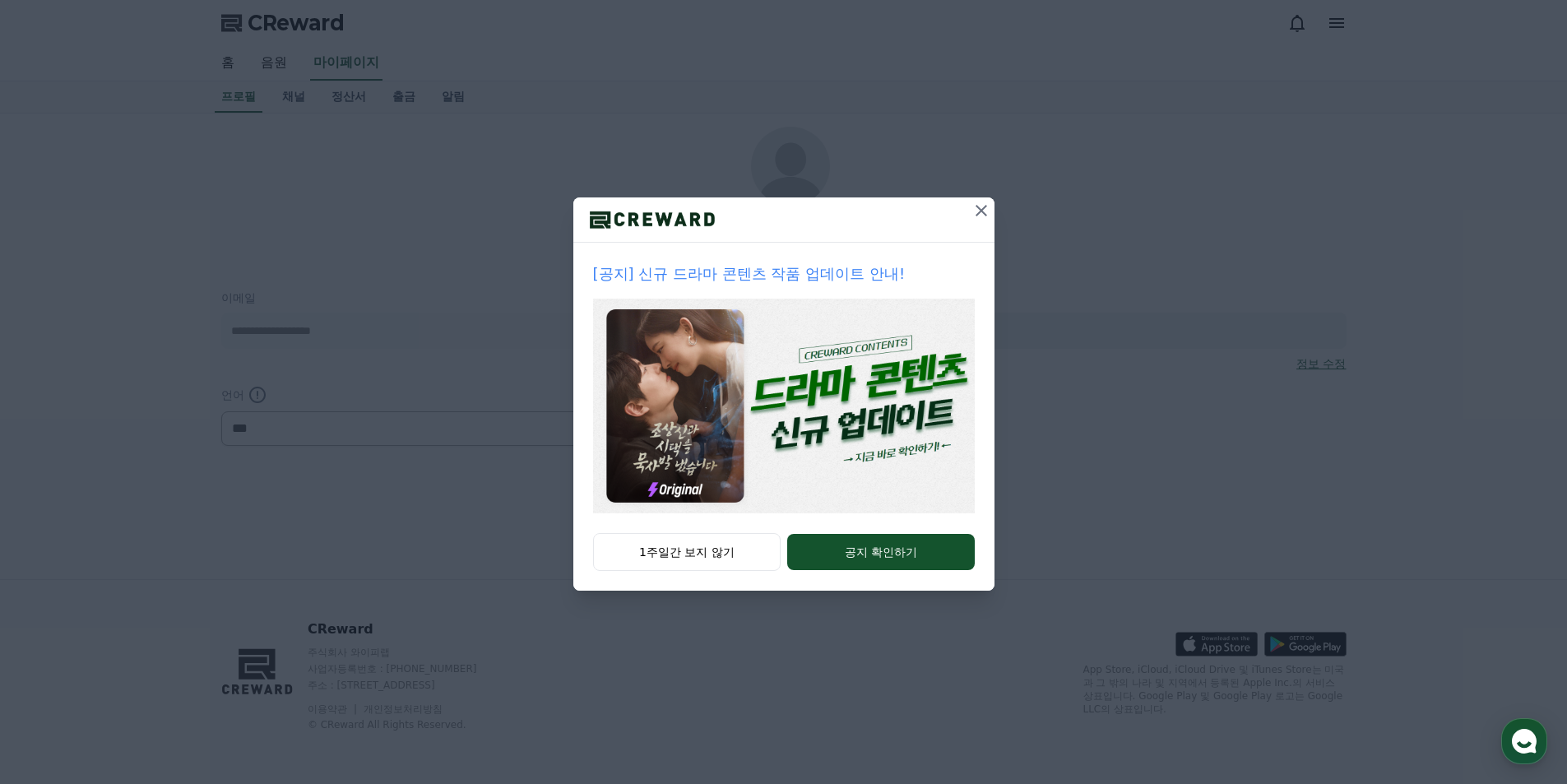
select select "**********"
click at [980, 208] on icon at bounding box center [981, 210] width 20 height 20
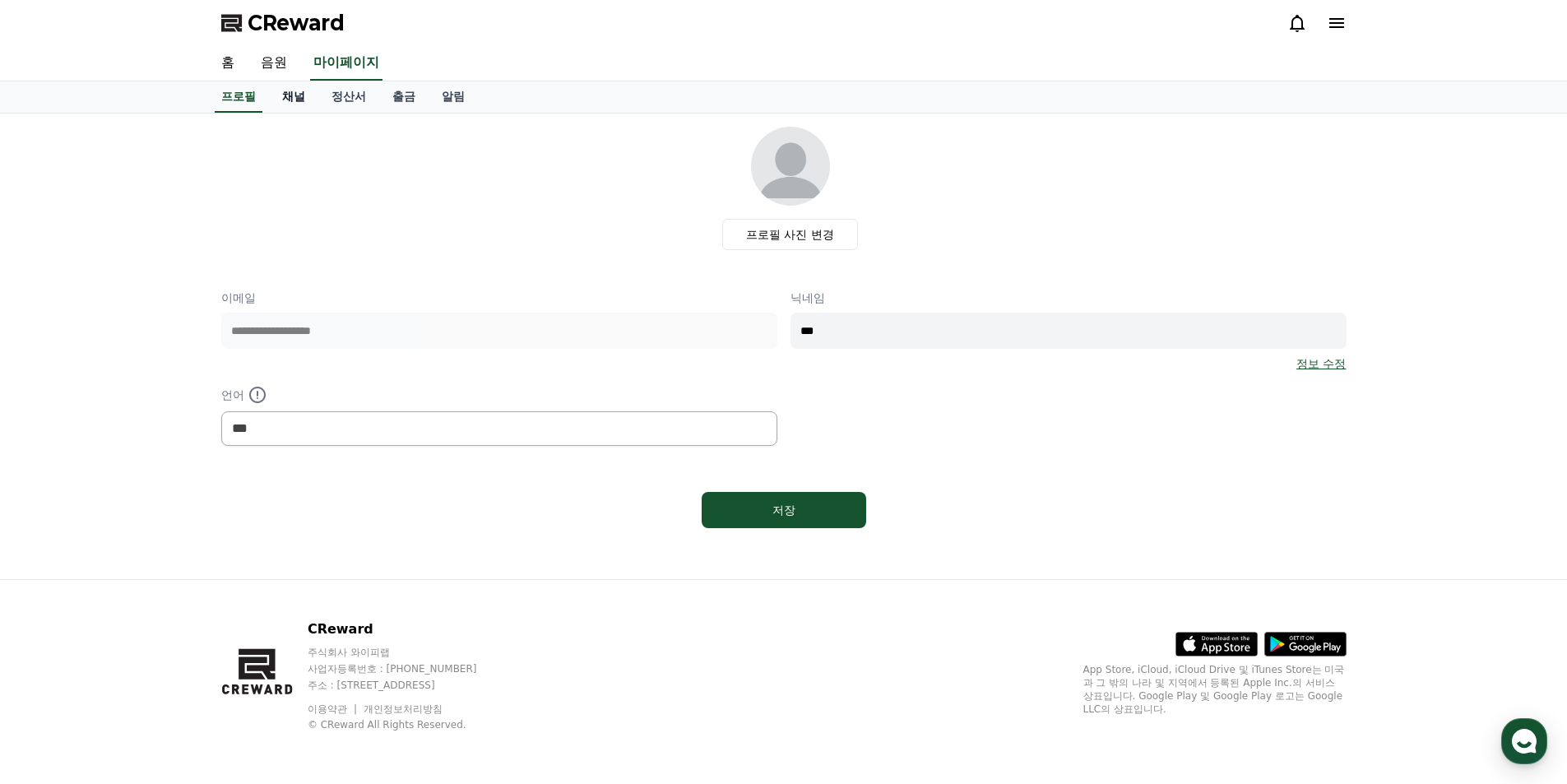
click at [292, 103] on link "채널" at bounding box center [293, 97] width 49 height 31
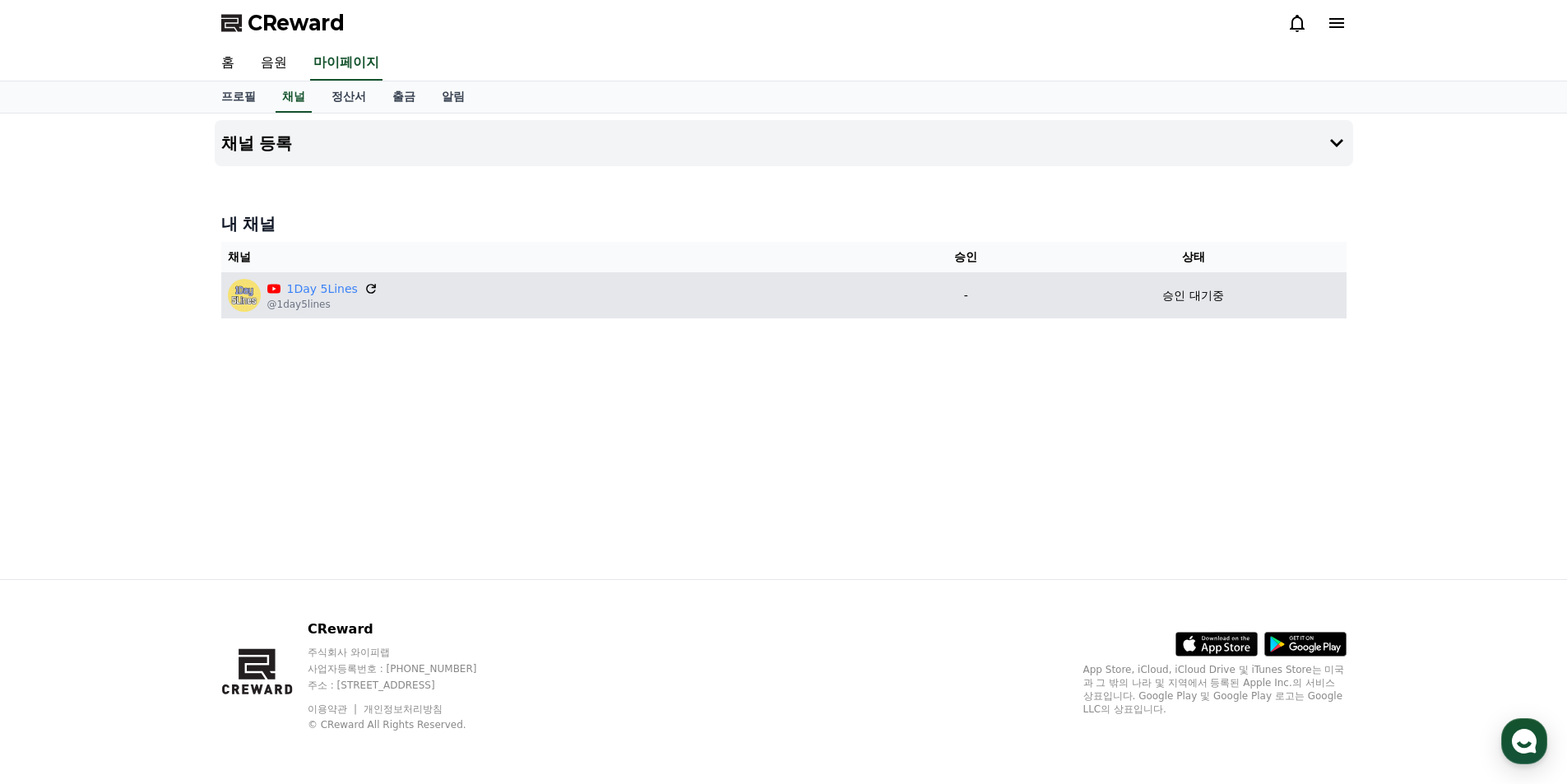
click at [363, 290] on icon at bounding box center [370, 288] width 15 height 15
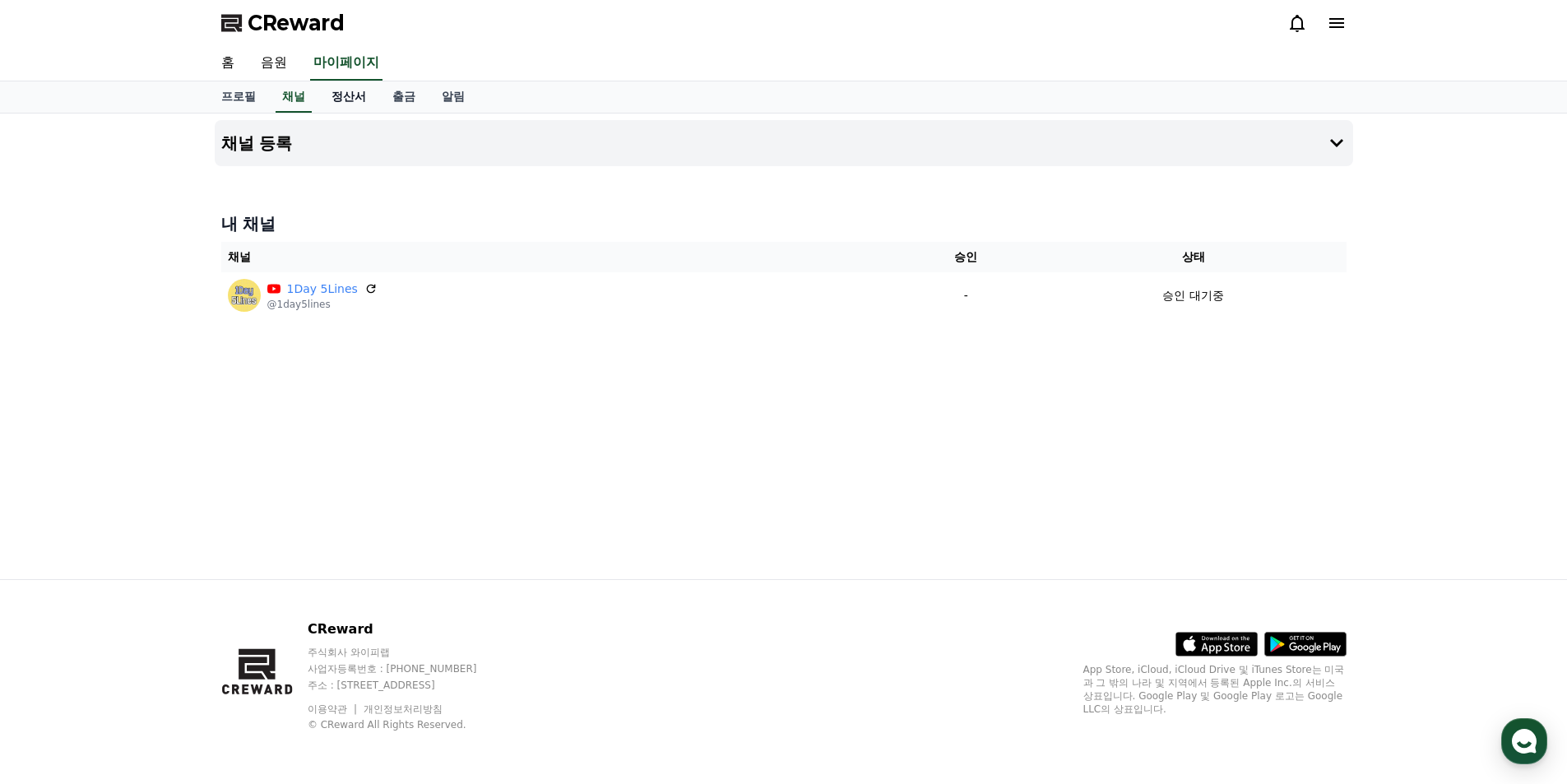
click at [334, 100] on link "정산서" at bounding box center [349, 97] width 61 height 31
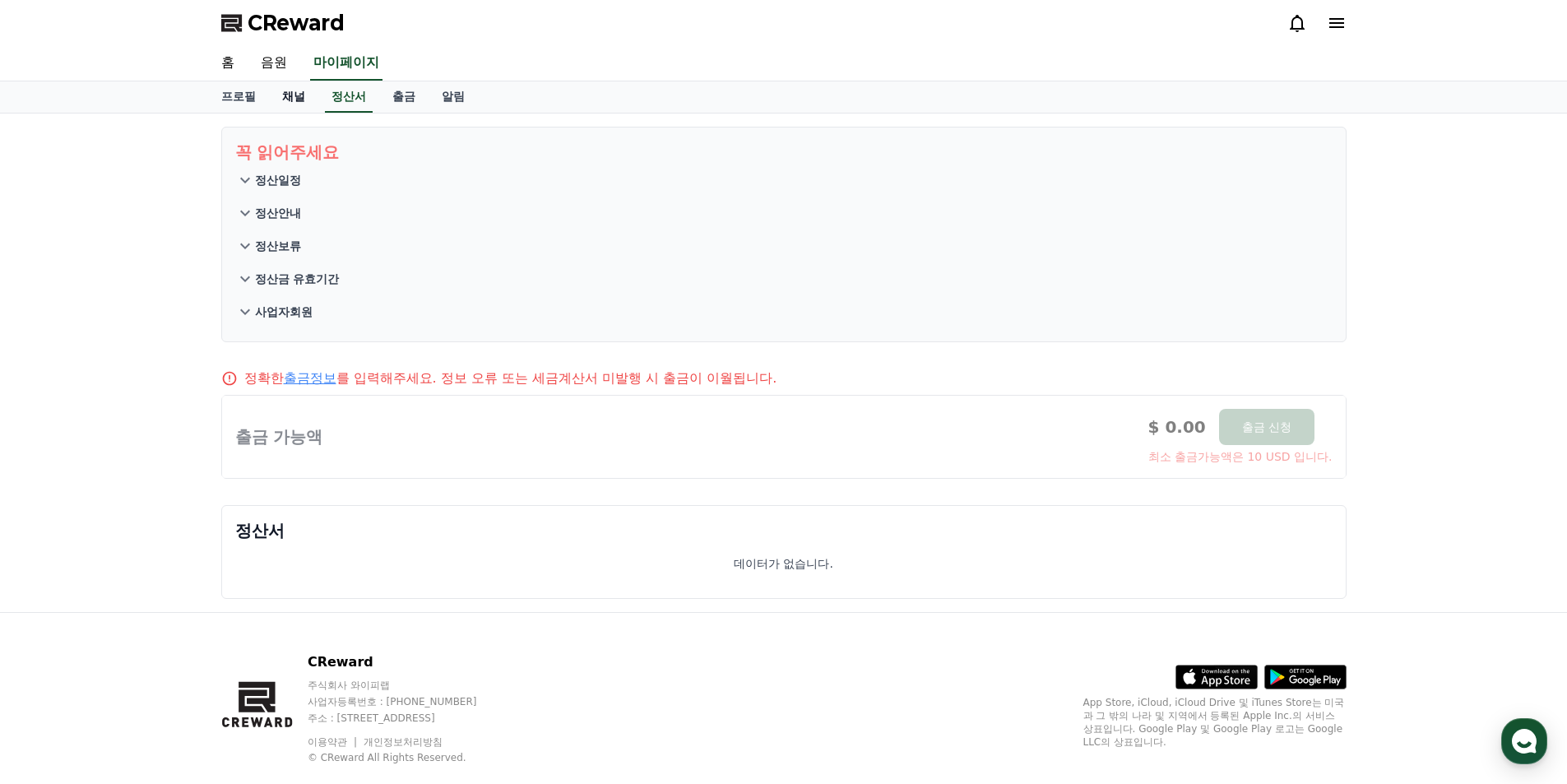
click at [305, 103] on link "채널" at bounding box center [293, 97] width 49 height 31
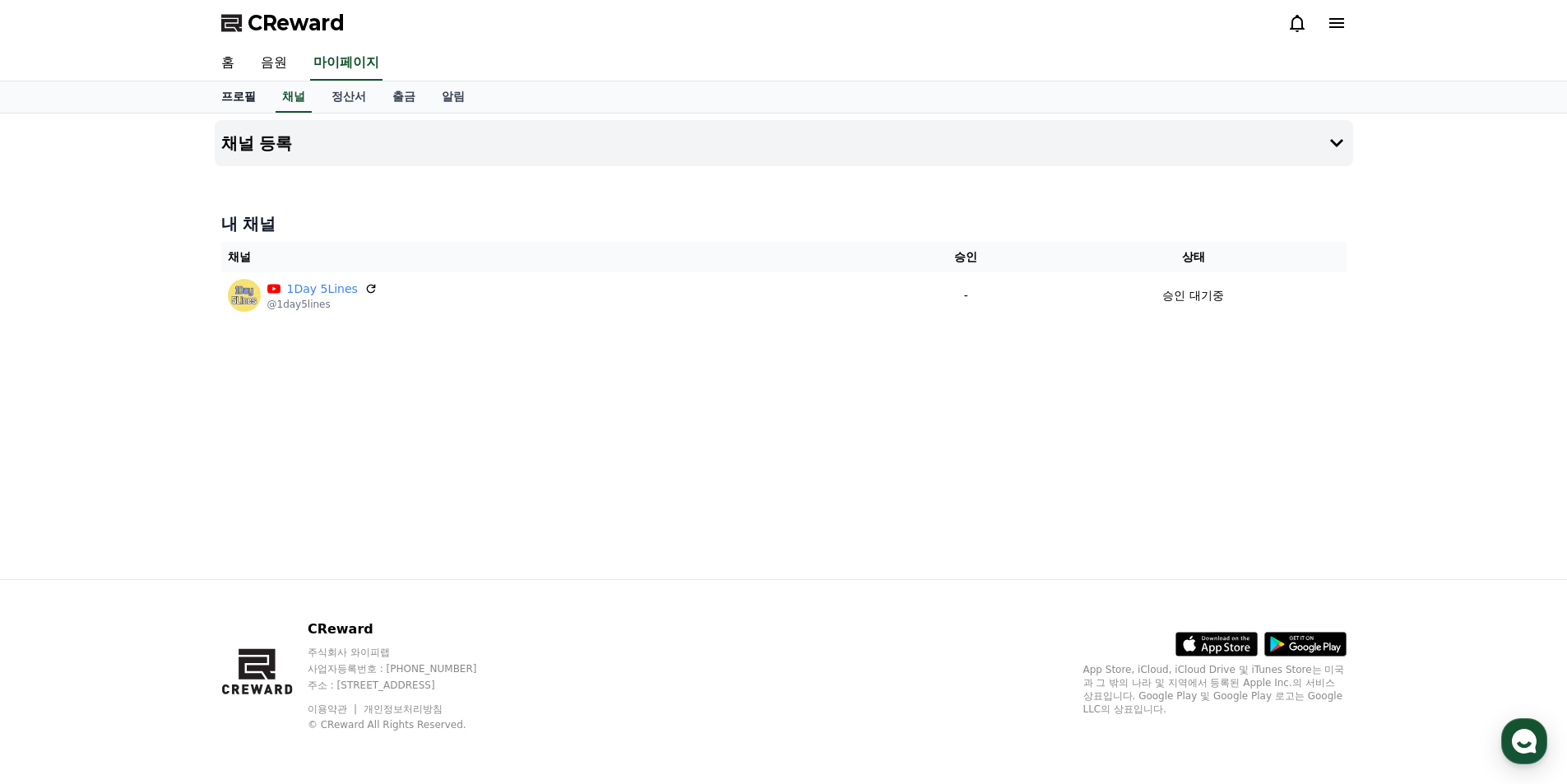
click at [239, 103] on link "프로필" at bounding box center [238, 97] width 61 height 31
select select "**********"
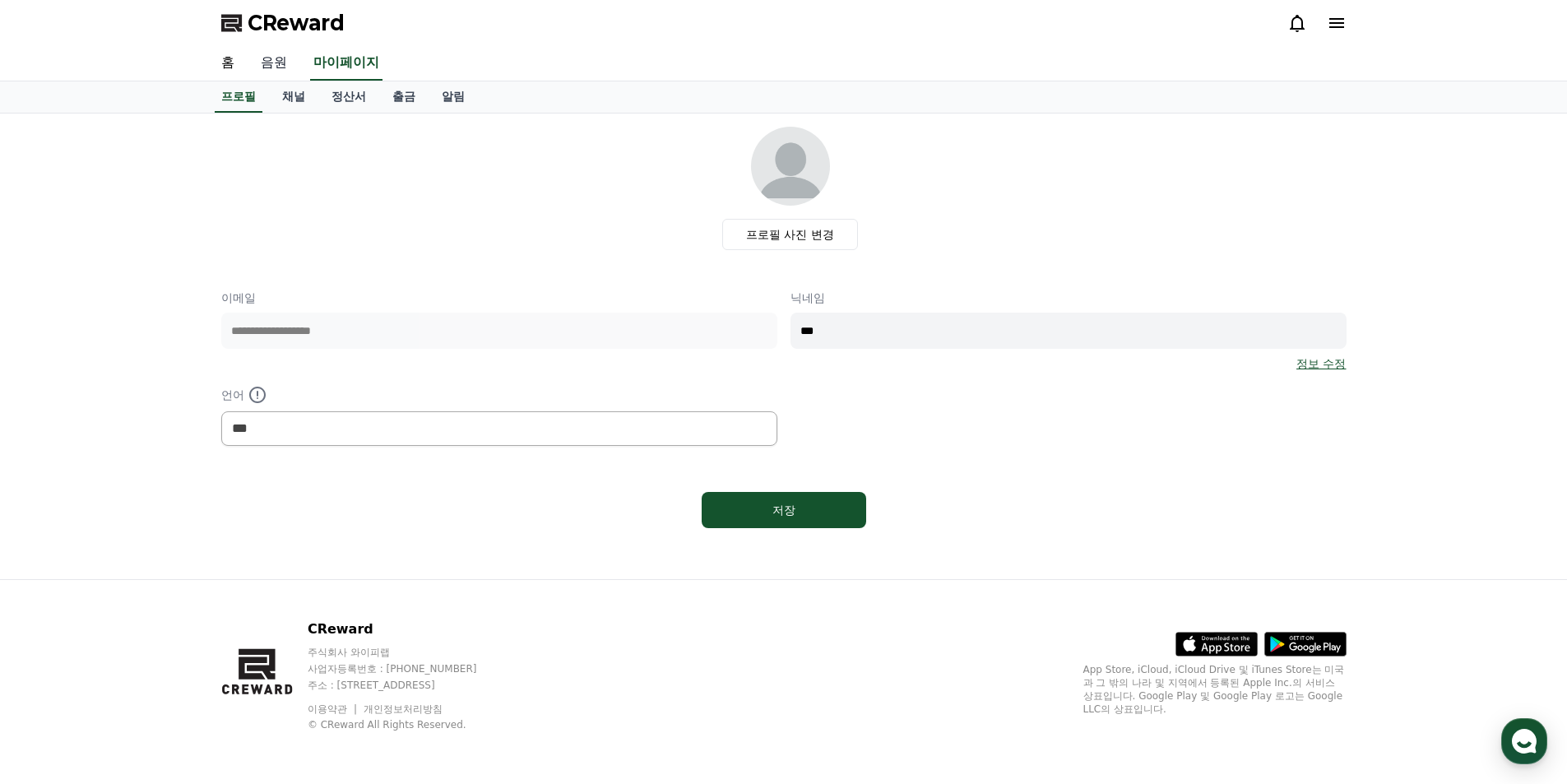
click at [274, 75] on link "음원" at bounding box center [274, 63] width 53 height 34
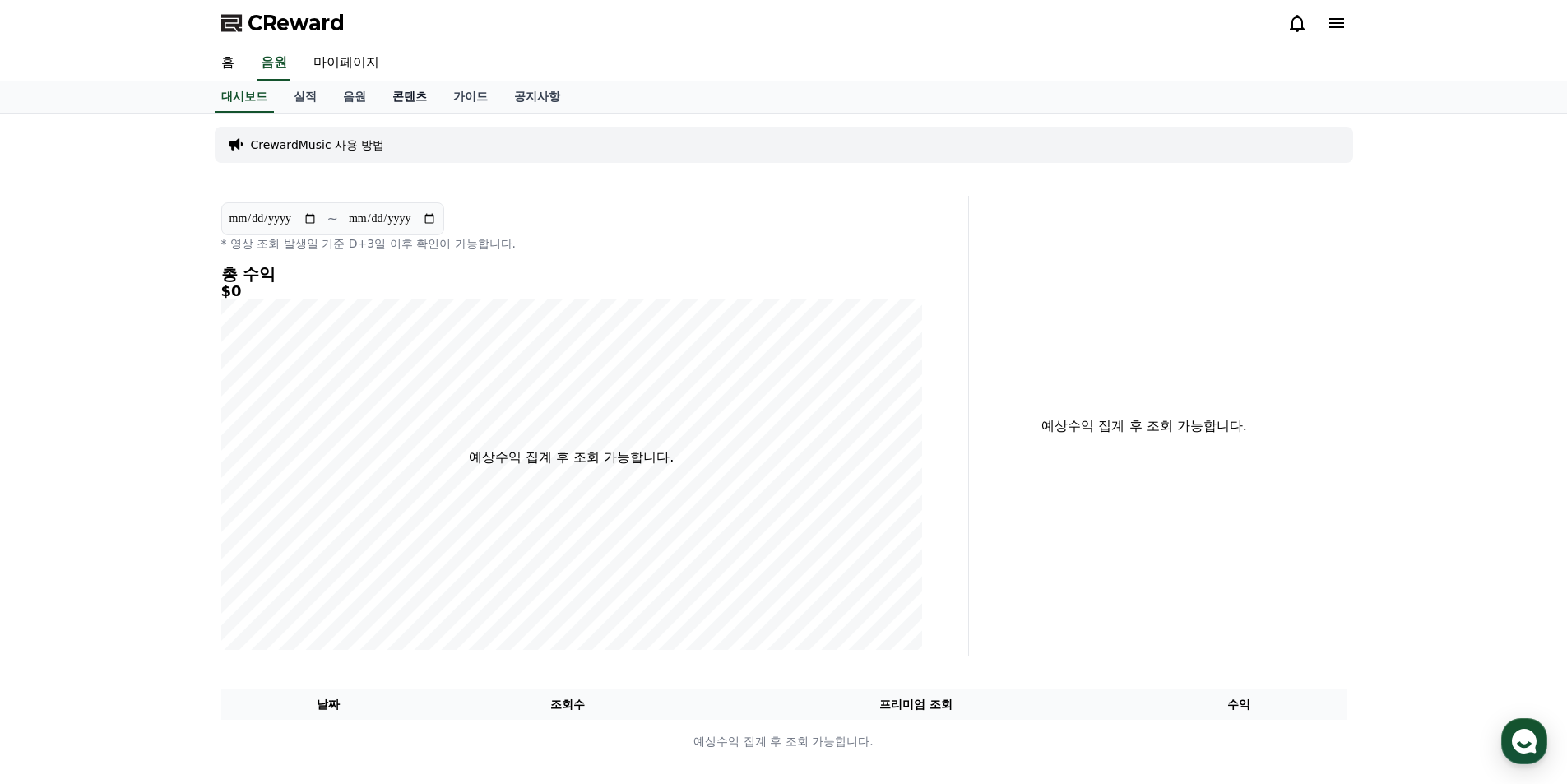
click at [404, 97] on link "콘텐츠" at bounding box center [410, 97] width 61 height 31
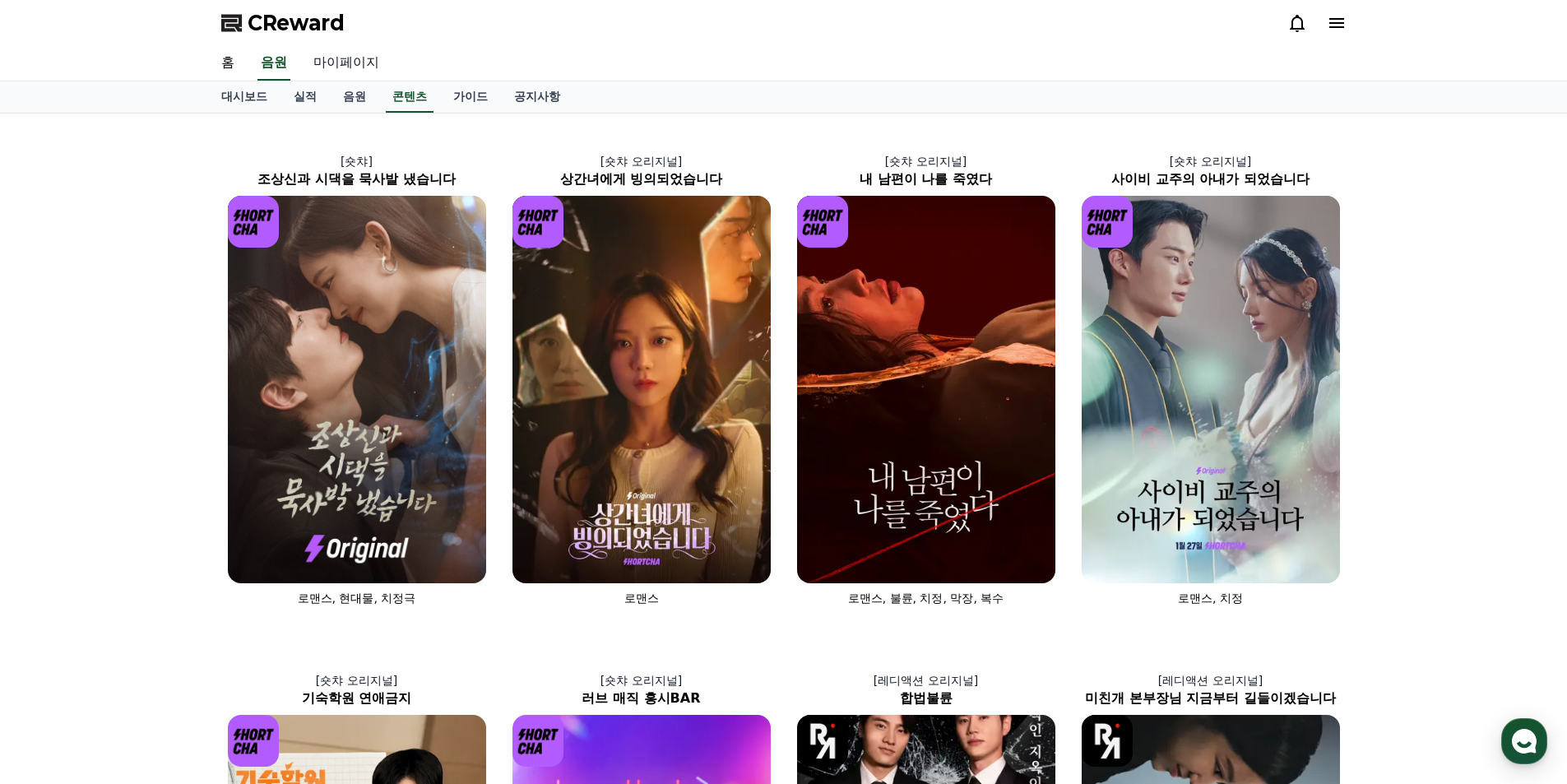
click at [360, 72] on link "마이페이지" at bounding box center [346, 63] width 92 height 34
select select "**********"
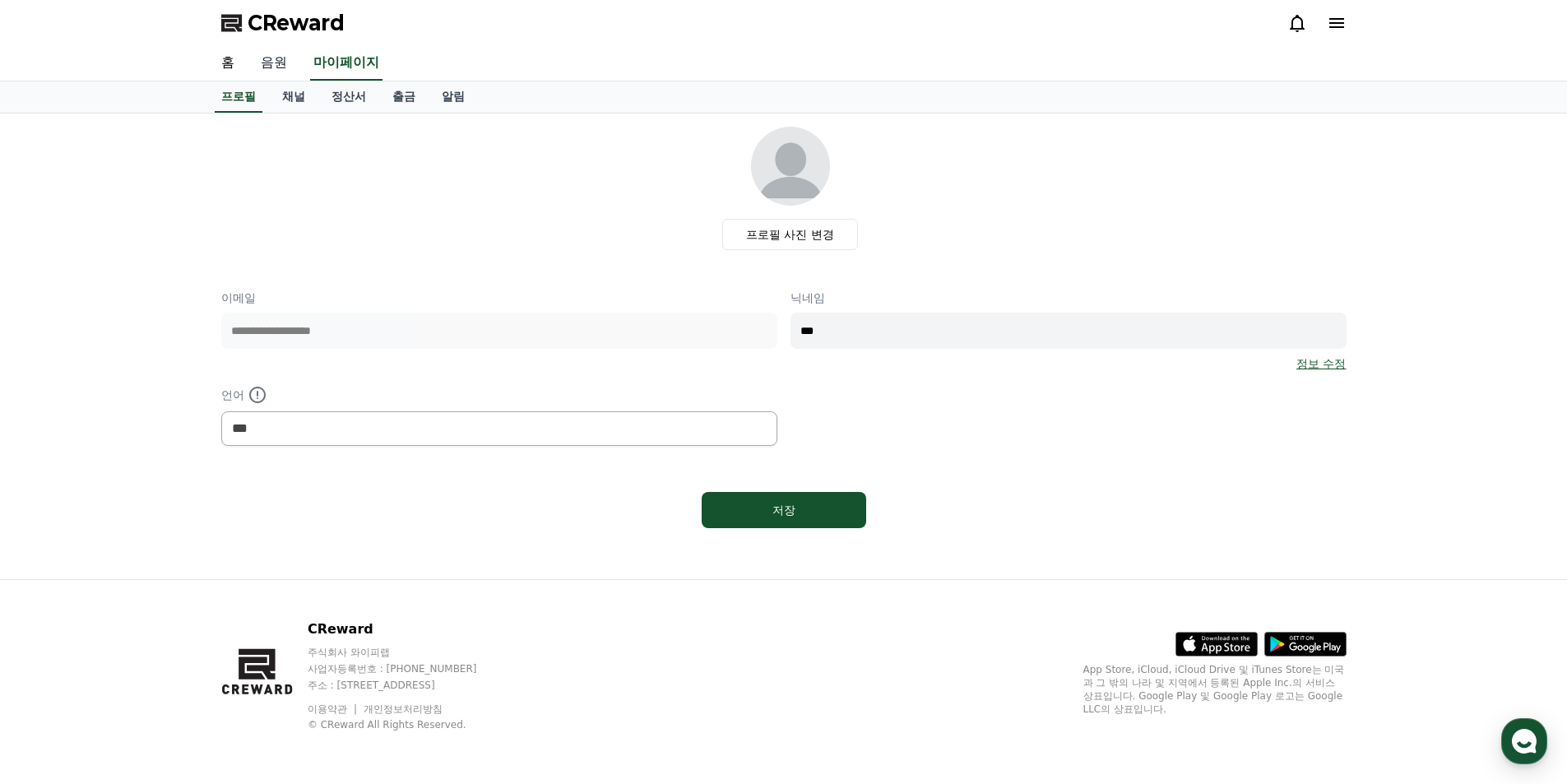
click at [268, 72] on link "음원" at bounding box center [274, 63] width 53 height 34
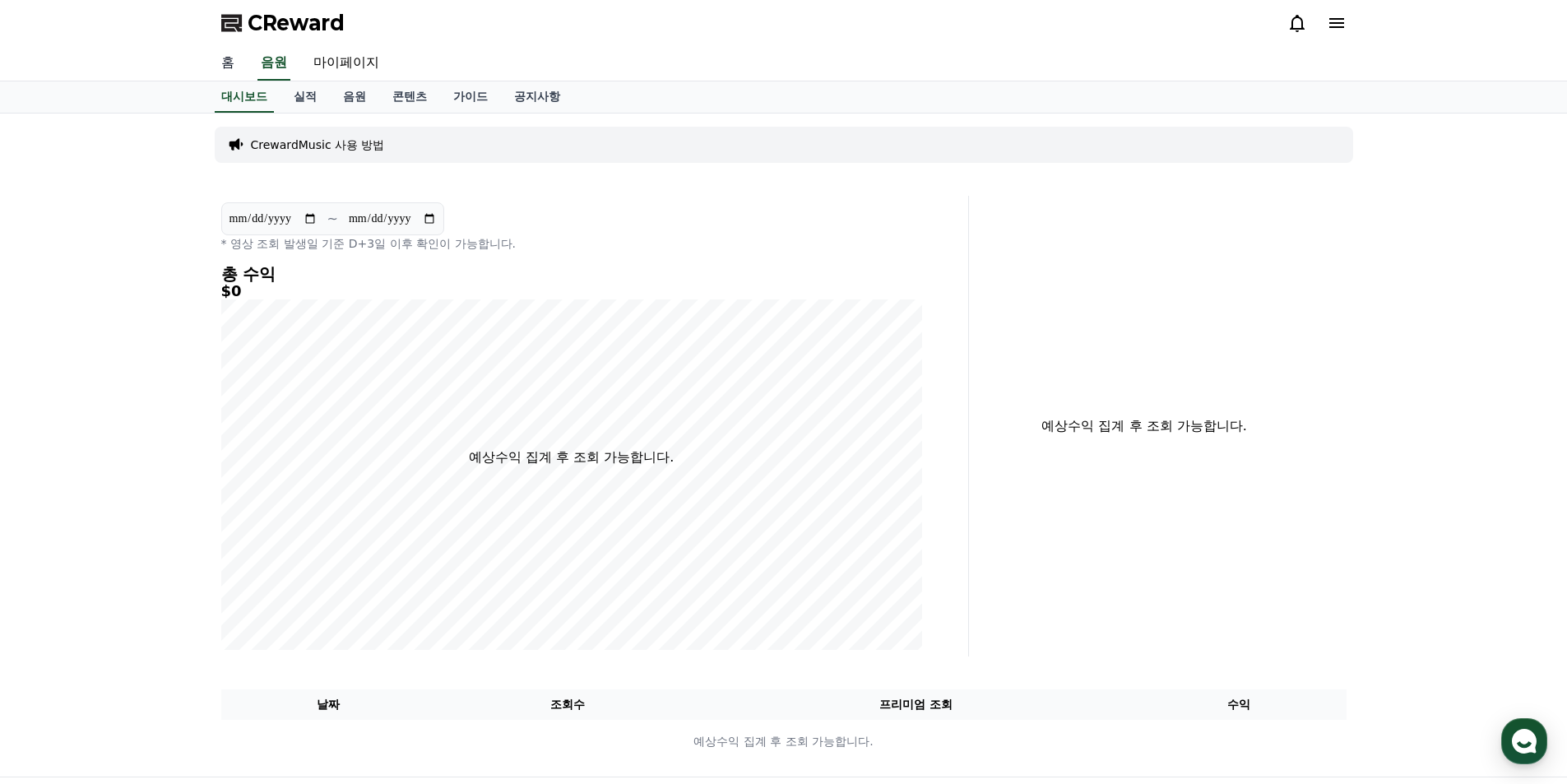
click at [236, 62] on link "홈" at bounding box center [228, 63] width 40 height 34
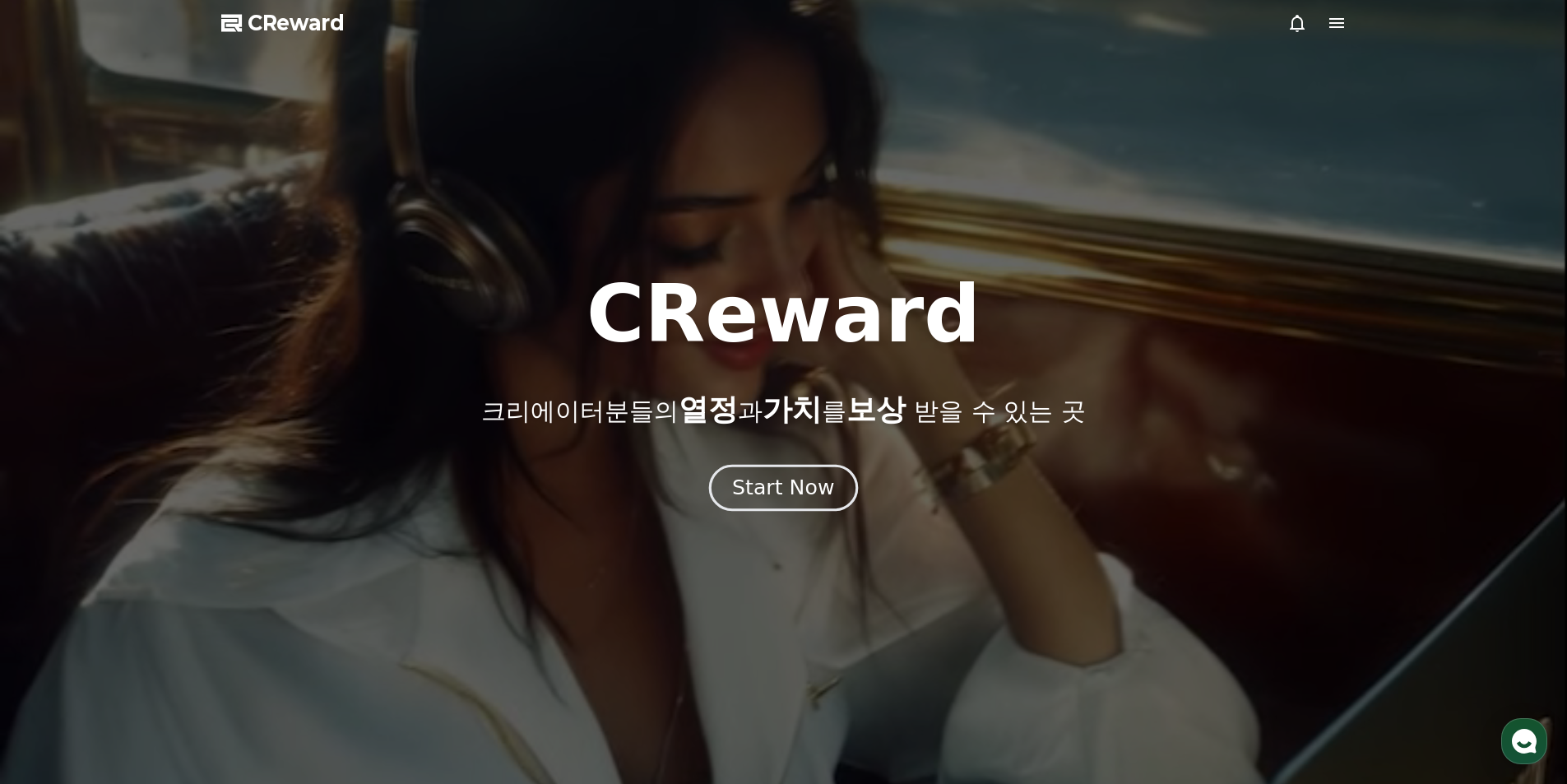
click at [803, 505] on button "Start Now" at bounding box center [784, 487] width 149 height 47
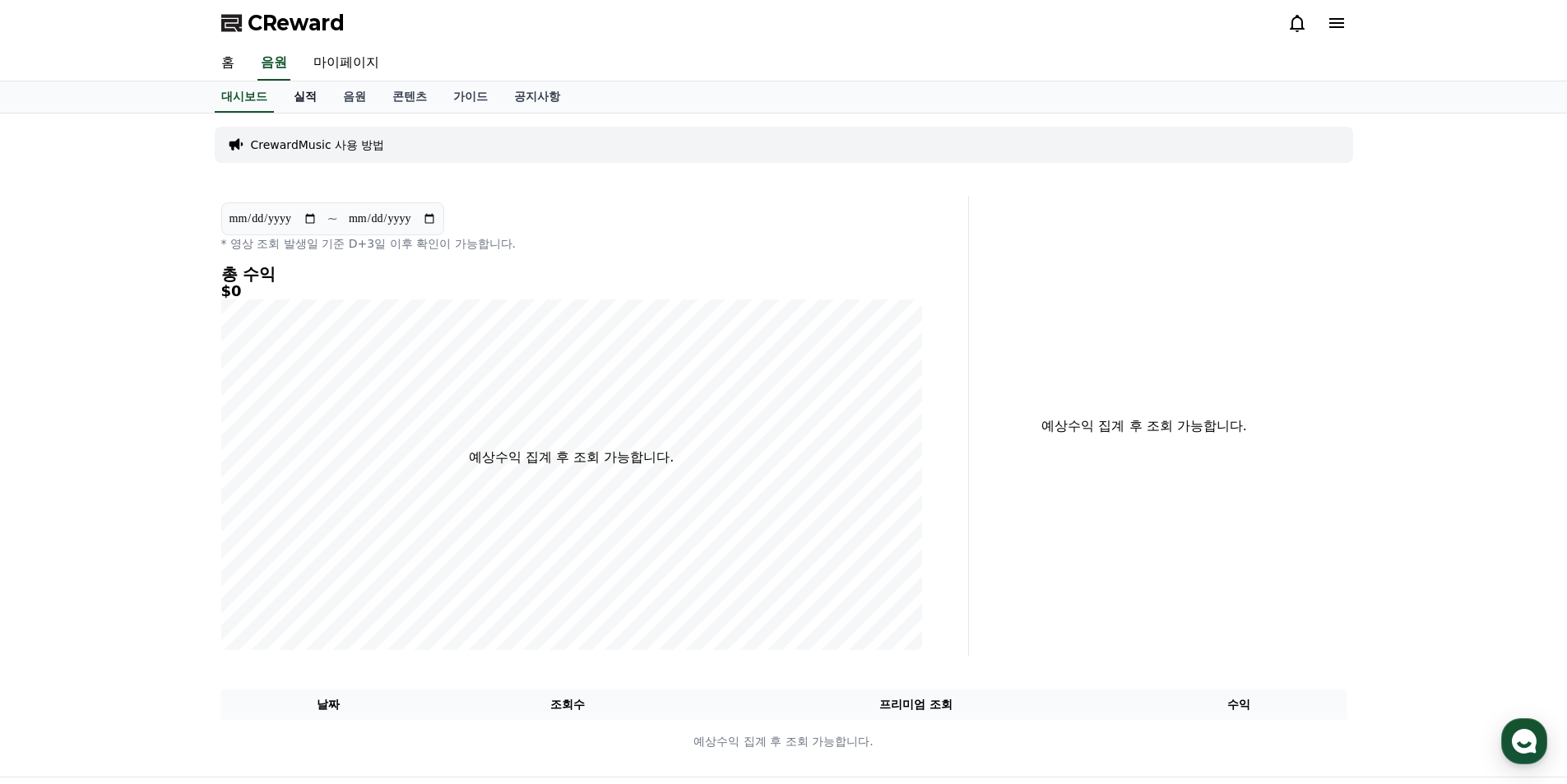
click at [298, 103] on link "실적" at bounding box center [305, 97] width 49 height 31
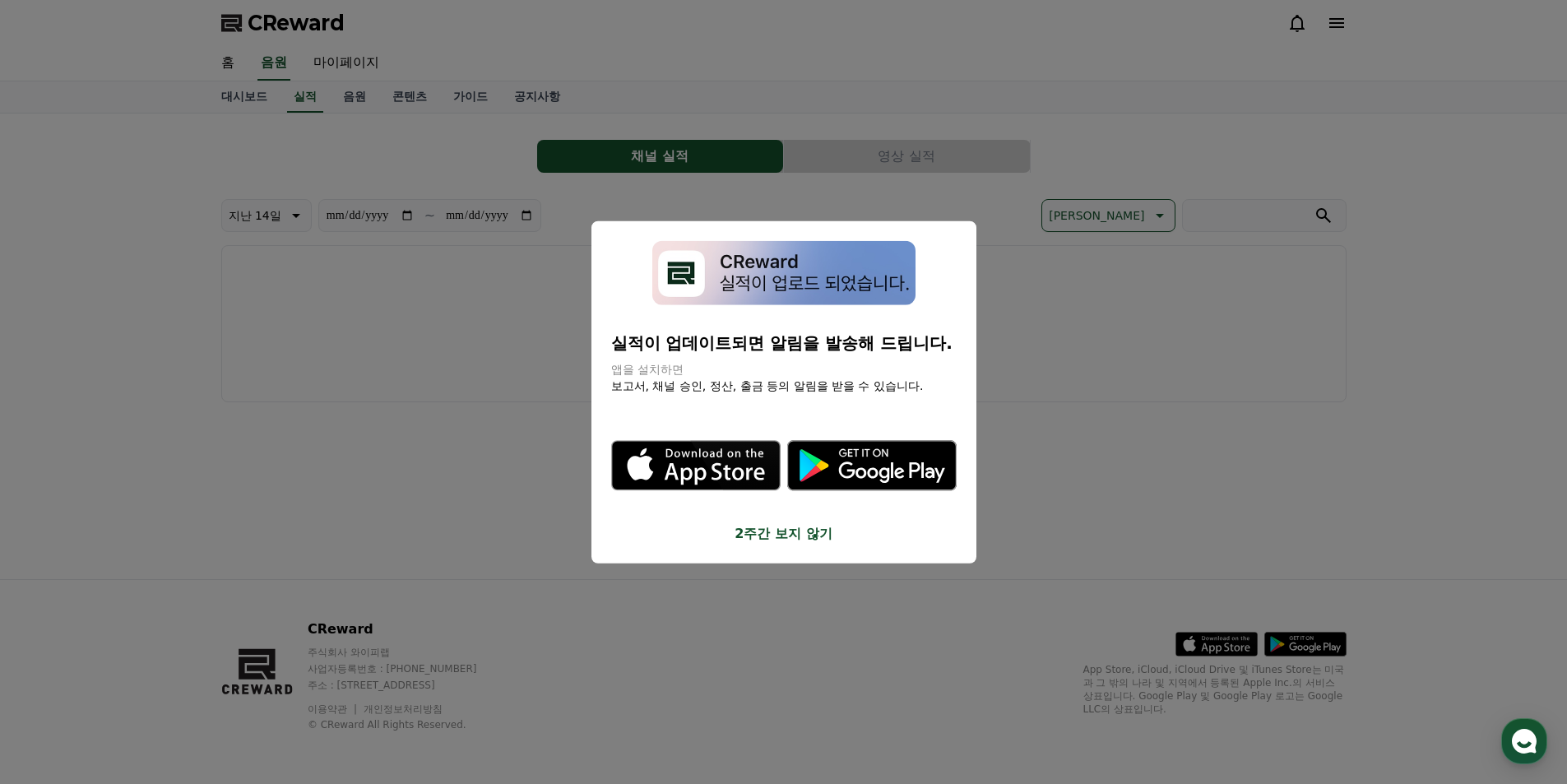
click at [397, 91] on button "close modal" at bounding box center [784, 392] width 1567 height 784
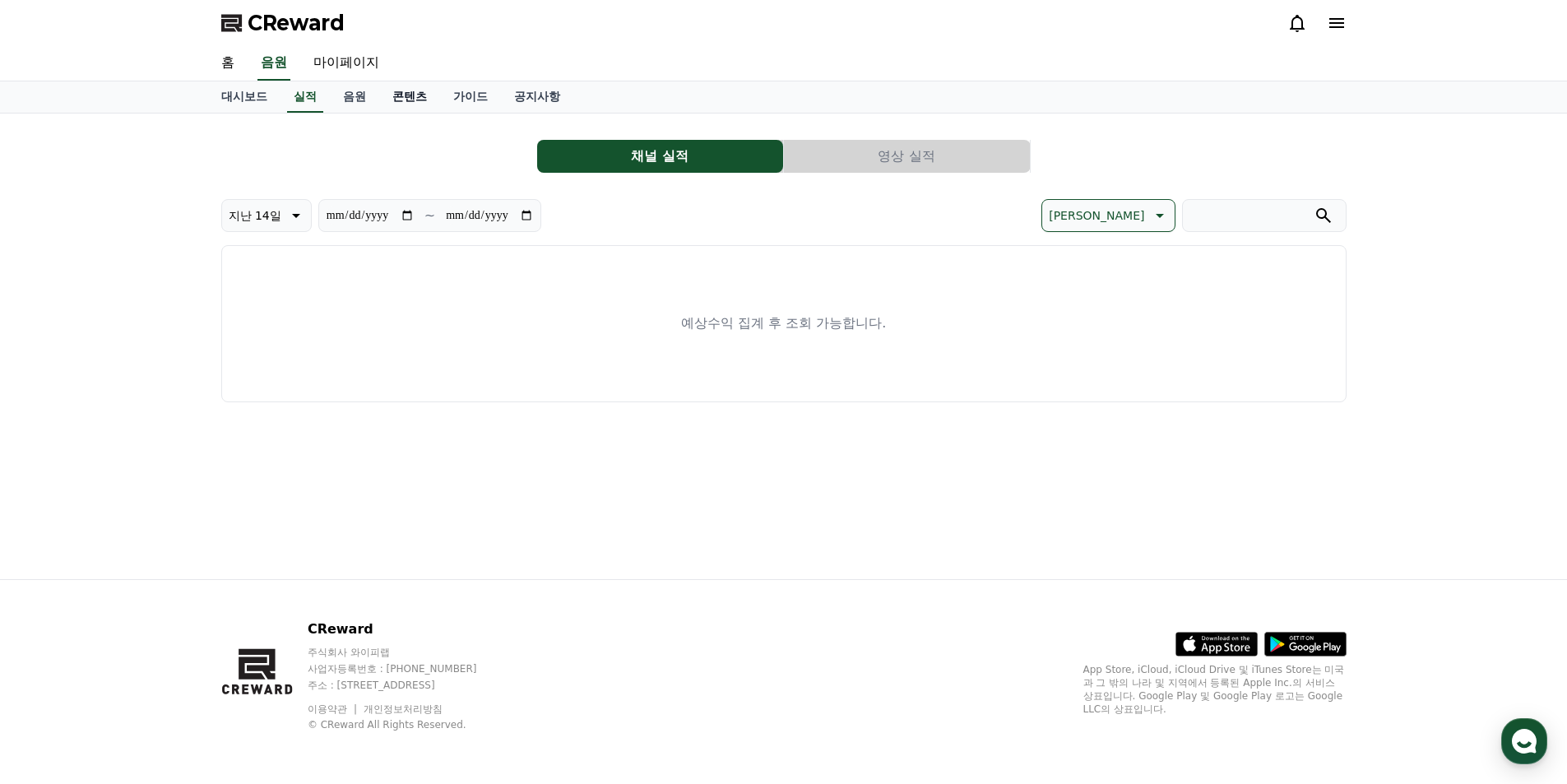
click at [406, 94] on link "콘텐츠" at bounding box center [410, 97] width 61 height 31
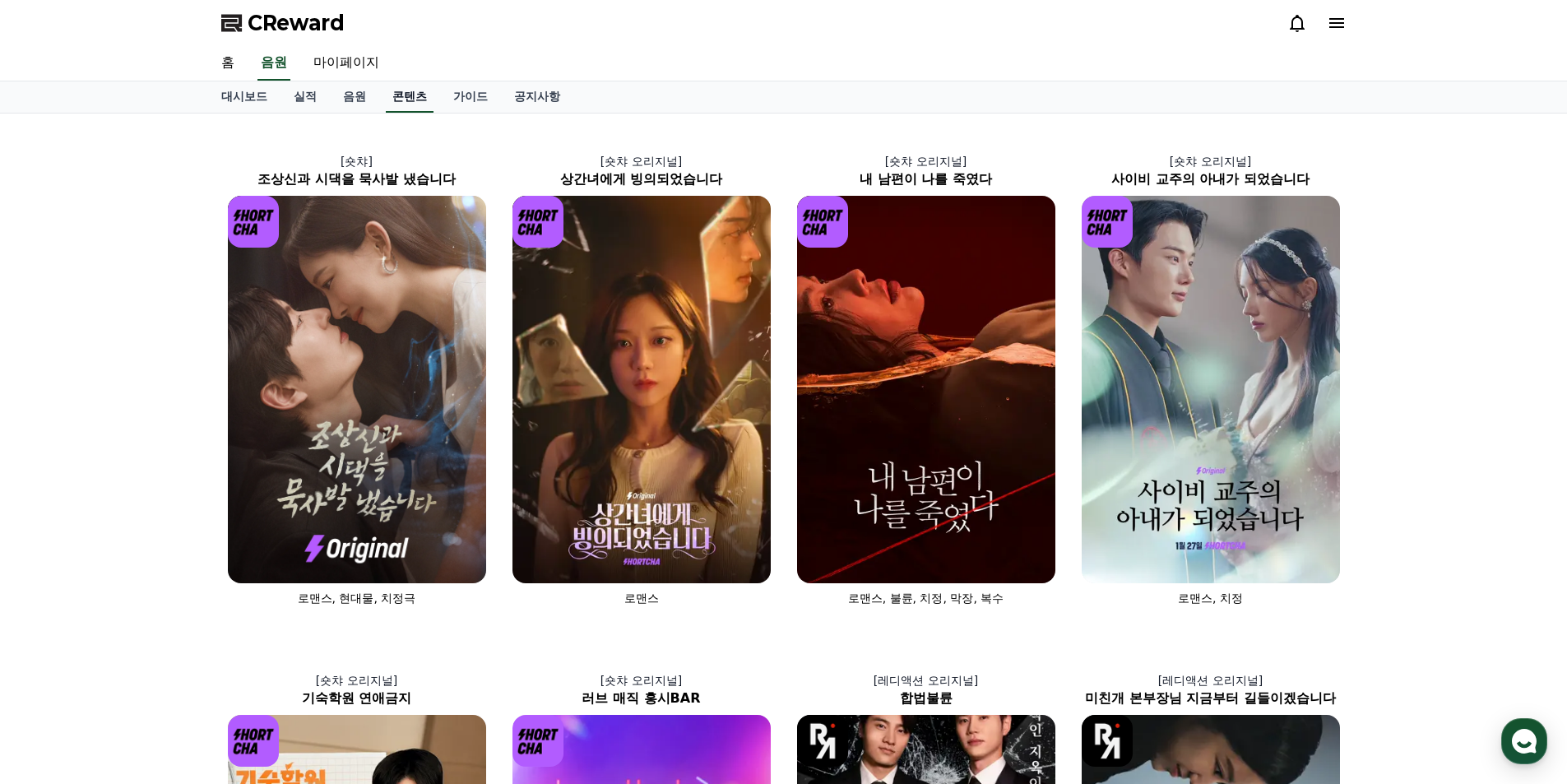
click at [406, 95] on link "콘텐츠" at bounding box center [409, 97] width 47 height 31
click at [450, 96] on link "가이드" at bounding box center [470, 97] width 61 height 31
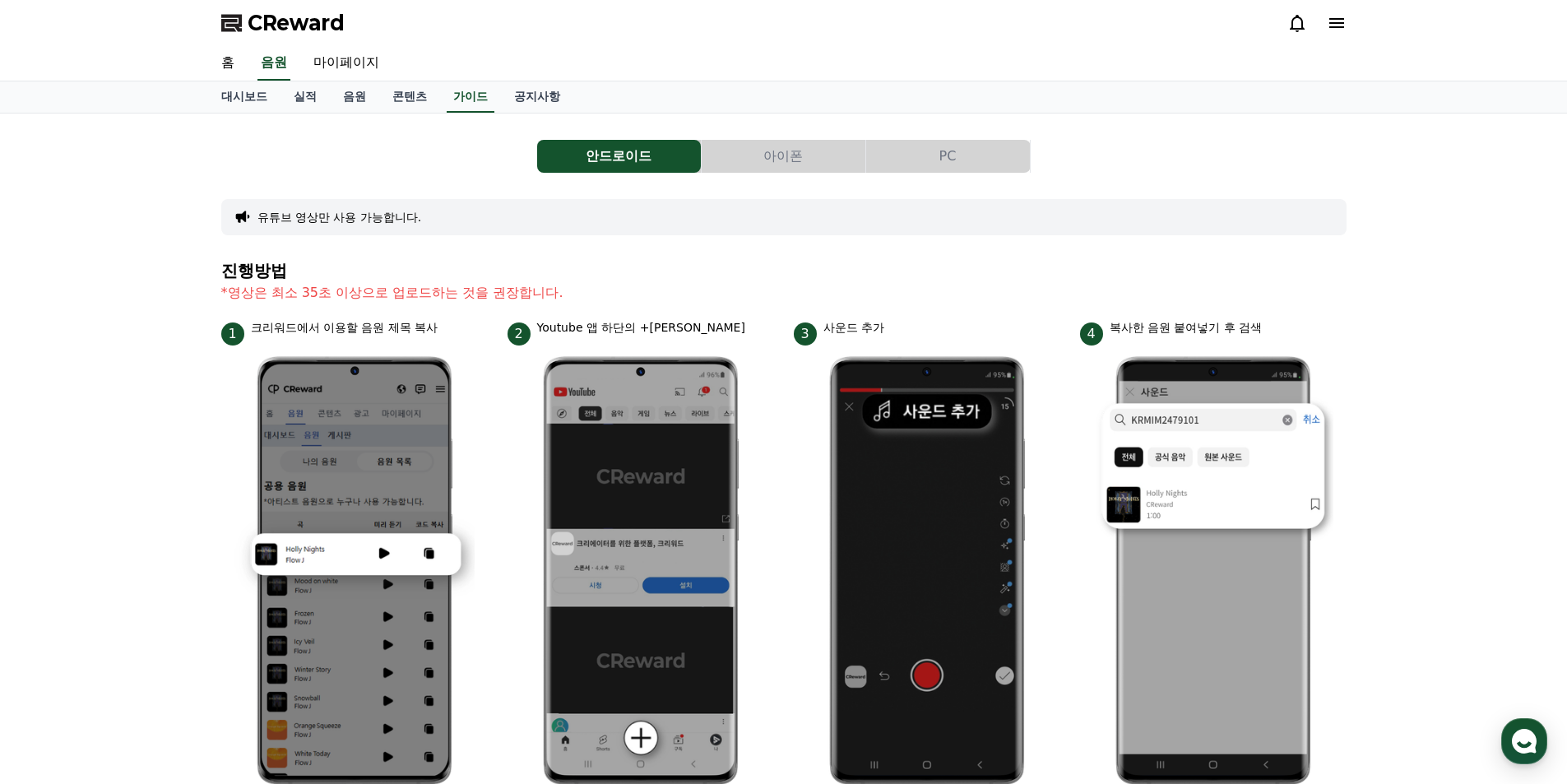
click at [393, 223] on button "유튜브 영상만 사용 가능합니다." at bounding box center [339, 216] width 165 height 16
click at [409, 102] on link "콘텐츠" at bounding box center [410, 97] width 61 height 31
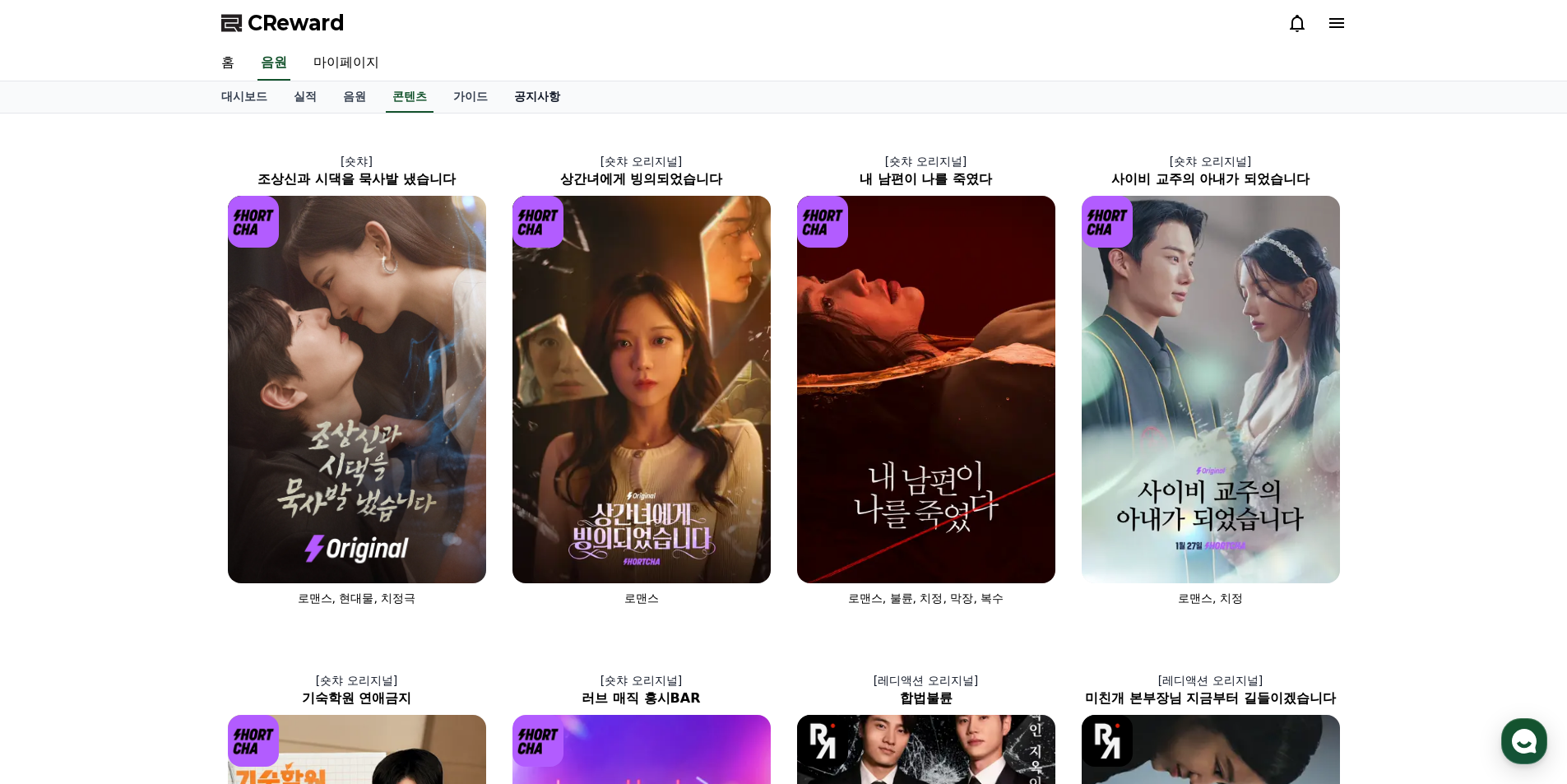
click at [540, 97] on link "공지사항" at bounding box center [538, 97] width 72 height 31
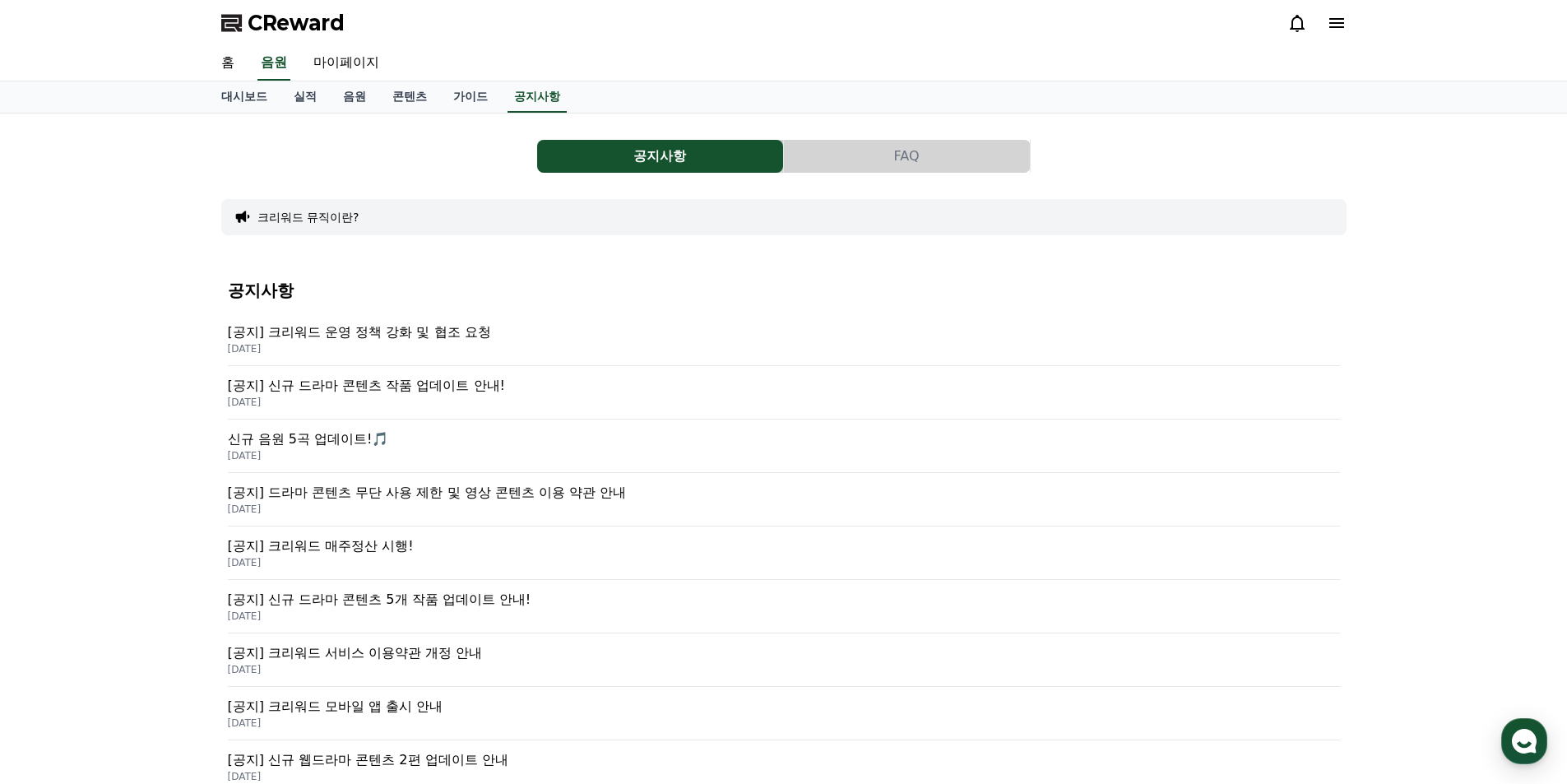
click at [576, 322] on div "[공지] 크리워드 운영 정책 강화 및 협조 요청 2025-09-15" at bounding box center [784, 339] width 1112 height 53
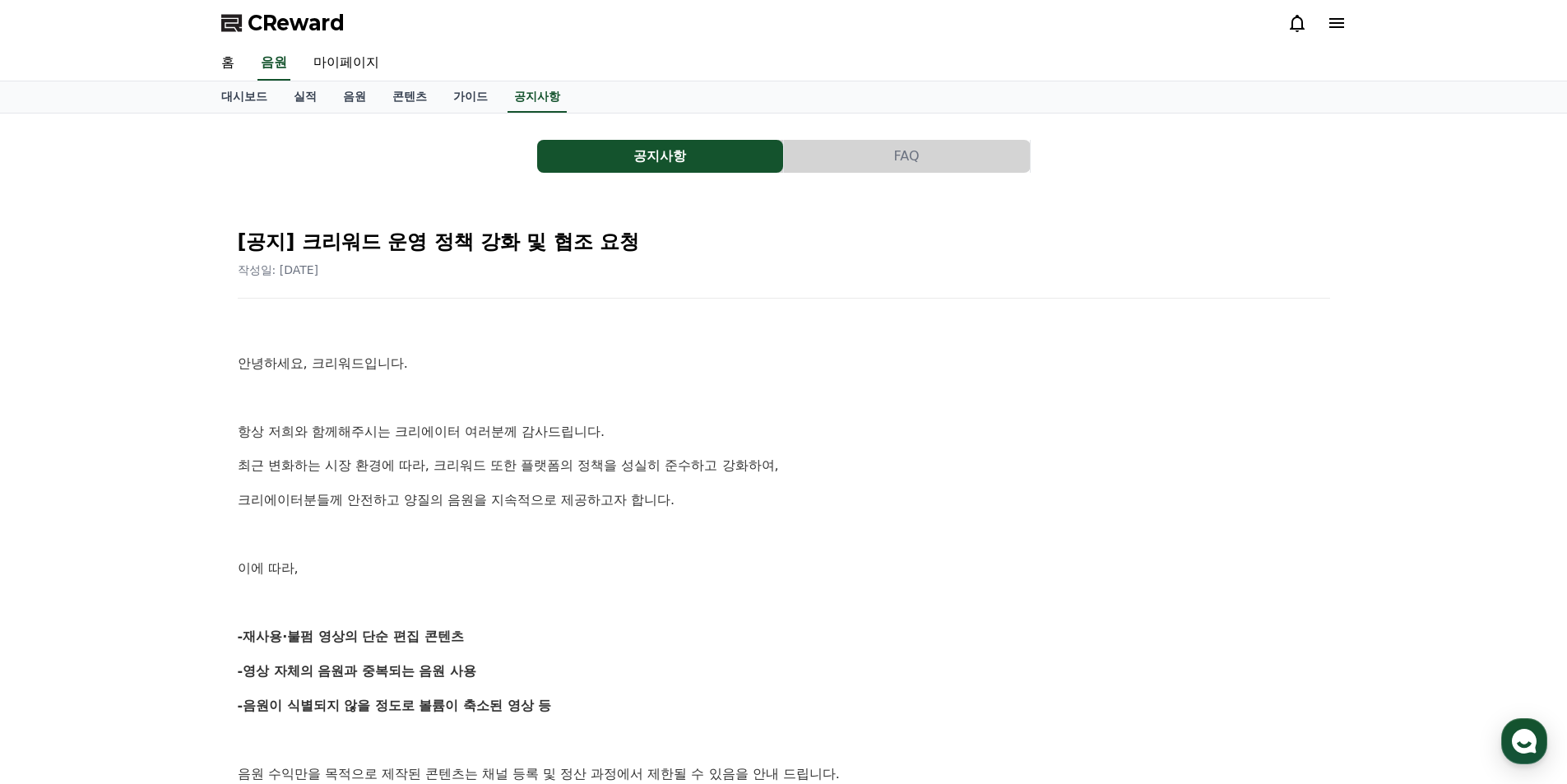
click at [316, 19] on span "CReward" at bounding box center [296, 22] width 98 height 27
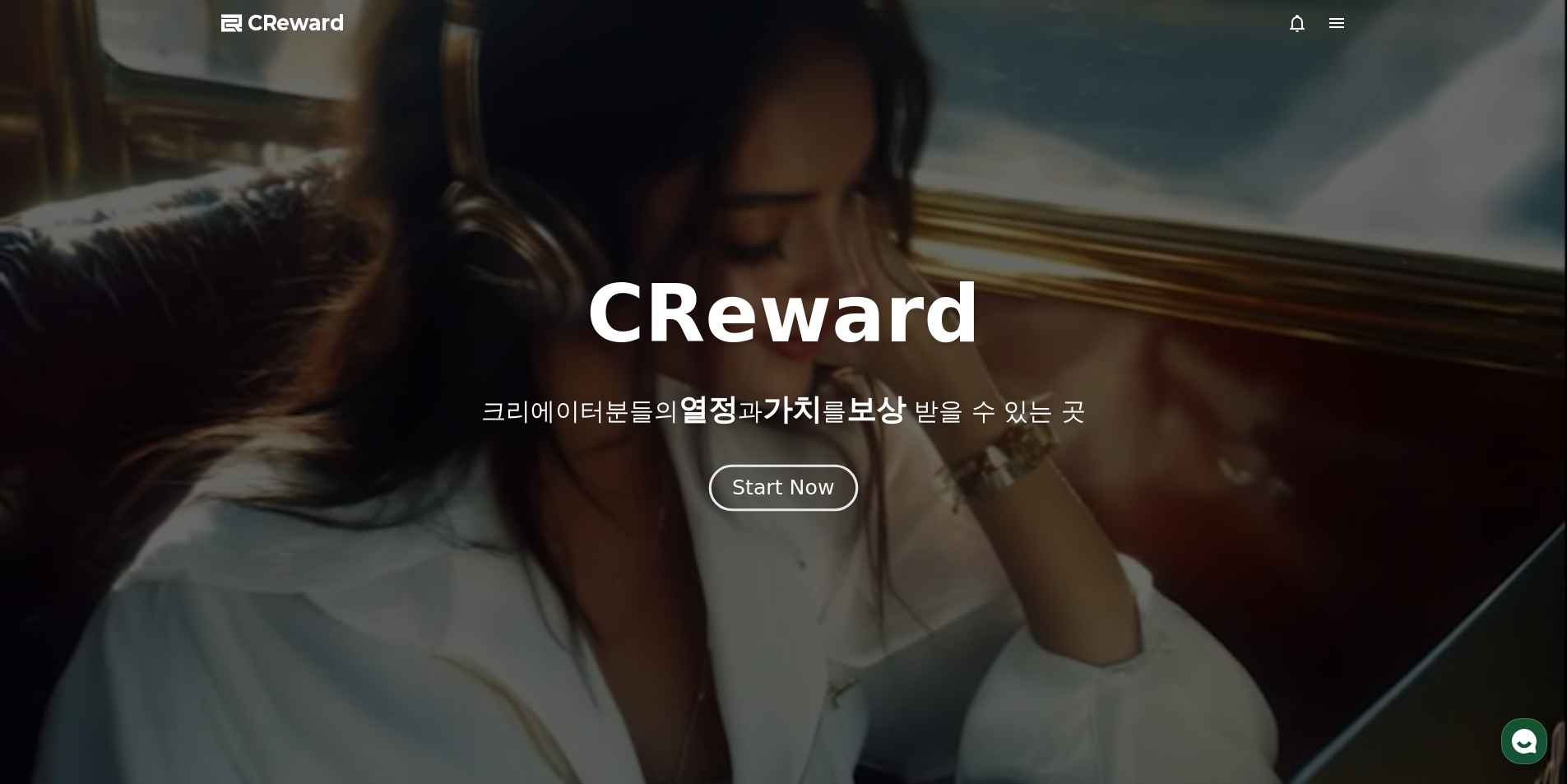
click at [792, 486] on div "Start Now" at bounding box center [784, 487] width 102 height 28
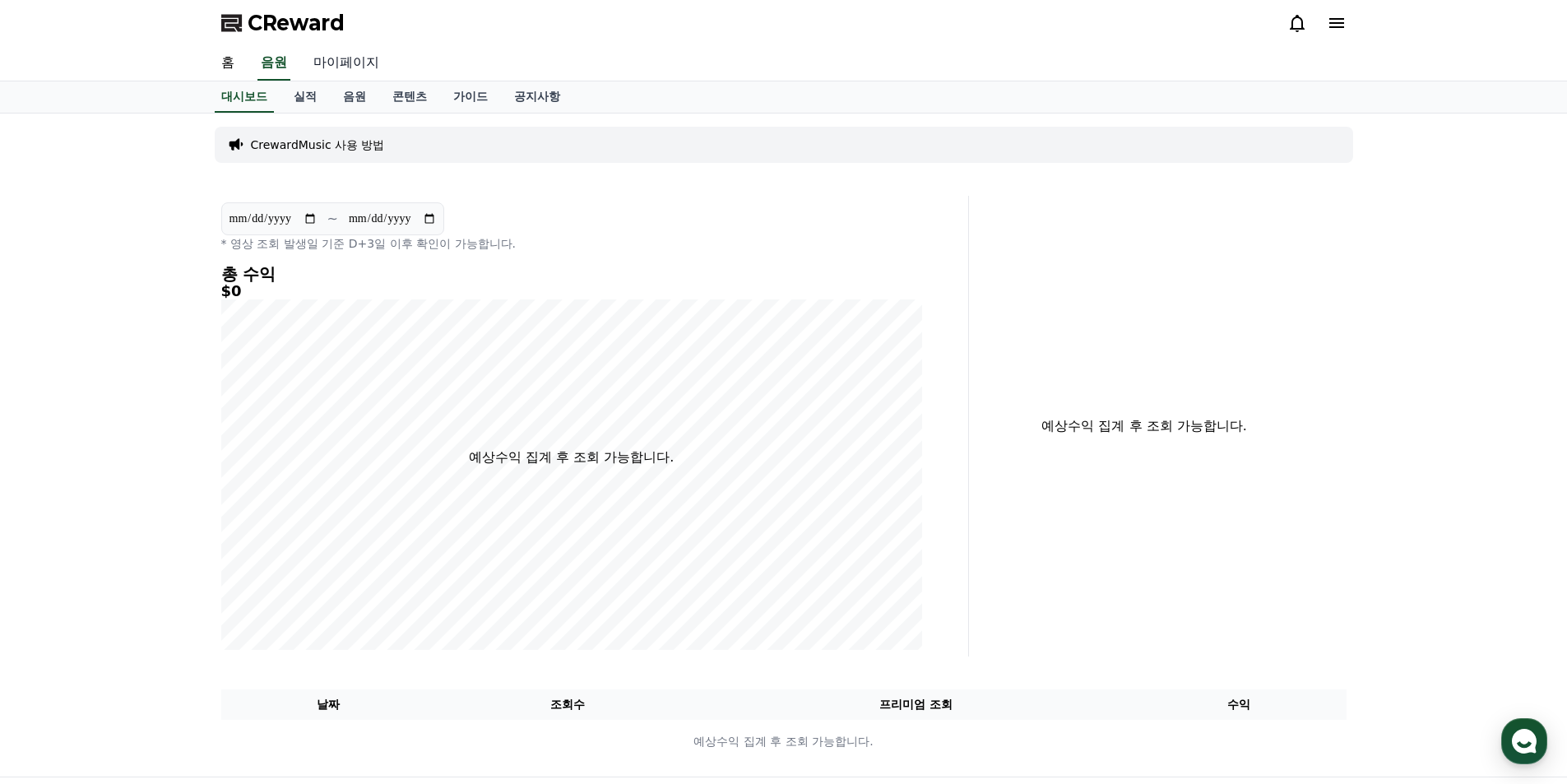
click at [366, 62] on link "마이페이지" at bounding box center [346, 63] width 92 height 34
select select "**********"
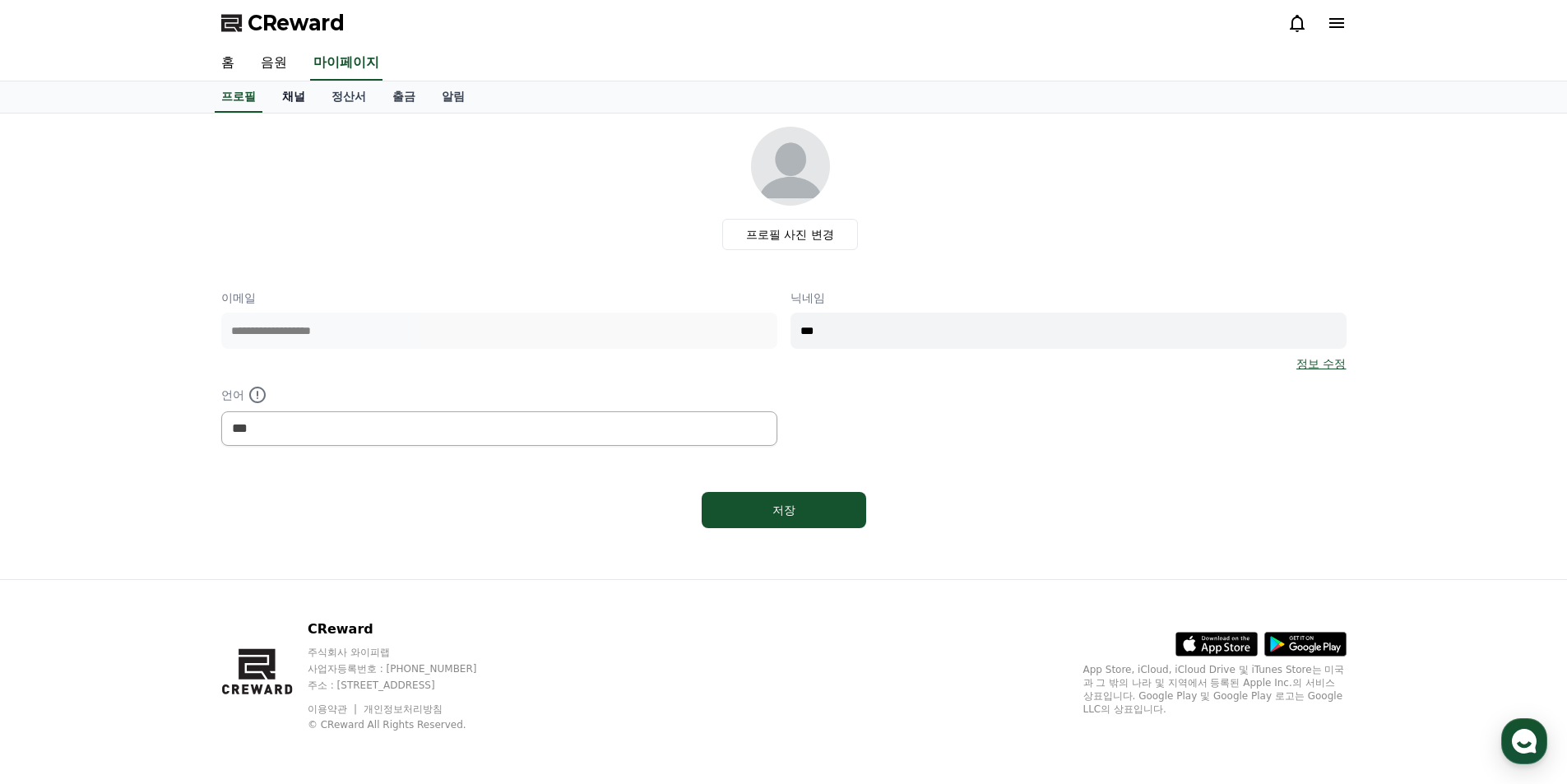
click at [288, 103] on link "채널" at bounding box center [293, 97] width 49 height 31
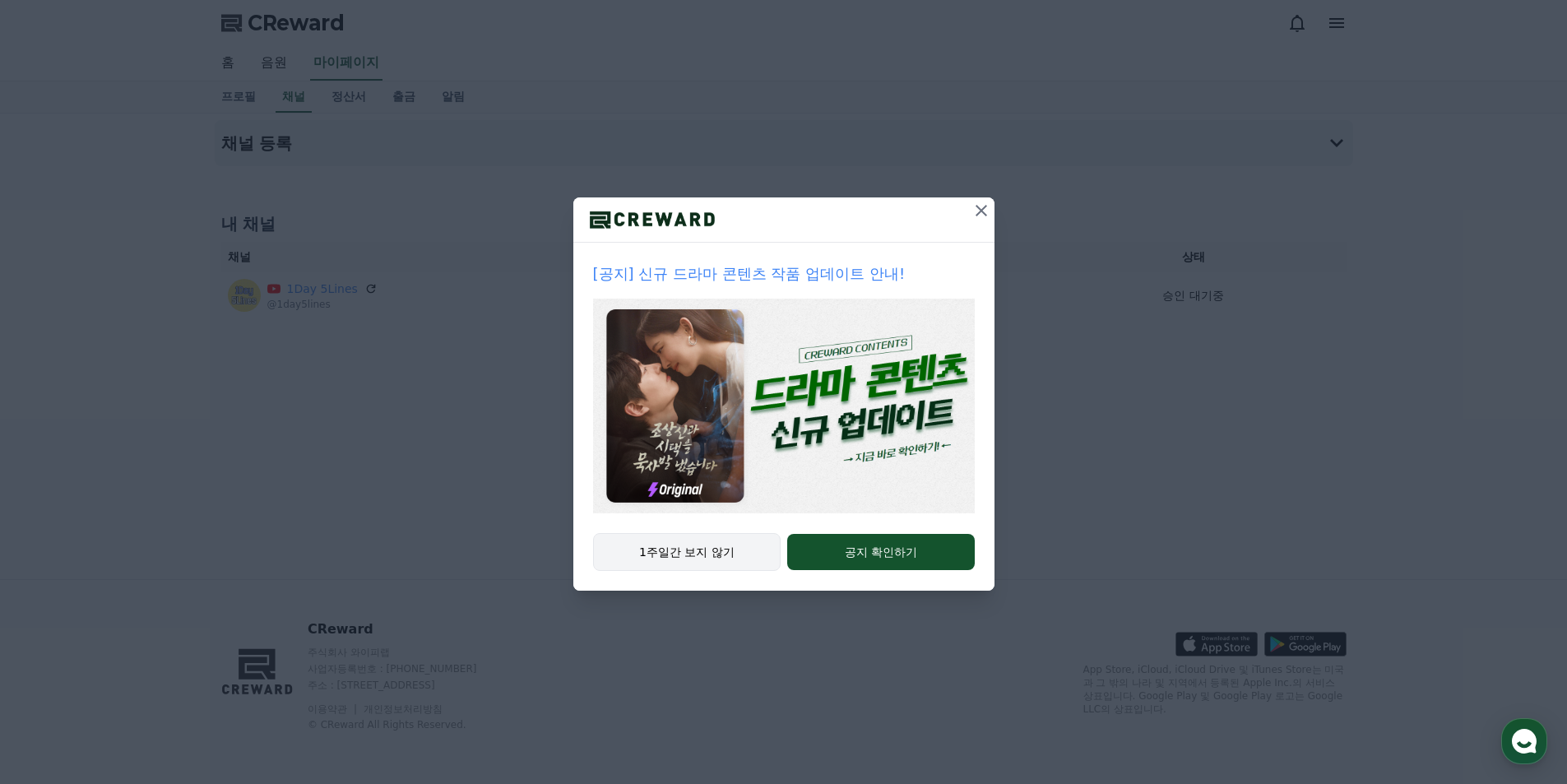
click at [704, 549] on button "1주일간 보지 않기" at bounding box center [687, 552] width 188 height 38
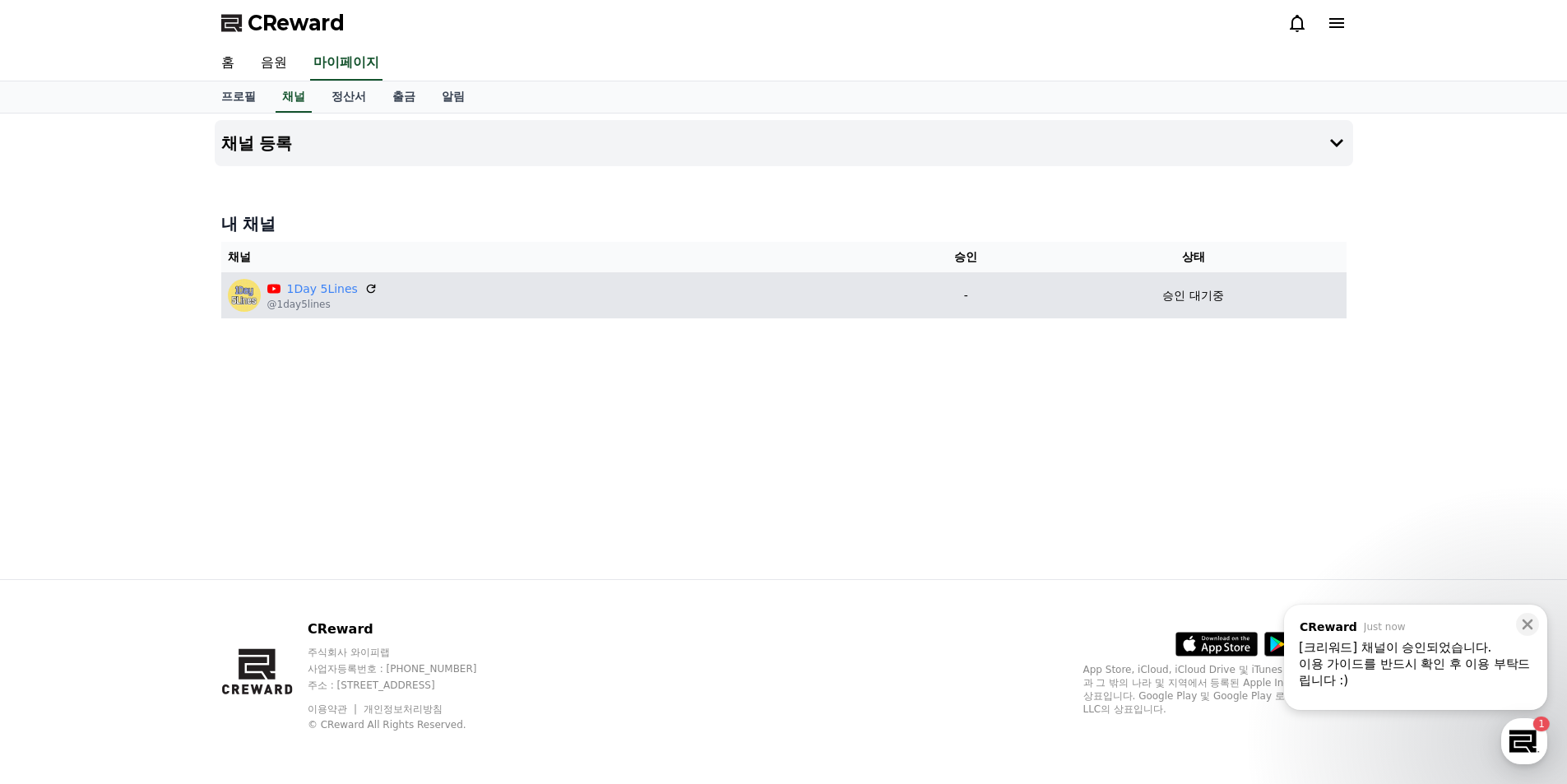
click at [355, 286] on div "1Day 5Lines" at bounding box center [323, 289] width 110 height 17
click at [363, 288] on icon at bounding box center [370, 288] width 15 height 15
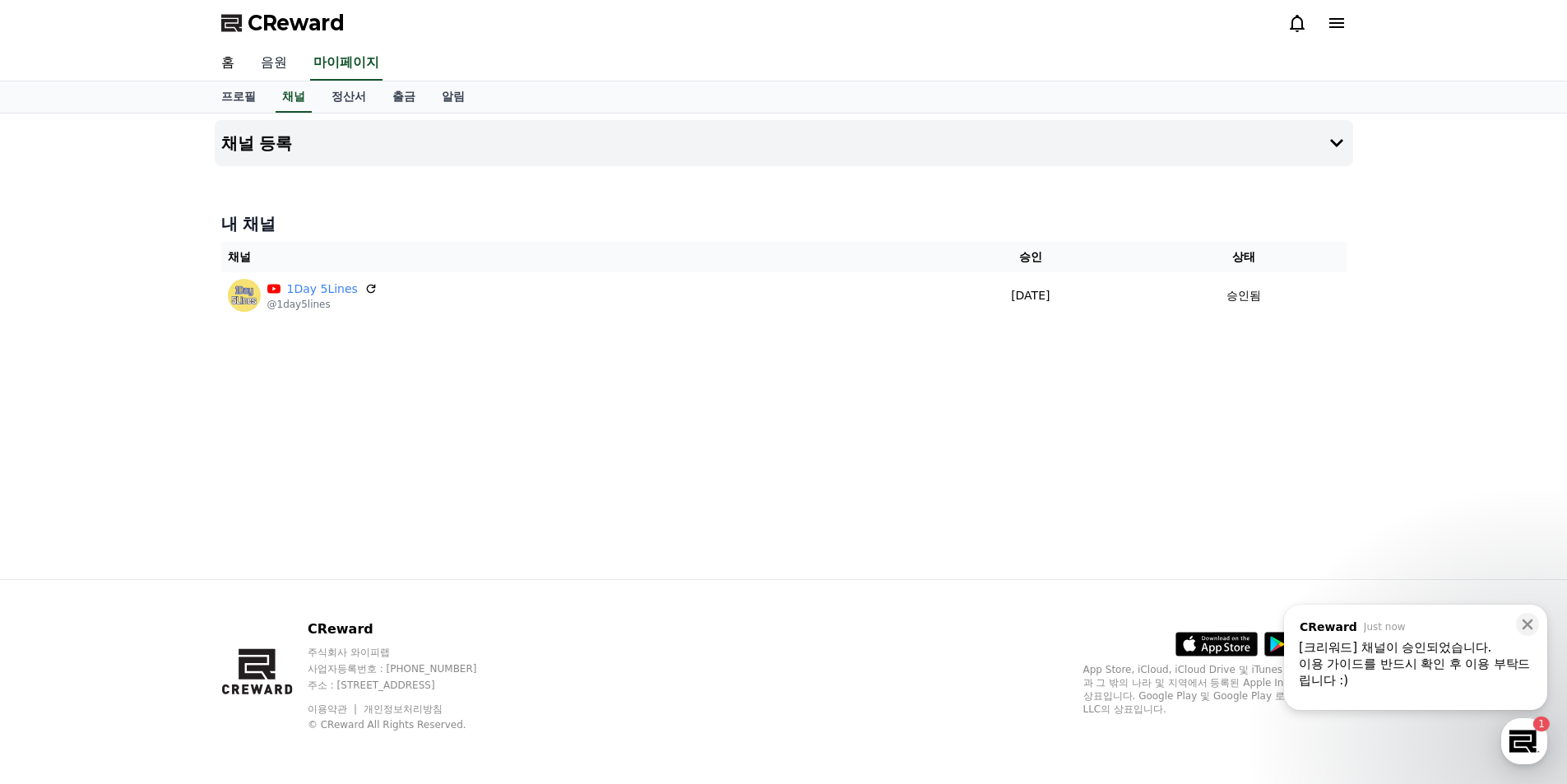
click at [259, 66] on link "음원" at bounding box center [274, 63] width 53 height 34
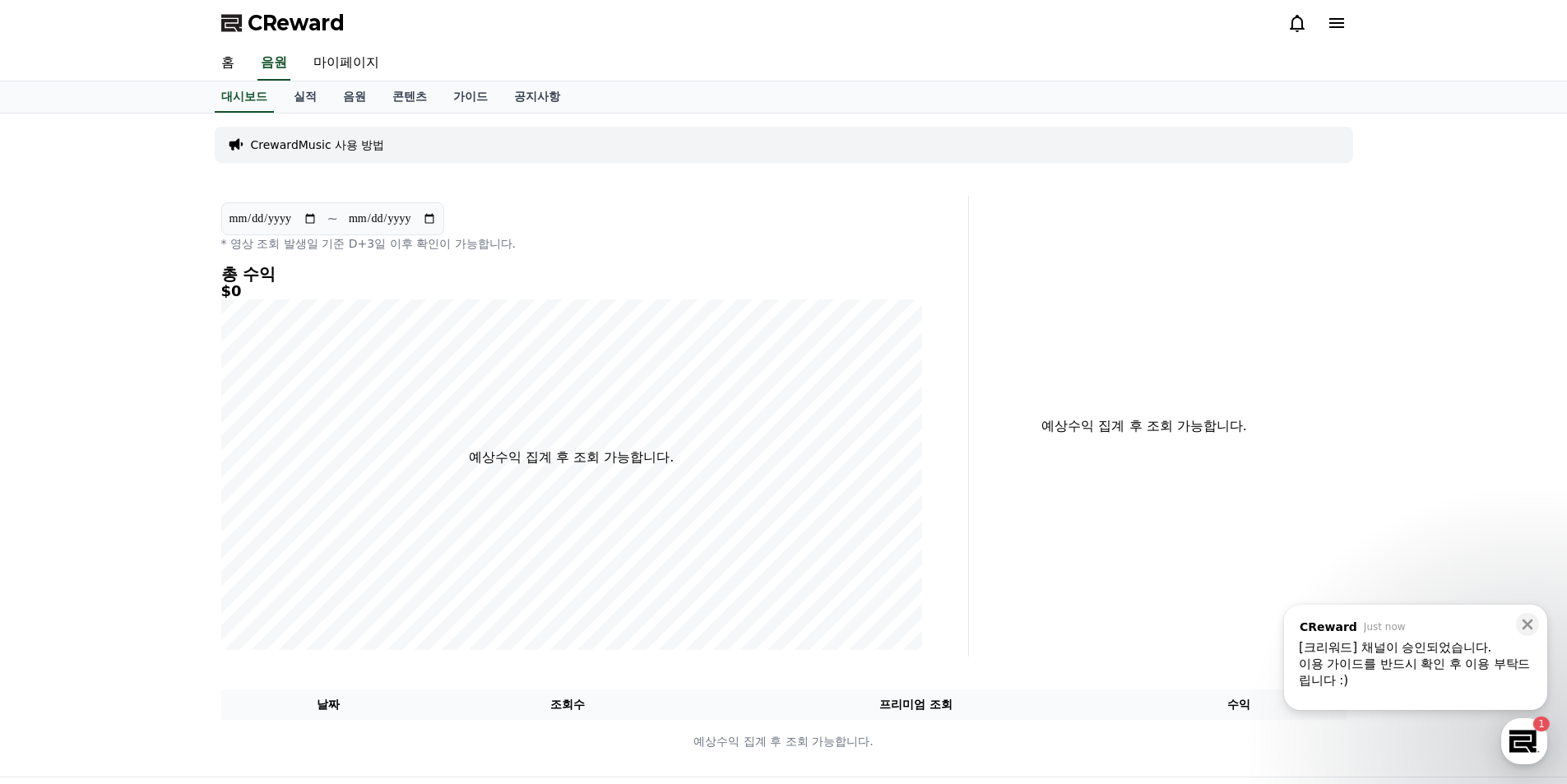
click at [229, 18] on icon at bounding box center [232, 22] width 23 height 23
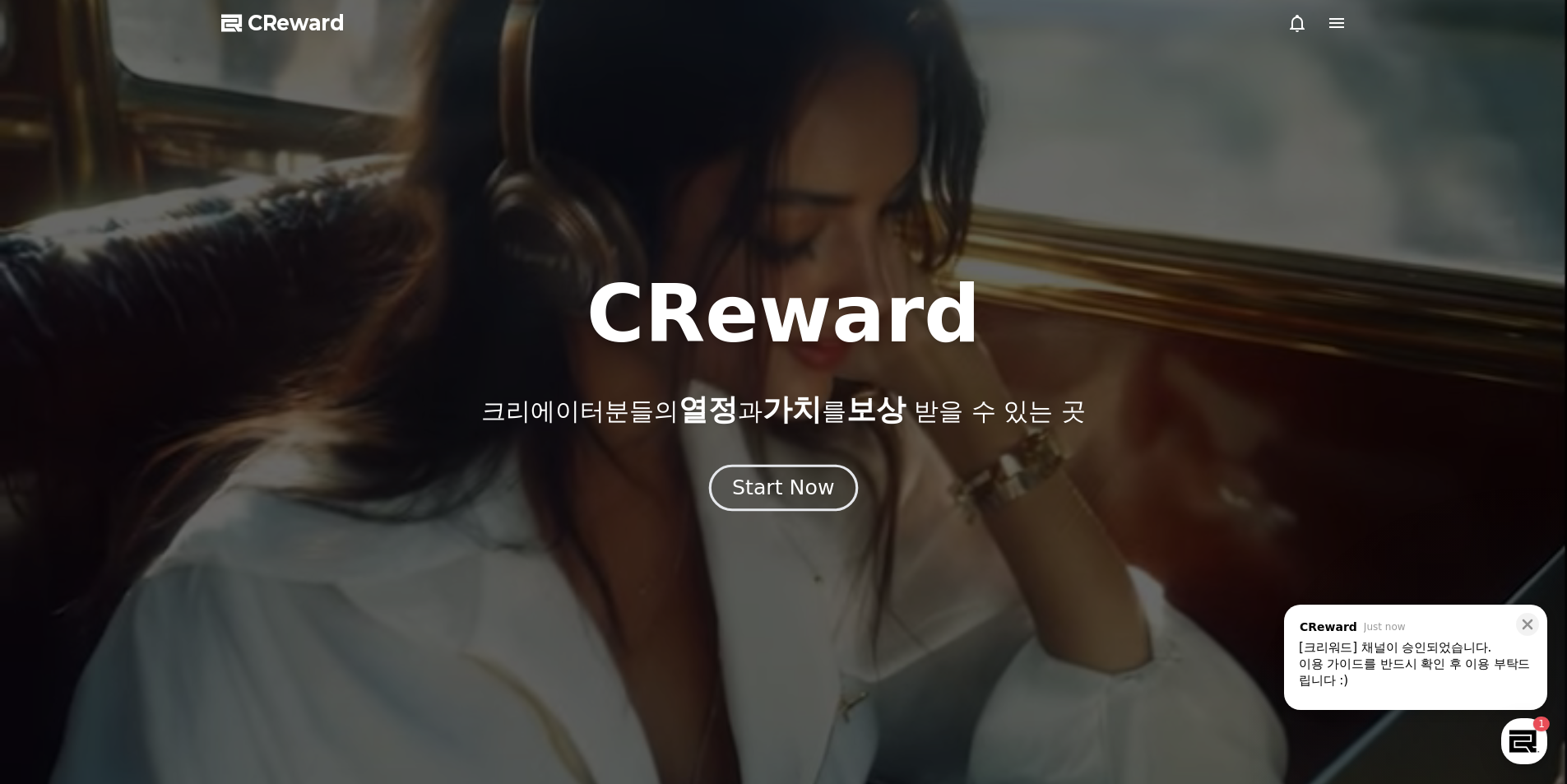
click at [788, 481] on div "Start Now" at bounding box center [784, 487] width 102 height 28
